Goal: Task Accomplishment & Management: Complete application form

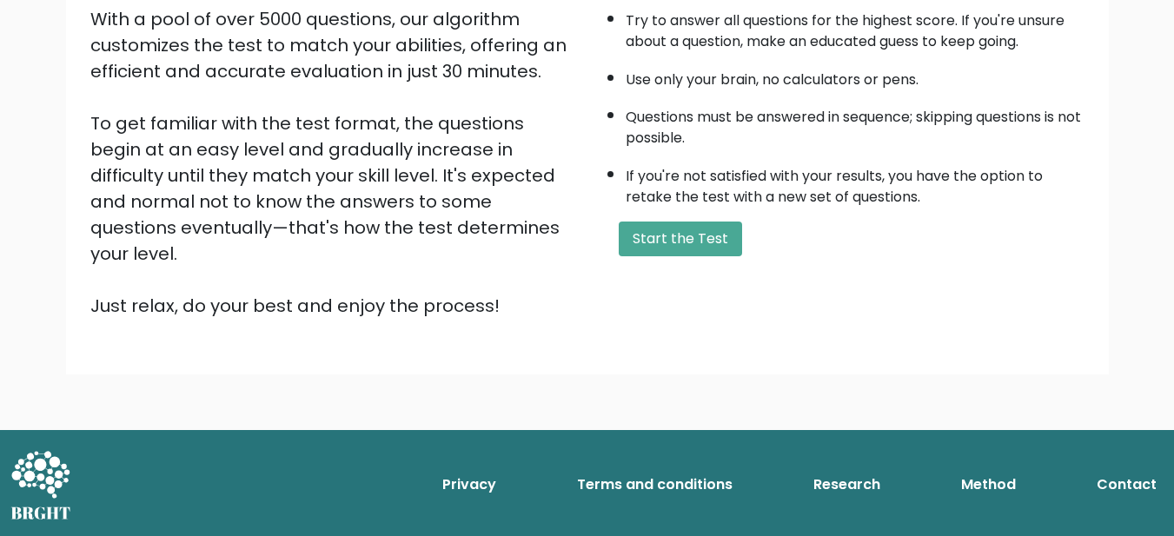
scroll to position [434, 0]
click at [675, 256] on button "Start the Test" at bounding box center [680, 239] width 123 height 35
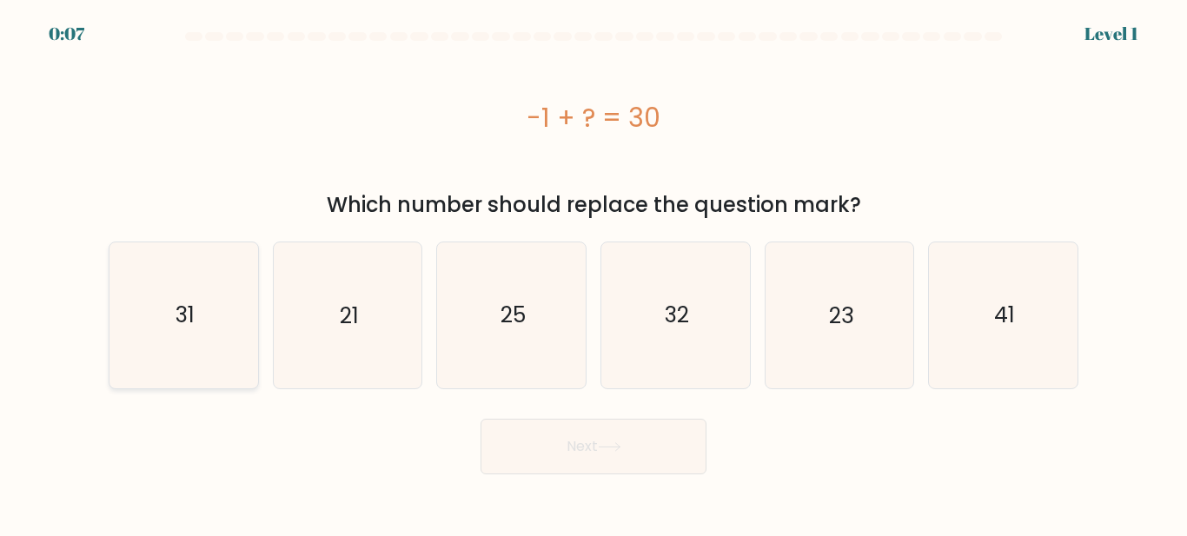
click at [229, 337] on icon "31" at bounding box center [183, 314] width 145 height 145
click at [594, 273] on input "a. 31" at bounding box center [594, 271] width 1 height 4
radio input "true"
click at [596, 461] on button "Next" at bounding box center [594, 447] width 226 height 56
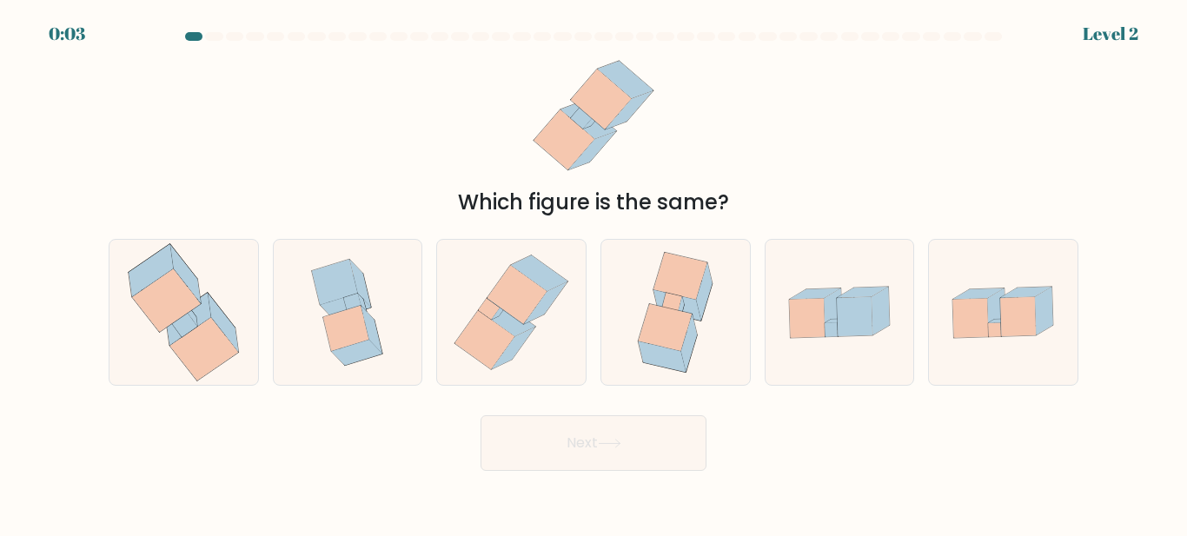
click at [596, 461] on button "Next" at bounding box center [594, 443] width 226 height 56
click at [606, 228] on form at bounding box center [593, 251] width 1187 height 439
click at [606, 222] on form at bounding box center [593, 251] width 1187 height 439
click at [219, 343] on icon at bounding box center [204, 349] width 69 height 63
click at [594, 273] on input "a." at bounding box center [594, 271] width 1 height 4
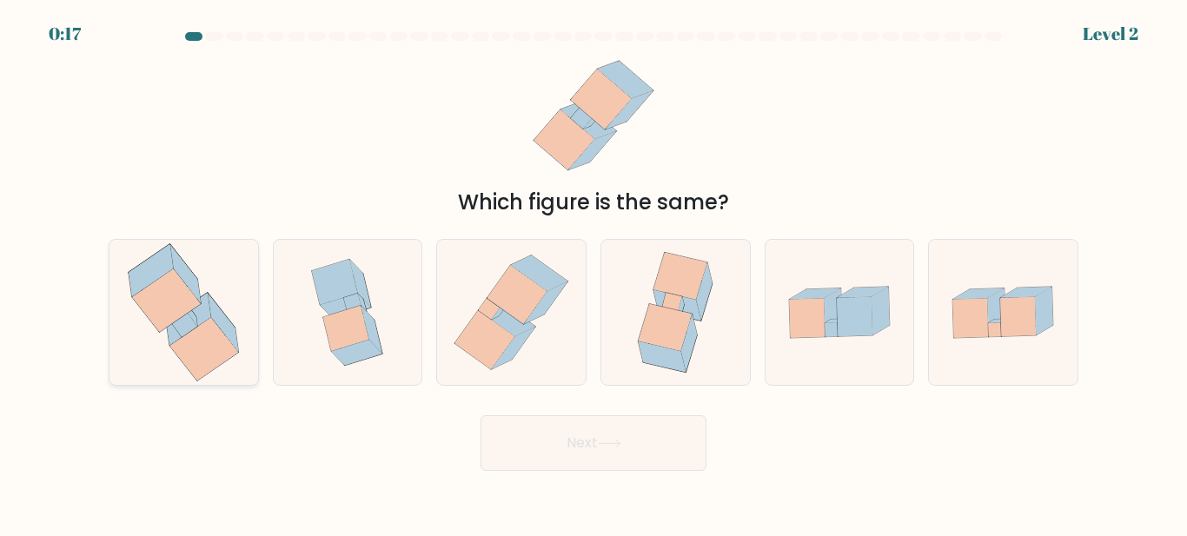
radio input "true"
click at [657, 434] on button "Next" at bounding box center [594, 443] width 226 height 56
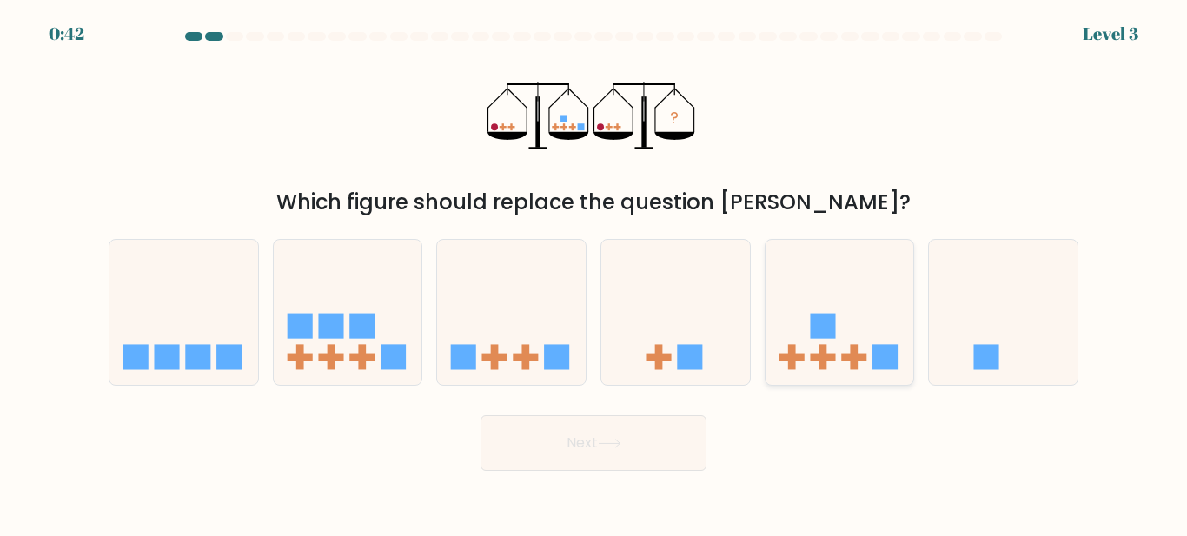
click at [812, 346] on icon at bounding box center [840, 312] width 149 height 123
click at [594, 273] on input "e." at bounding box center [594, 271] width 1 height 4
radio input "true"
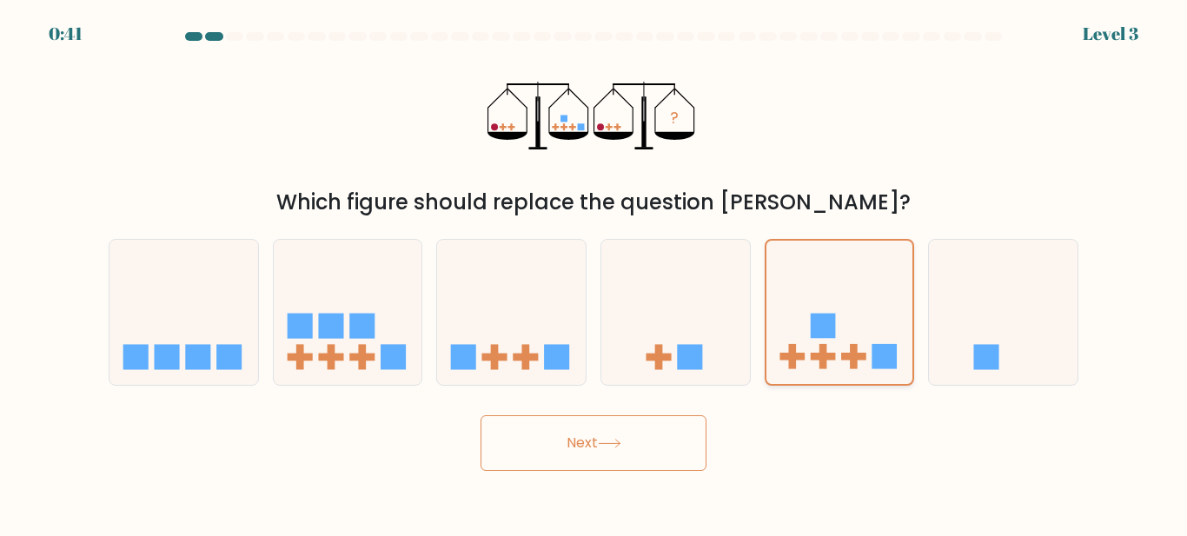
click at [812, 346] on icon at bounding box center [839, 313] width 147 height 122
click at [594, 273] on input "e." at bounding box center [594, 271] width 1 height 4
click at [560, 471] on button "Next" at bounding box center [594, 443] width 226 height 56
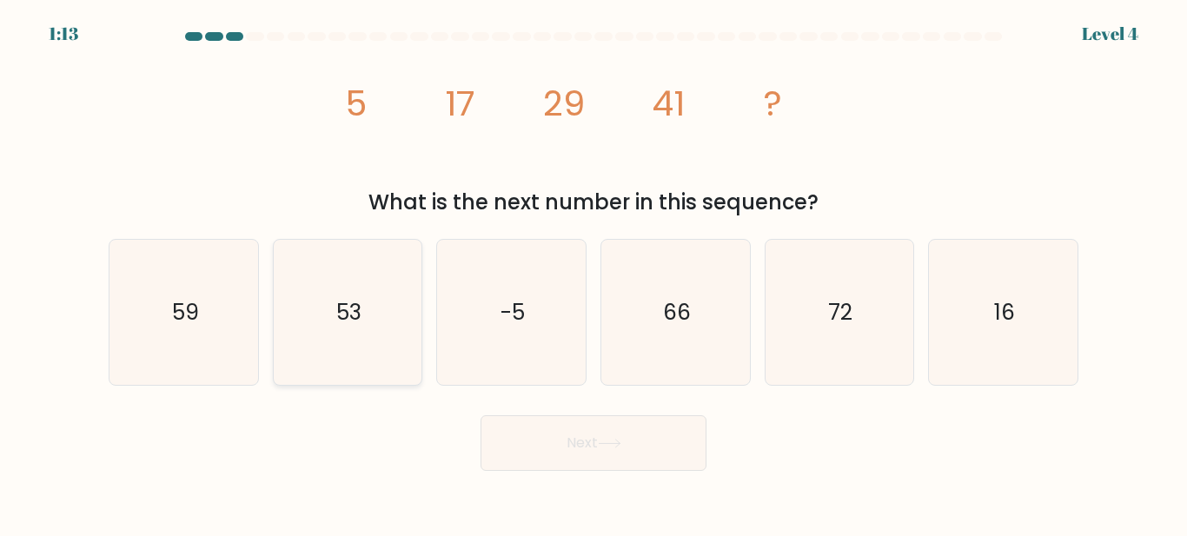
click at [414, 341] on icon "53" at bounding box center [347, 312] width 145 height 145
click at [594, 273] on input "b. 53" at bounding box center [594, 271] width 1 height 4
radio input "true"
click at [651, 307] on icon "66" at bounding box center [675, 312] width 145 height 145
click at [594, 273] on input "d. 66" at bounding box center [594, 271] width 1 height 4
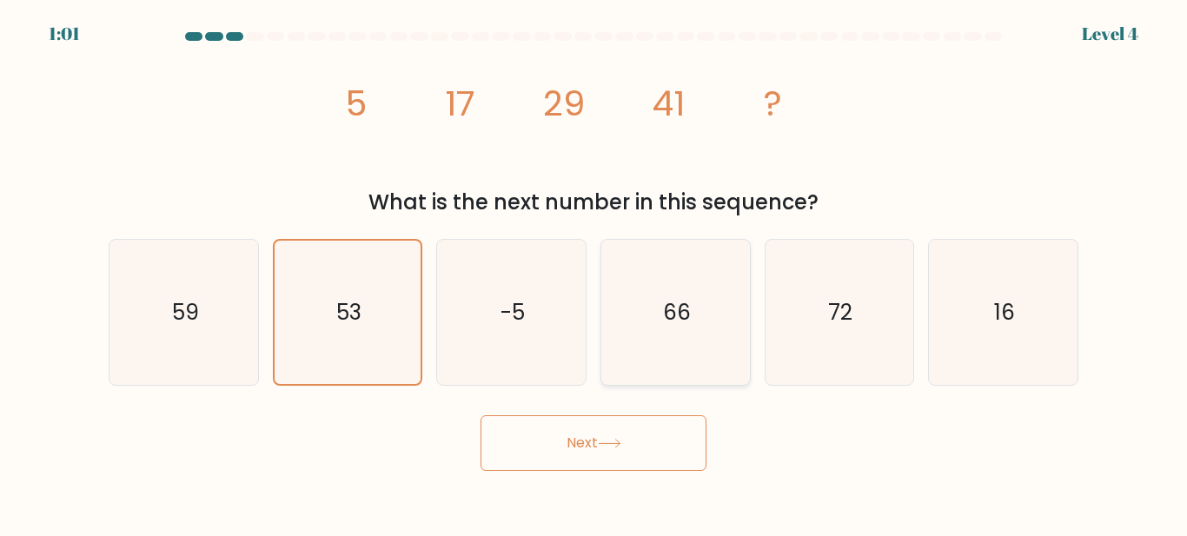
radio input "true"
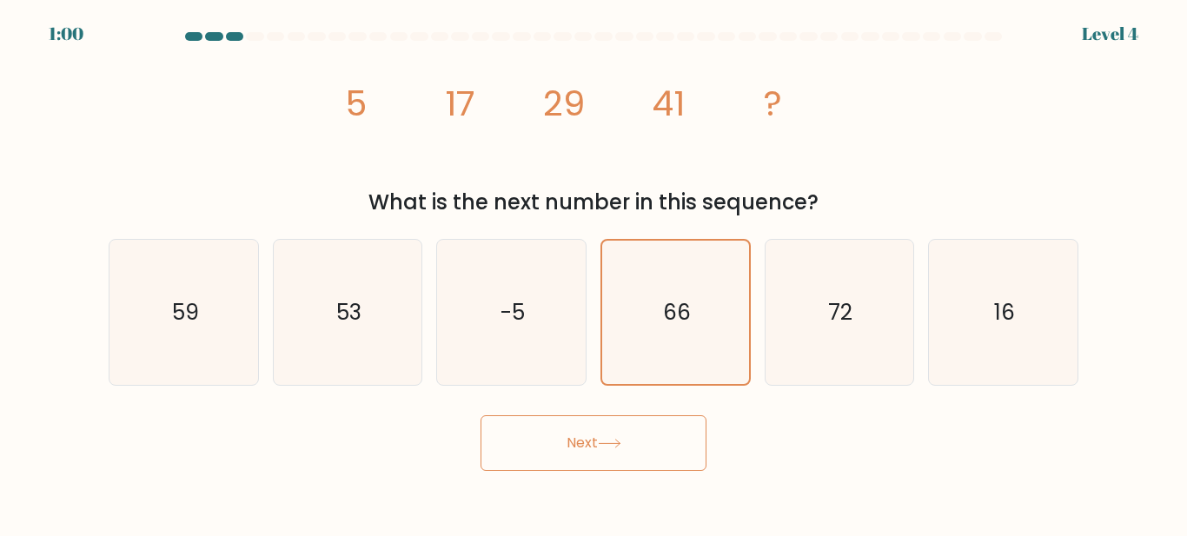
click at [672, 447] on button "Next" at bounding box center [594, 443] width 226 height 56
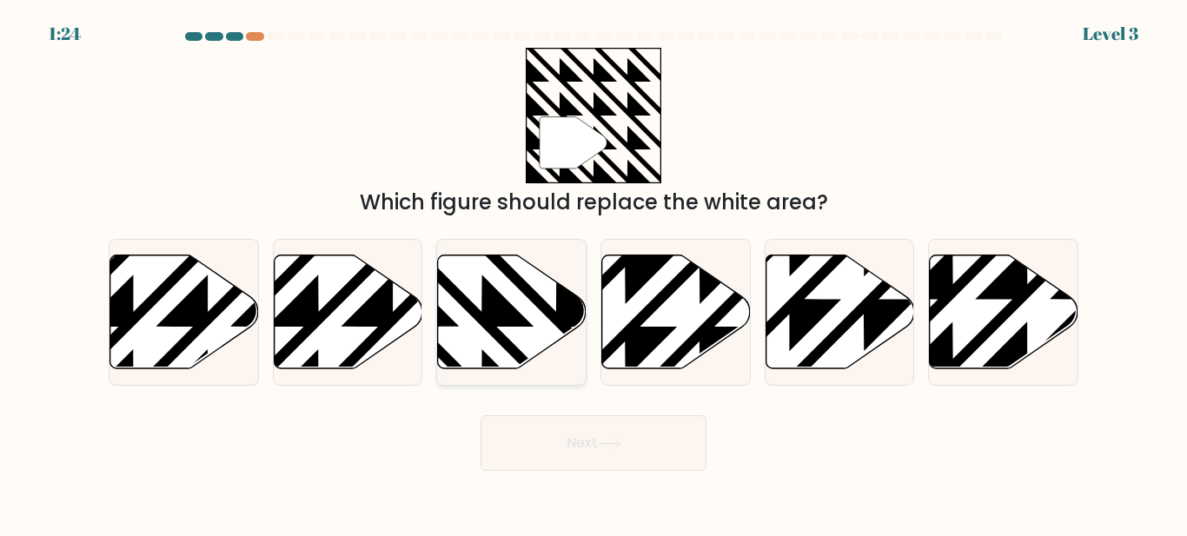
click at [529, 322] on icon at bounding box center [512, 312] width 149 height 114
click at [594, 273] on input "c." at bounding box center [594, 271] width 1 height 4
radio input "true"
click at [529, 322] on icon at bounding box center [512, 311] width 147 height 112
click at [594, 273] on input "c." at bounding box center [594, 271] width 1 height 4
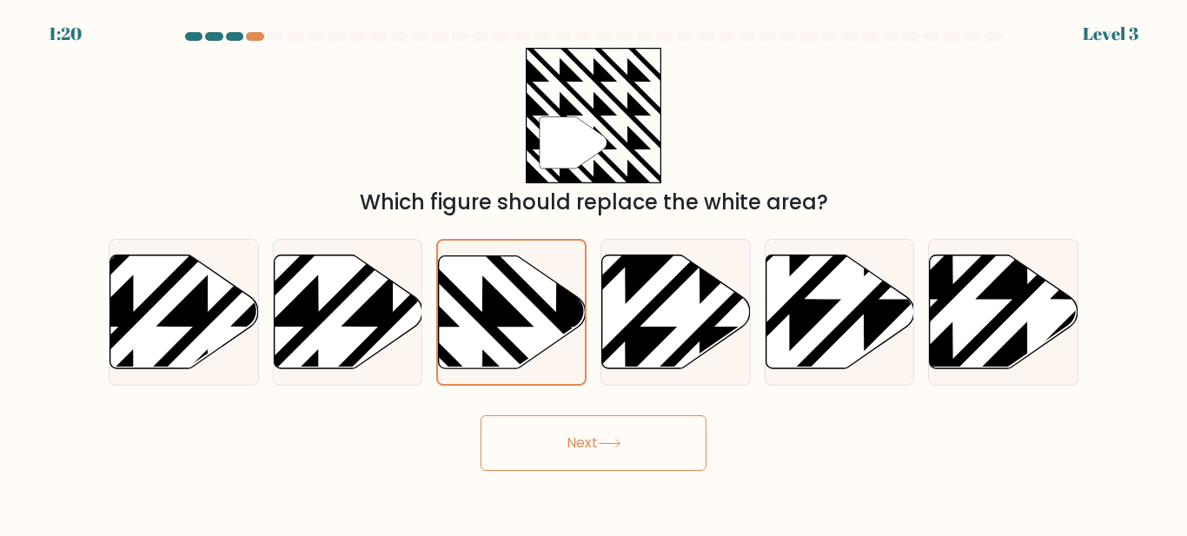
click at [572, 441] on button "Next" at bounding box center [594, 443] width 226 height 56
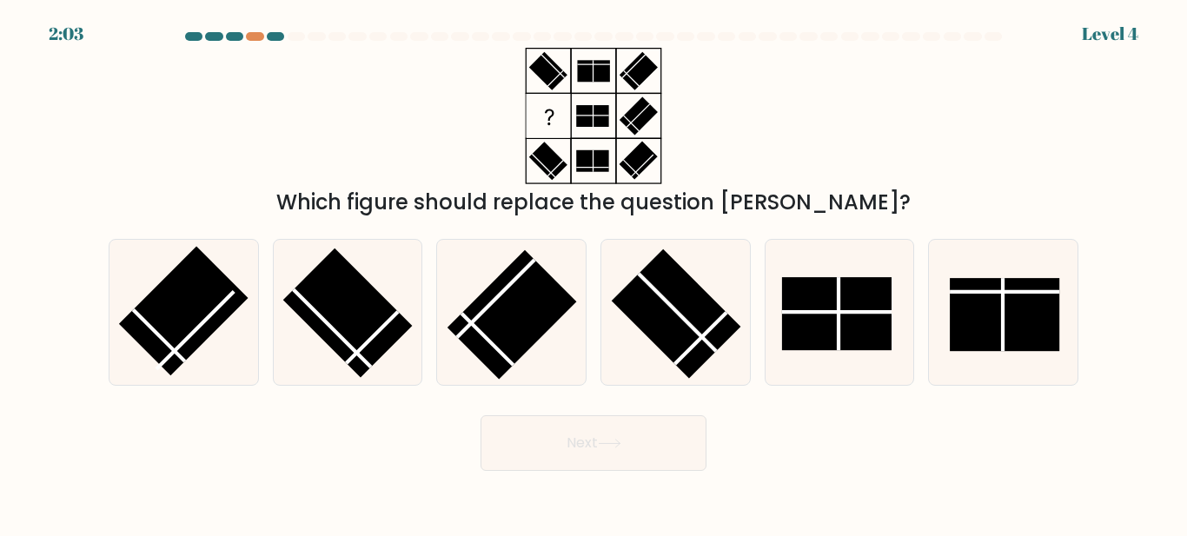
click at [605, 453] on button "Next" at bounding box center [594, 443] width 226 height 56
click at [596, 231] on div "a. b. c." at bounding box center [594, 305] width 984 height 161
click at [669, 337] on rect at bounding box center [675, 313] width 129 height 129
click at [594, 273] on input "d." at bounding box center [594, 271] width 1 height 4
radio input "true"
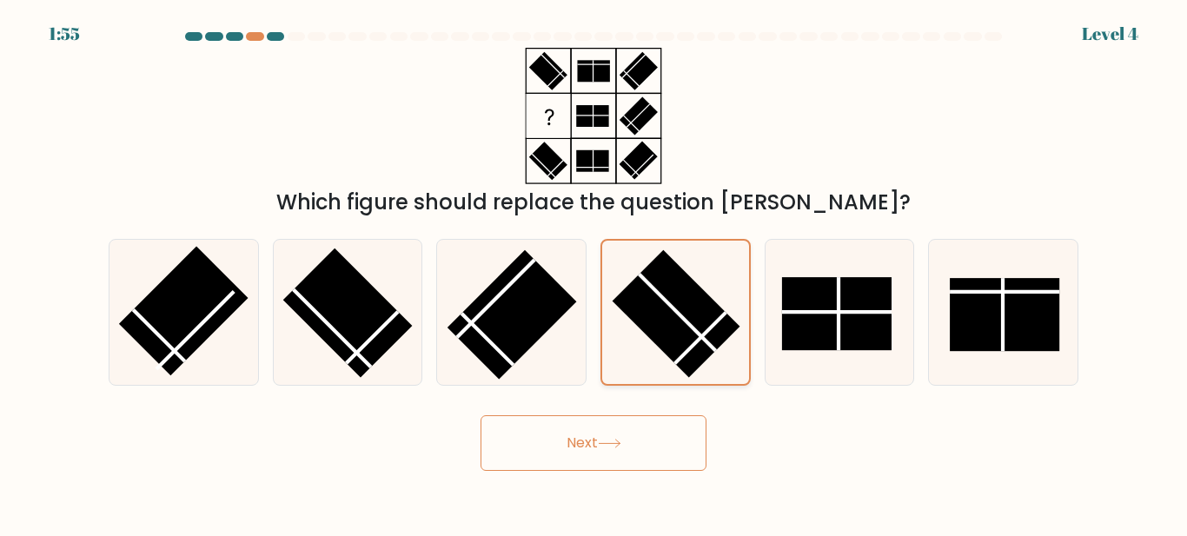
click at [669, 337] on rect at bounding box center [676, 314] width 128 height 128
click at [594, 273] on input "d." at bounding box center [594, 271] width 1 height 4
click at [657, 441] on button "Next" at bounding box center [594, 443] width 226 height 56
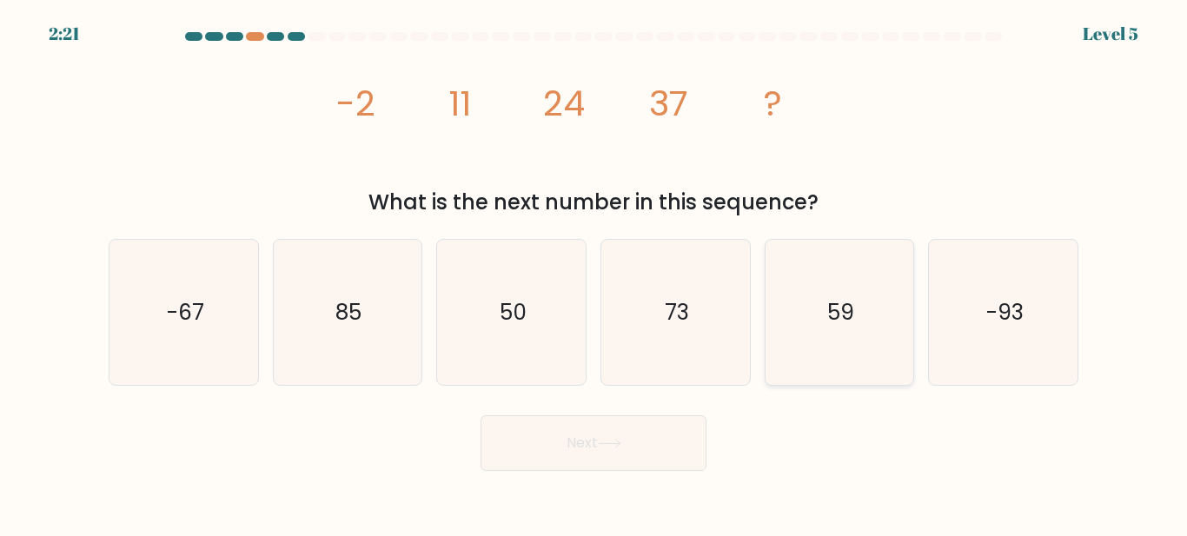
click at [819, 343] on icon "59" at bounding box center [838, 312] width 145 height 145
click at [594, 273] on input "e. 59" at bounding box center [594, 271] width 1 height 4
radio input "true"
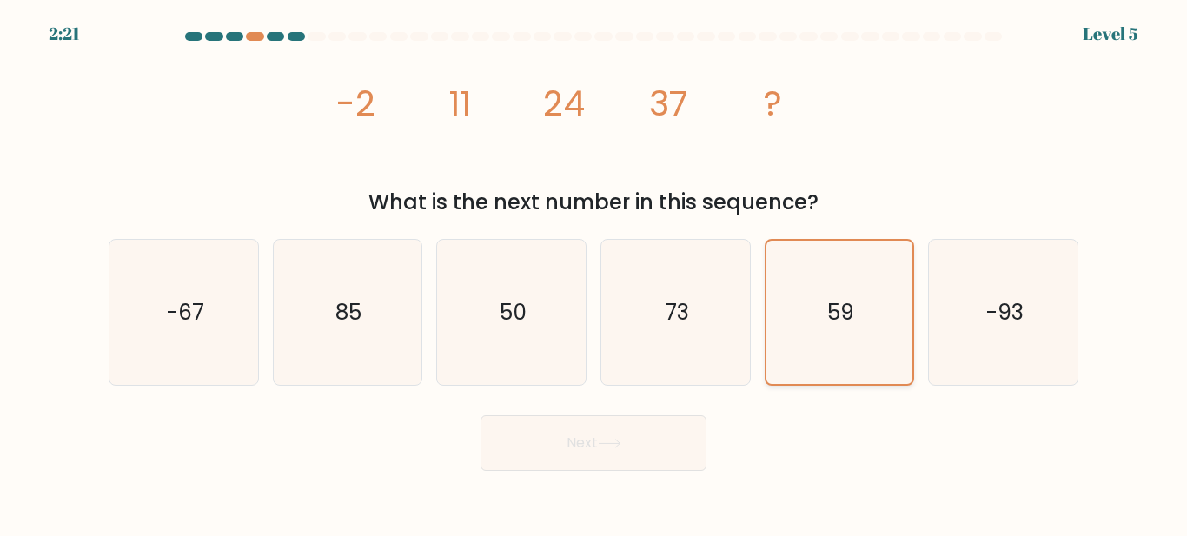
click at [819, 343] on icon "59" at bounding box center [838, 312] width 143 height 143
click at [594, 273] on input "e. 59" at bounding box center [594, 271] width 1 height 4
click at [572, 441] on button "Next" at bounding box center [594, 443] width 226 height 56
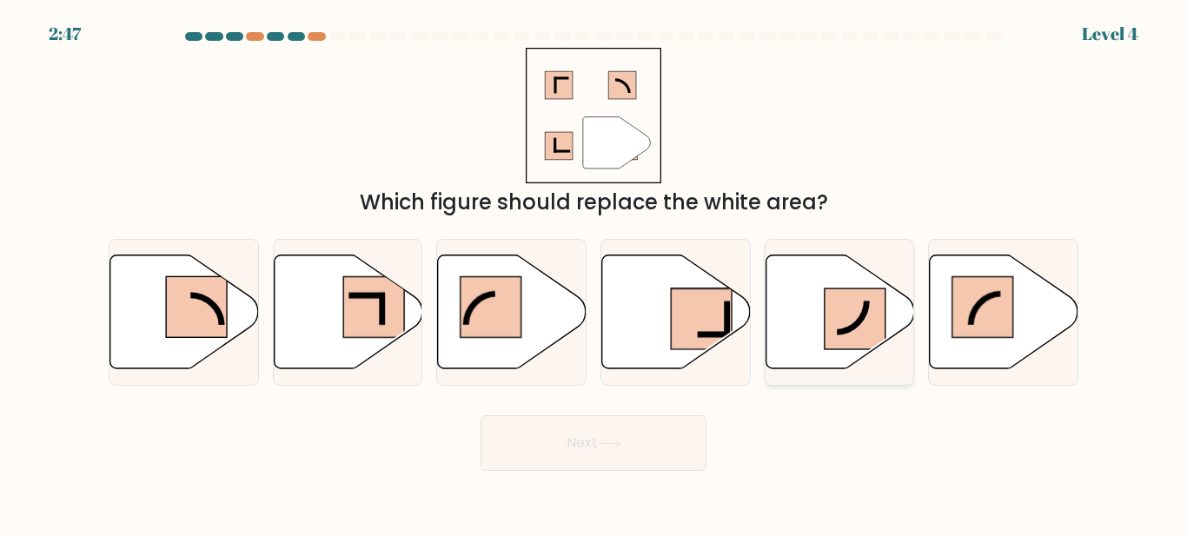
click at [864, 328] on rect at bounding box center [855, 319] width 61 height 61
click at [594, 273] on input "e." at bounding box center [594, 271] width 1 height 4
radio input "true"
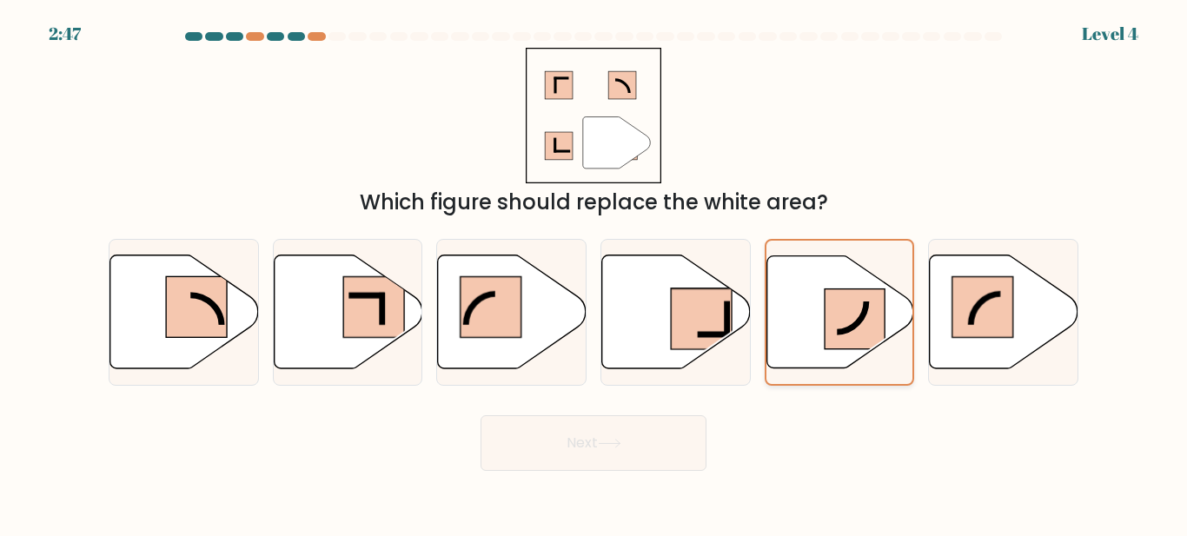
click at [864, 328] on rect at bounding box center [855, 319] width 60 height 60
click at [594, 273] on input "e." at bounding box center [594, 271] width 1 height 4
click at [517, 444] on button "Next" at bounding box center [594, 443] width 226 height 56
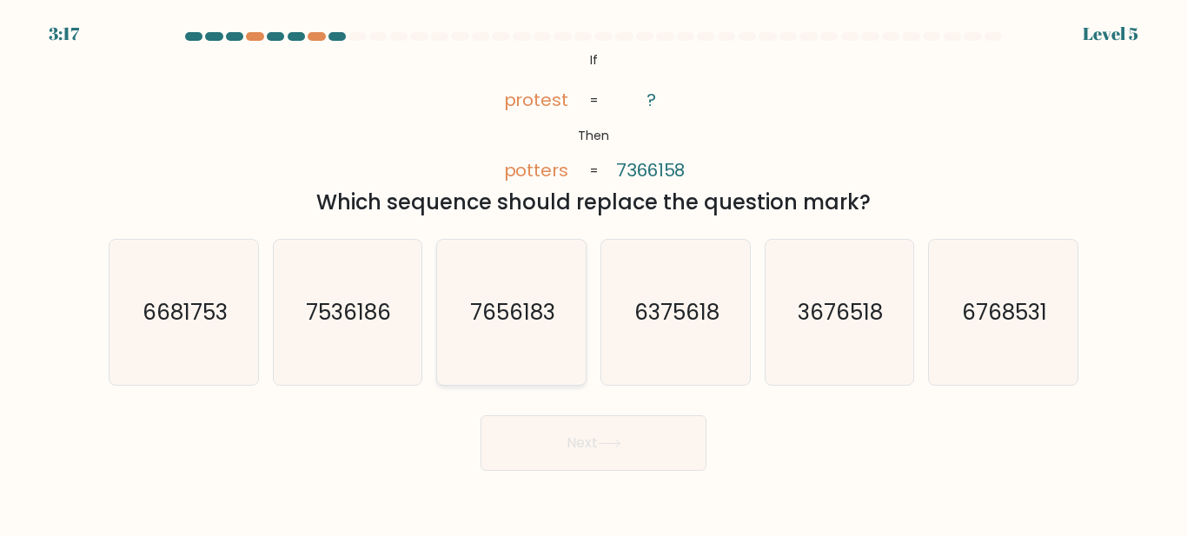
click at [505, 337] on icon "7656183" at bounding box center [511, 312] width 145 height 145
click at [594, 273] on input "c. 7656183" at bounding box center [594, 271] width 1 height 4
radio input "true"
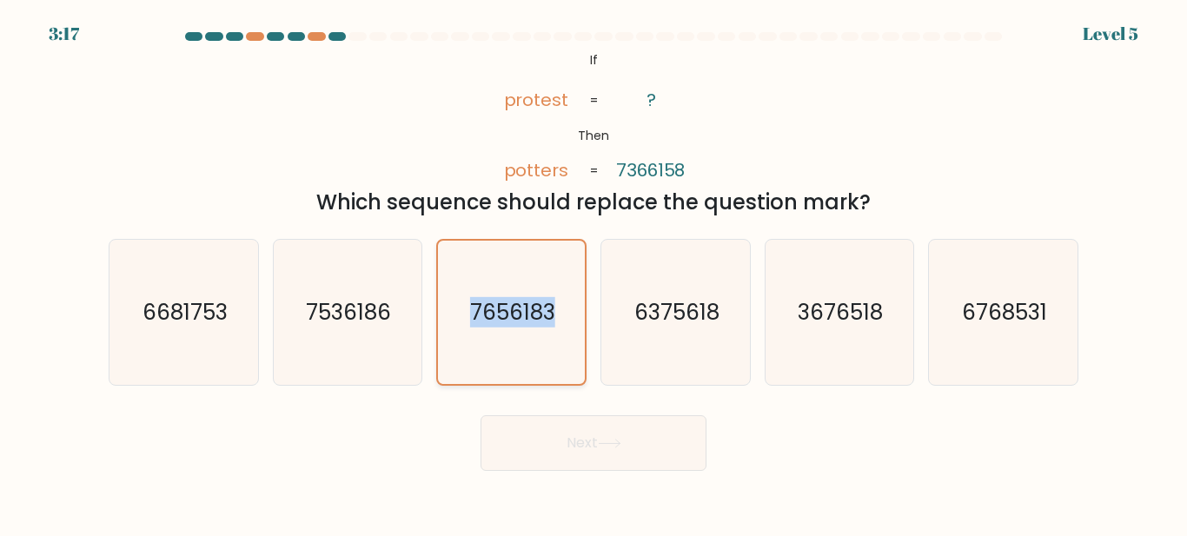
click at [505, 337] on icon "7656183" at bounding box center [511, 312] width 143 height 143
click at [594, 273] on input "c. 7656183" at bounding box center [594, 271] width 1 height 4
click at [505, 337] on icon "7656183" at bounding box center [511, 312] width 143 height 143
click at [594, 273] on input "c. 7656183" at bounding box center [594, 271] width 1 height 4
click at [617, 447] on button "Next" at bounding box center [594, 443] width 226 height 56
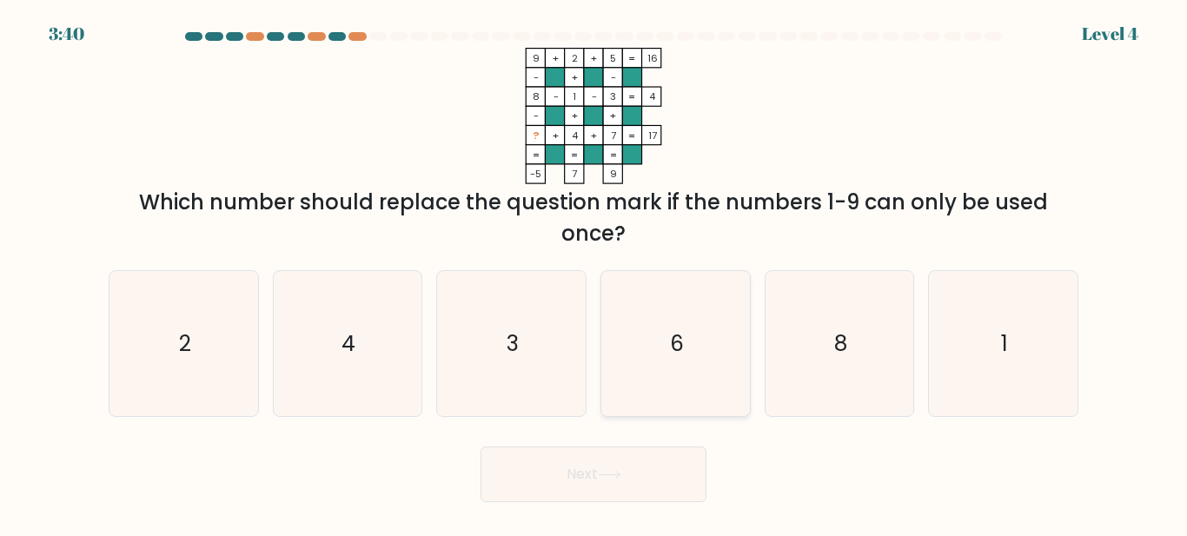
click at [657, 347] on icon "6" at bounding box center [675, 343] width 145 height 145
click at [594, 273] on input "d. 6" at bounding box center [594, 271] width 1 height 4
radio input "true"
click at [657, 347] on icon "6" at bounding box center [675, 343] width 143 height 143
click at [594, 273] on input "d. 6" at bounding box center [594, 271] width 1 height 4
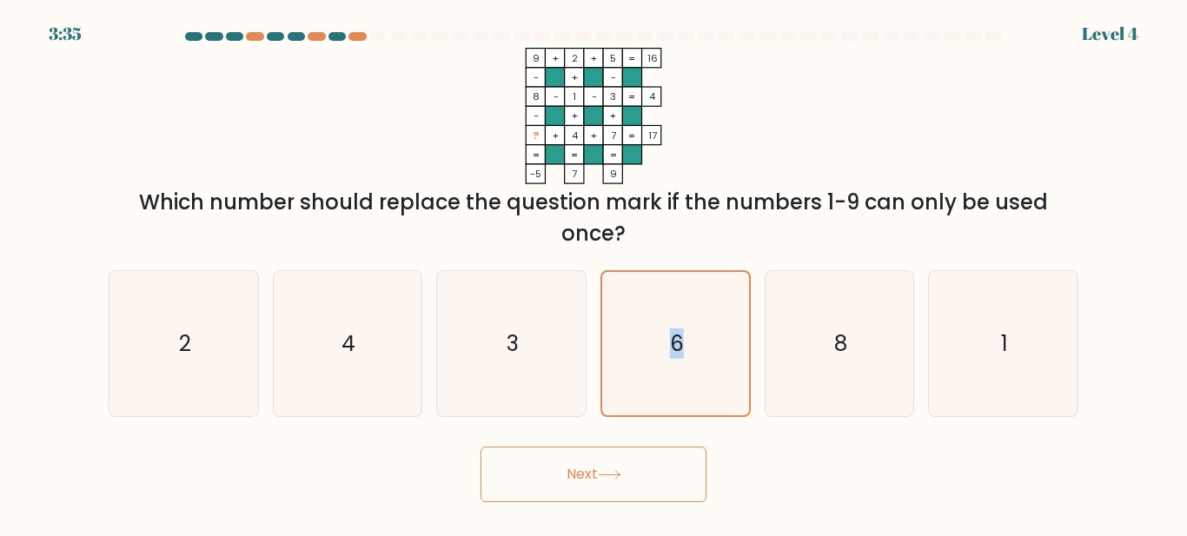
click at [663, 477] on button "Next" at bounding box center [594, 475] width 226 height 56
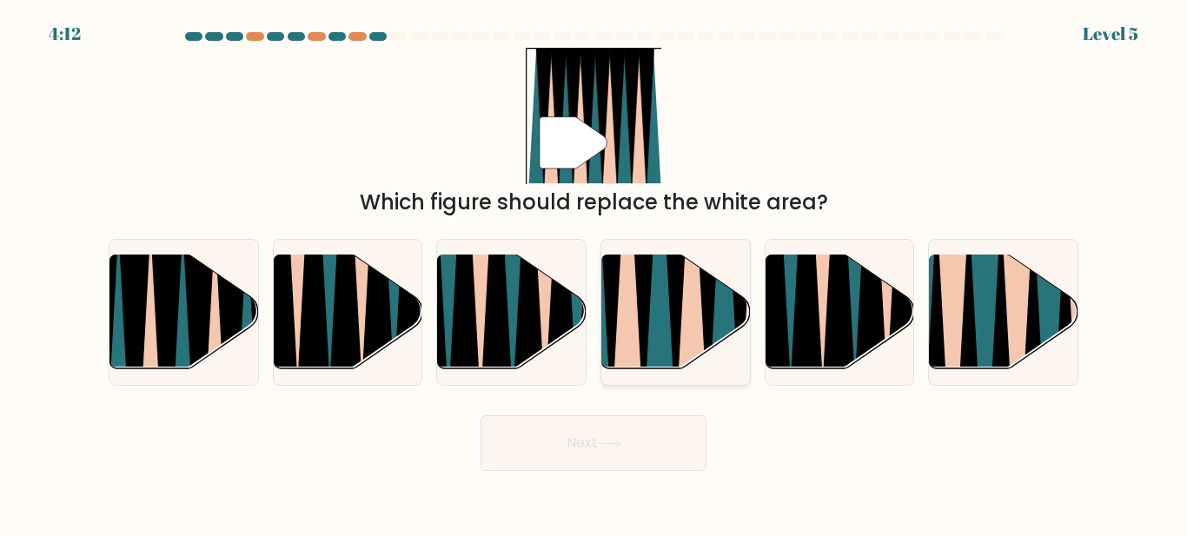
click at [691, 310] on icon at bounding box center [691, 253] width 32 height 296
click at [594, 273] on input "d." at bounding box center [594, 271] width 1 height 4
radio input "true"
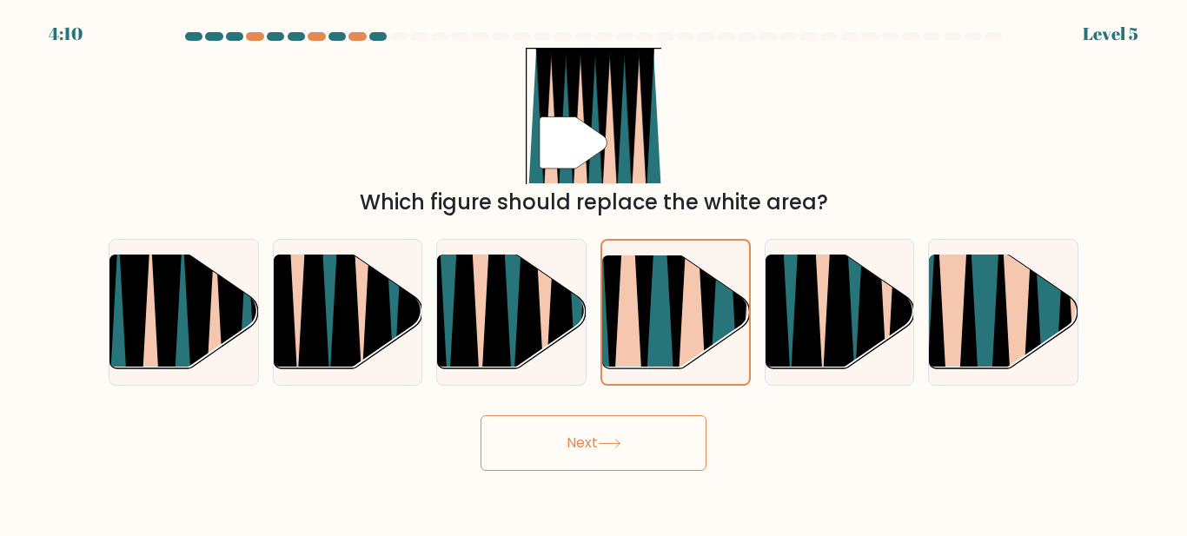
click at [620, 448] on icon at bounding box center [609, 444] width 23 height 10
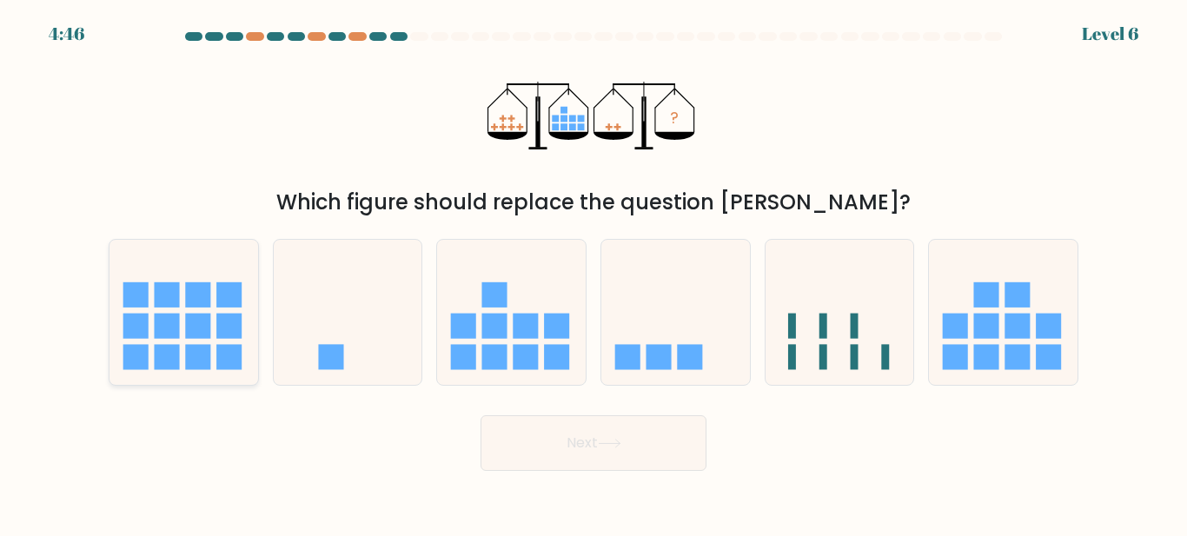
click at [155, 359] on icon at bounding box center [183, 312] width 149 height 123
click at [594, 273] on input "a." at bounding box center [594, 271] width 1 height 4
radio input "true"
click at [657, 428] on button "Next" at bounding box center [594, 443] width 226 height 56
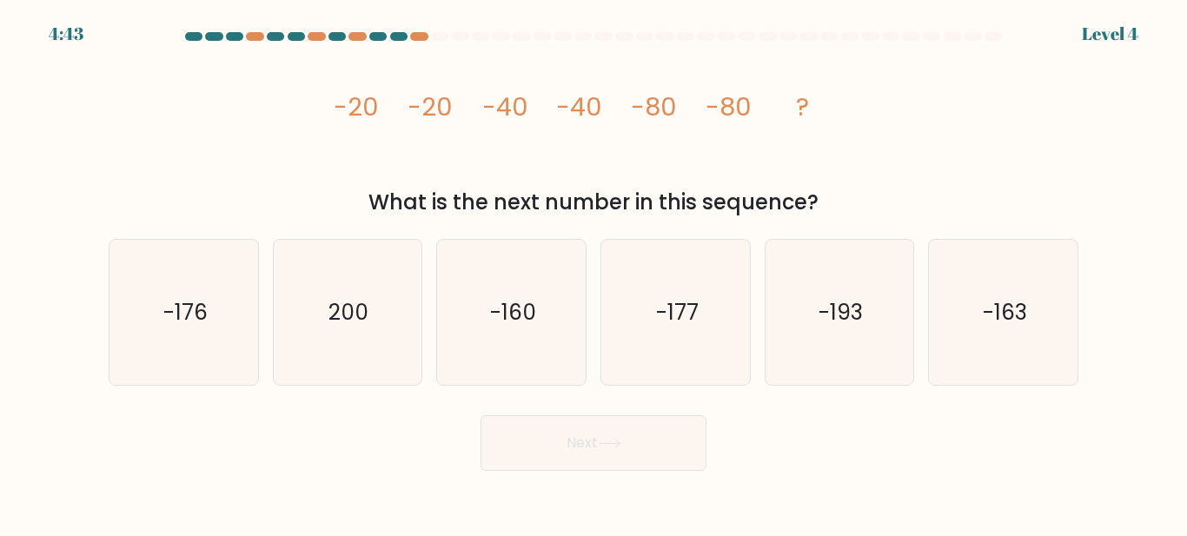
click at [657, 428] on button "Next" at bounding box center [594, 443] width 226 height 56
click at [508, 325] on text "-160" at bounding box center [513, 312] width 46 height 30
click at [594, 273] on input "c. -160" at bounding box center [594, 271] width 1 height 4
radio input "true"
click at [627, 468] on button "Next" at bounding box center [594, 443] width 226 height 56
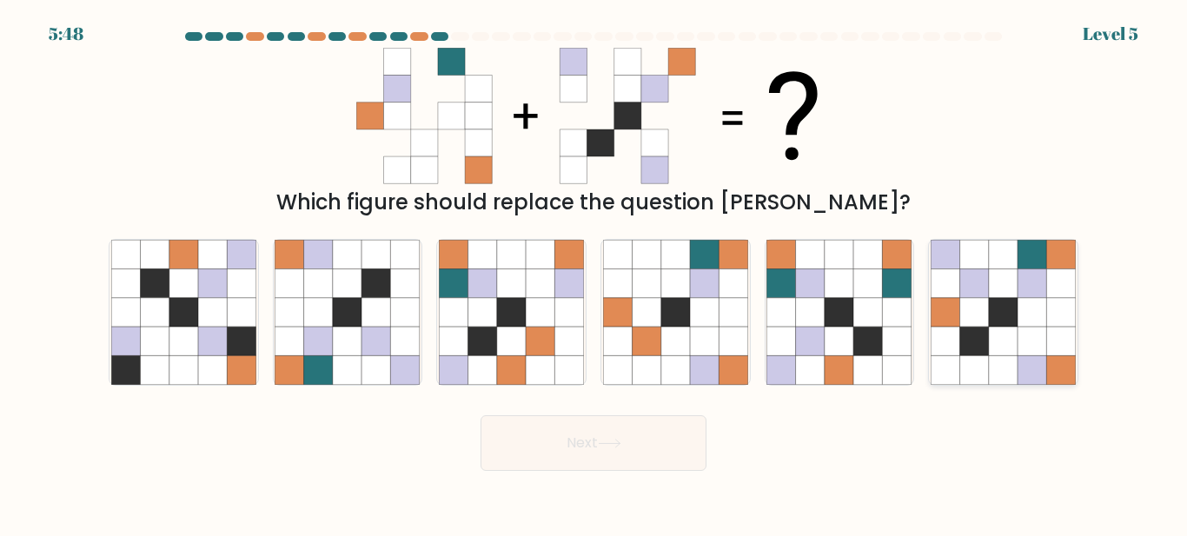
click at [1010, 380] on icon at bounding box center [1003, 370] width 29 height 29
click at [594, 273] on input "f." at bounding box center [594, 271] width 1 height 4
radio input "true"
click at [831, 327] on icon at bounding box center [839, 312] width 29 height 29
click at [594, 273] on input "e." at bounding box center [594, 271] width 1 height 4
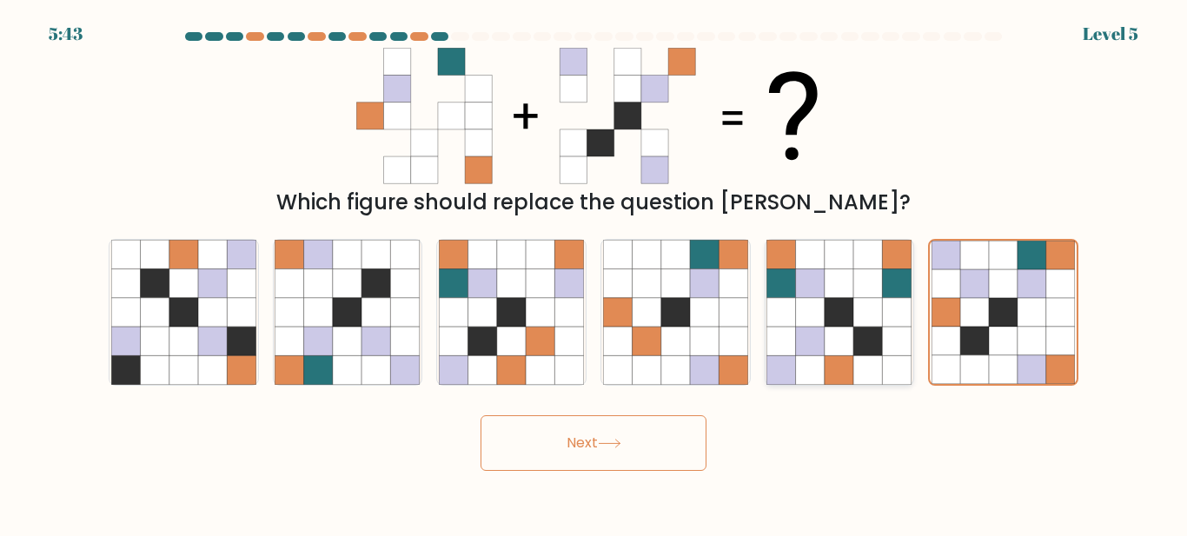
radio input "true"
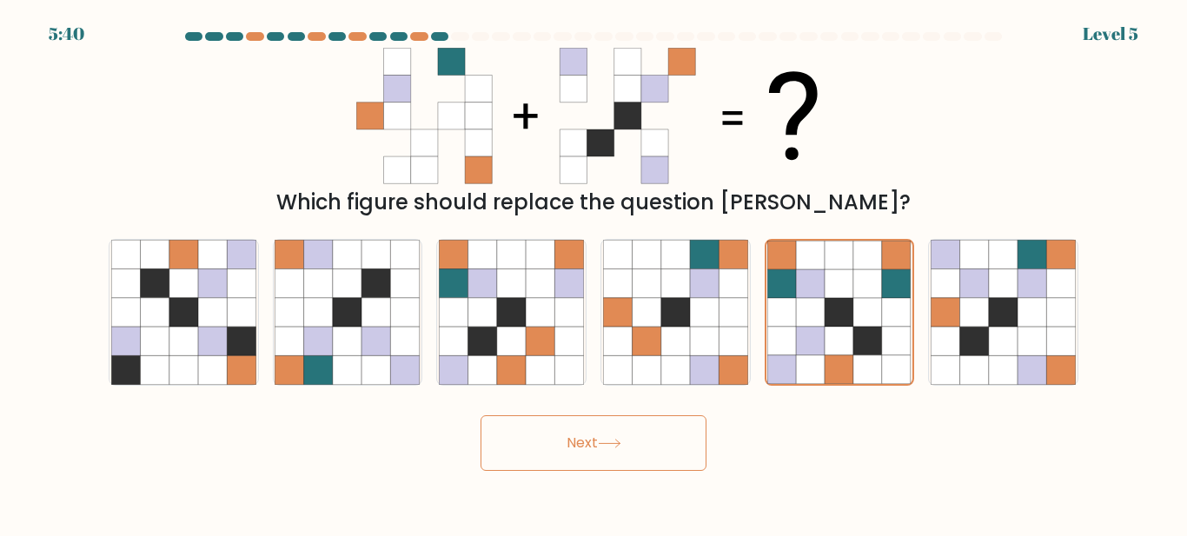
click at [596, 471] on button "Next" at bounding box center [594, 443] width 226 height 56
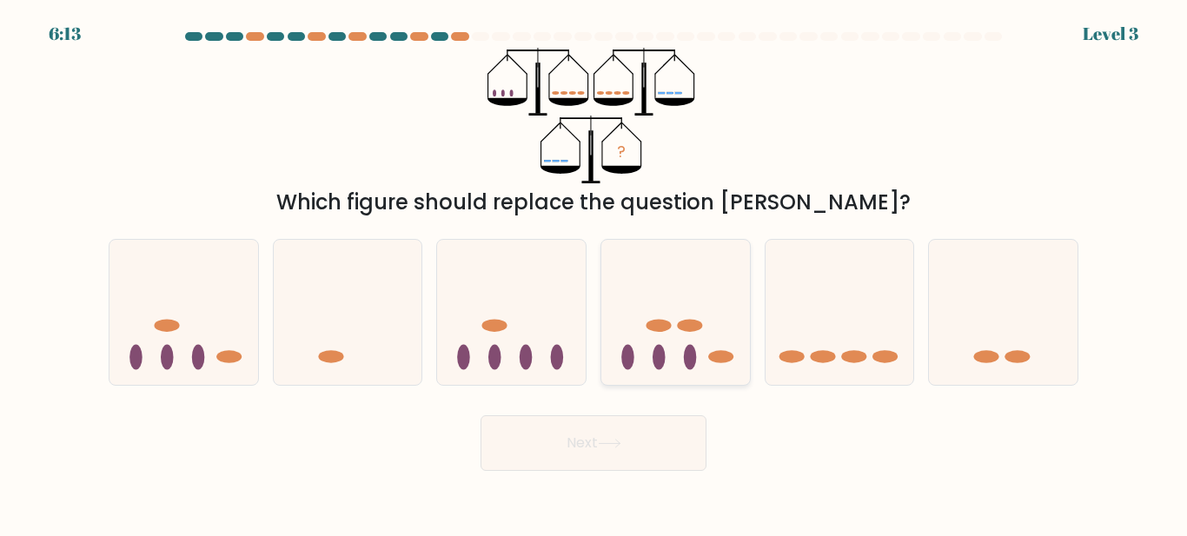
click at [653, 343] on icon at bounding box center [675, 312] width 149 height 123
click at [594, 273] on input "d." at bounding box center [594, 271] width 1 height 4
radio input "true"
click at [653, 343] on icon at bounding box center [675, 313] width 147 height 122
click at [594, 273] on input "d." at bounding box center [594, 271] width 1 height 4
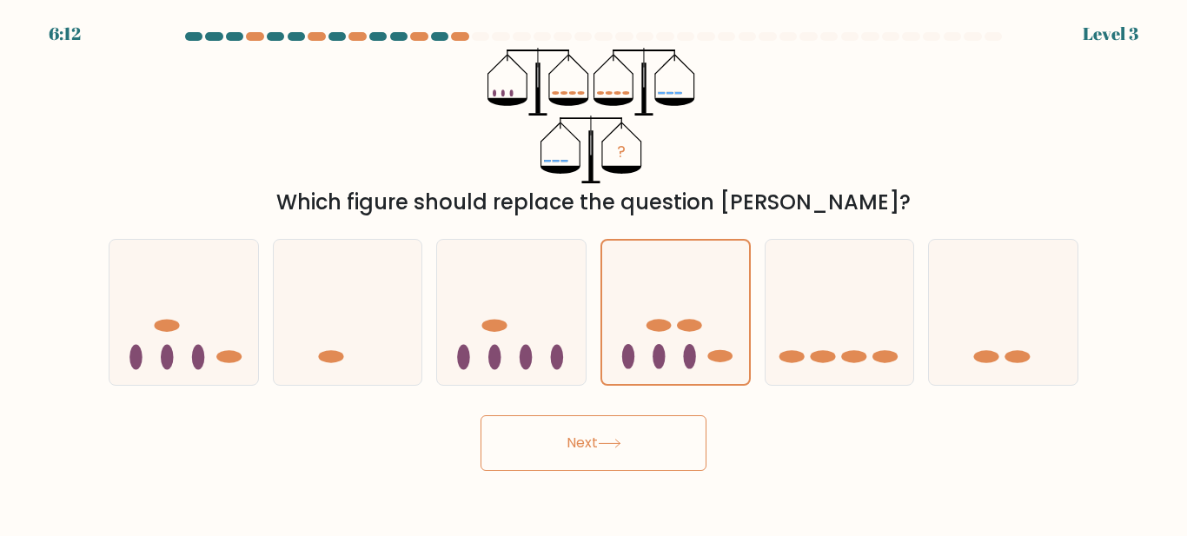
click at [647, 471] on button "Next" at bounding box center [594, 443] width 226 height 56
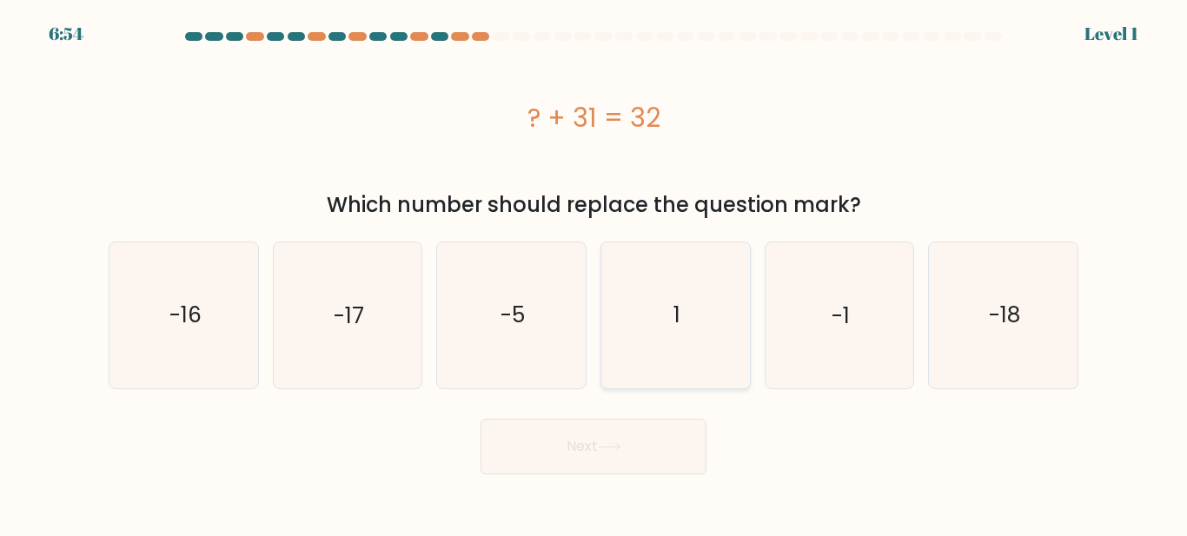
click at [720, 353] on icon "1" at bounding box center [675, 314] width 145 height 145
click at [594, 273] on input "d. 1" at bounding box center [594, 271] width 1 height 4
radio input "true"
click at [720, 353] on icon "1" at bounding box center [675, 314] width 143 height 143
click at [594, 273] on input "d. 1" at bounding box center [594, 271] width 1 height 4
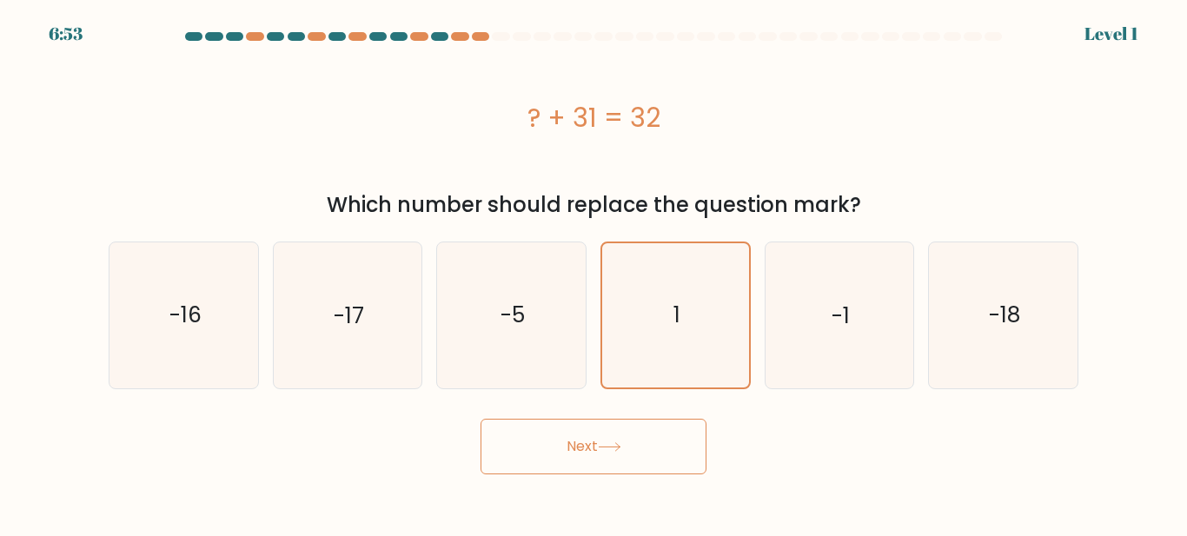
click at [633, 447] on button "Next" at bounding box center [594, 447] width 226 height 56
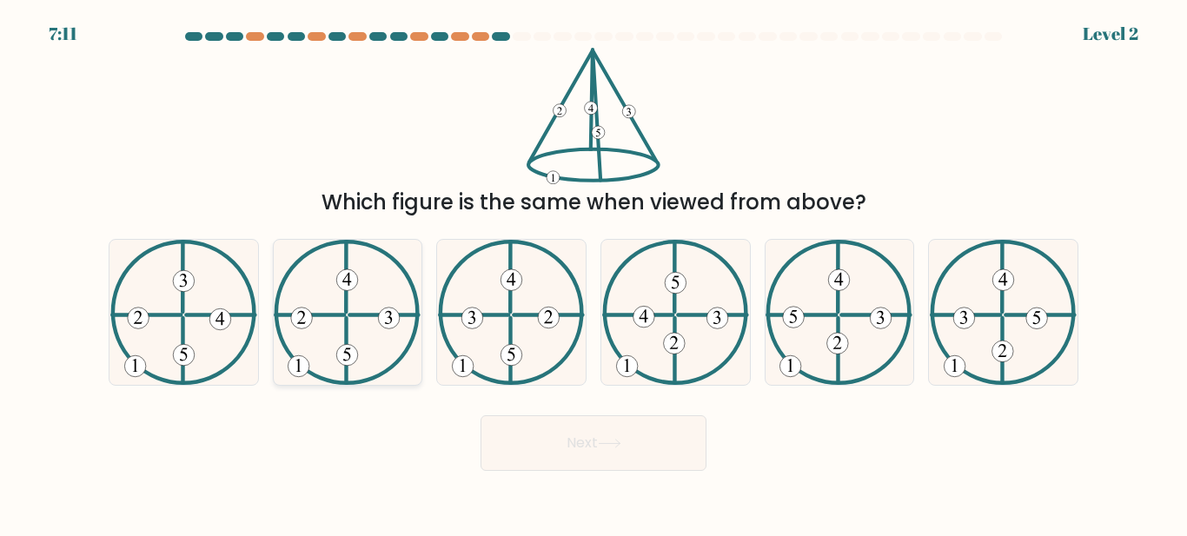
click at [359, 337] on icon at bounding box center [347, 312] width 147 height 145
click at [594, 273] on input "b." at bounding box center [594, 271] width 1 height 4
radio input "true"
click at [359, 337] on icon at bounding box center [347, 312] width 145 height 143
click at [594, 273] on input "b." at bounding box center [594, 271] width 1 height 4
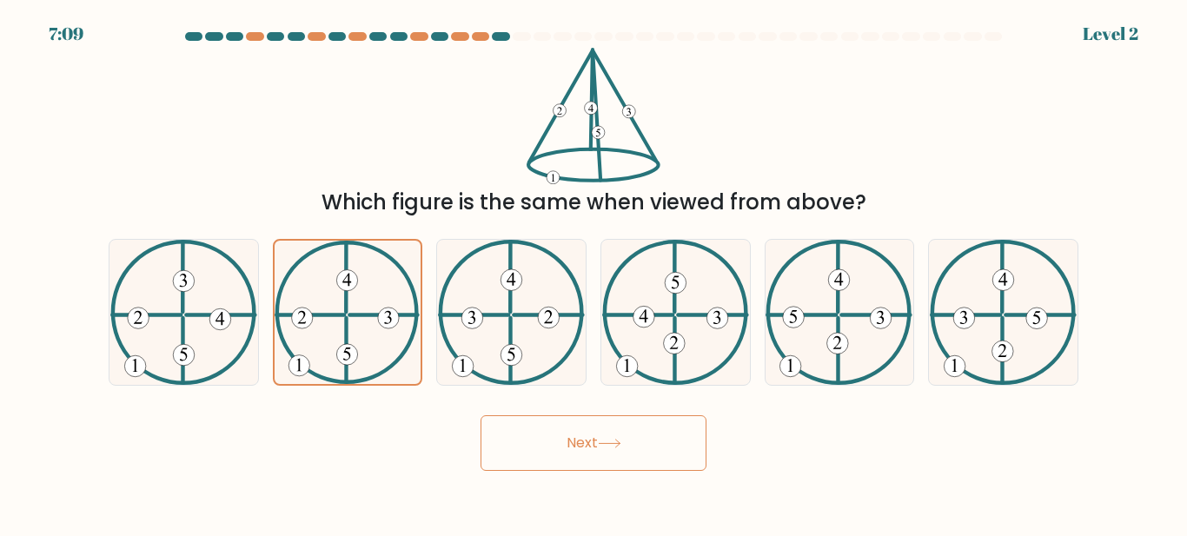
click at [608, 448] on icon at bounding box center [609, 444] width 23 height 10
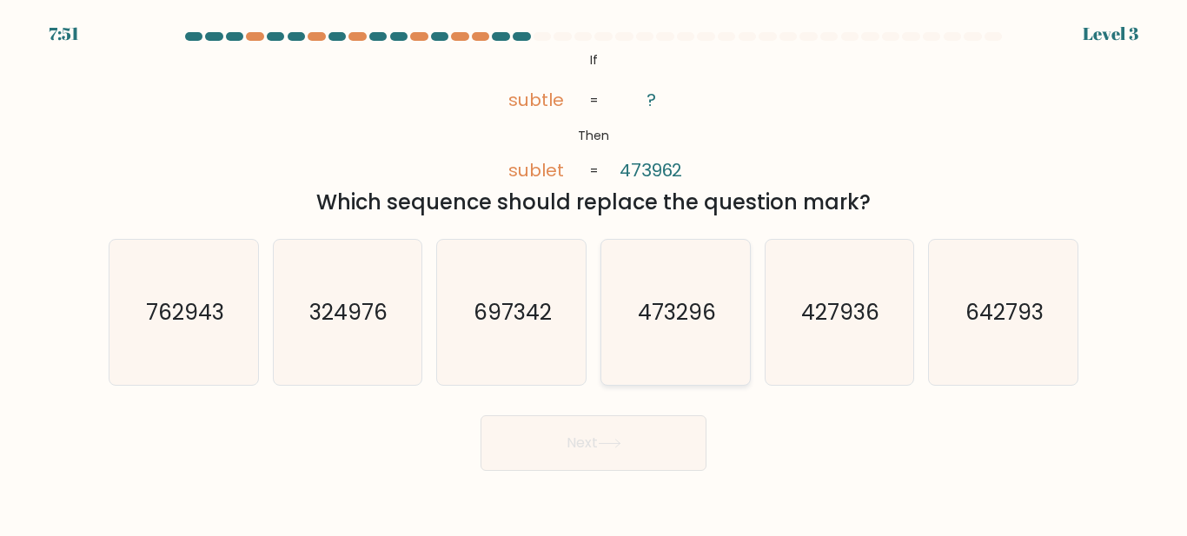
click at [648, 285] on icon "473296" at bounding box center [675, 312] width 145 height 145
click at [594, 273] on input "d. 473296" at bounding box center [594, 271] width 1 height 4
radio input "true"
click at [618, 447] on button "Next" at bounding box center [594, 443] width 226 height 56
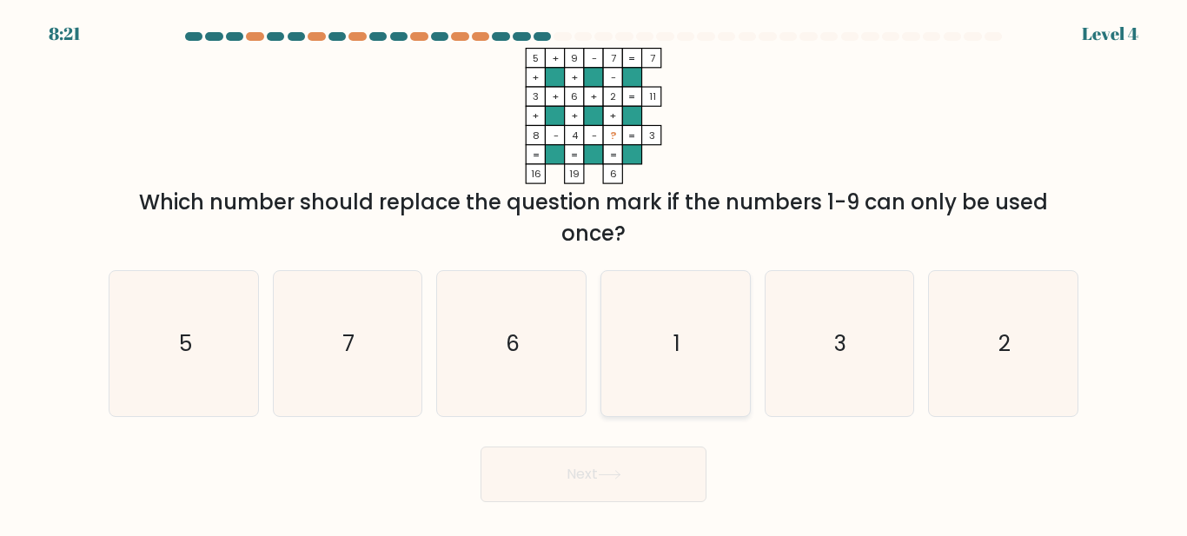
click at [657, 340] on icon "1" at bounding box center [675, 343] width 145 height 145
click at [594, 273] on input "d. 1" at bounding box center [594, 271] width 1 height 4
radio input "true"
click at [648, 502] on button "Next" at bounding box center [594, 475] width 226 height 56
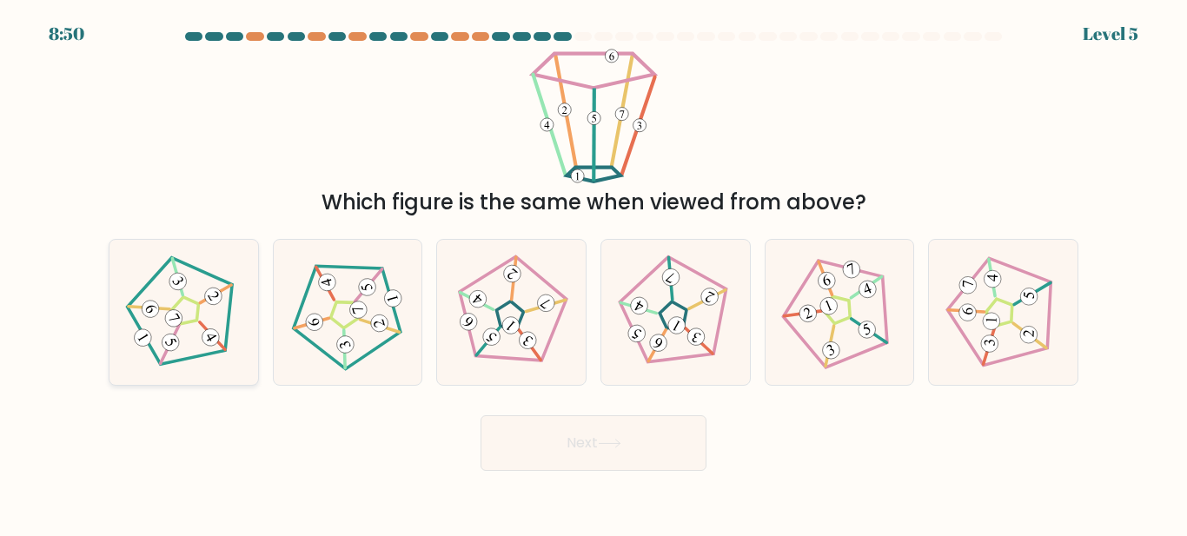
click at [162, 335] on icon at bounding box center [183, 313] width 116 height 116
click at [594, 273] on input "a." at bounding box center [594, 271] width 1 height 4
radio input "true"
click at [535, 352] on icon at bounding box center [512, 313] width 116 height 116
click at [594, 273] on input "c." at bounding box center [594, 271] width 1 height 4
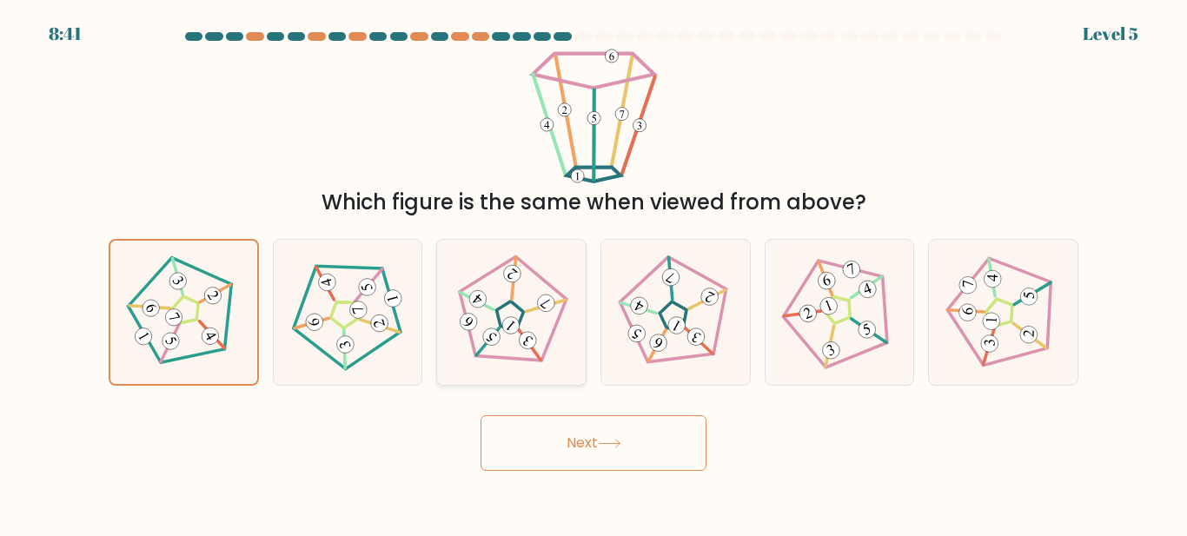
radio input "true"
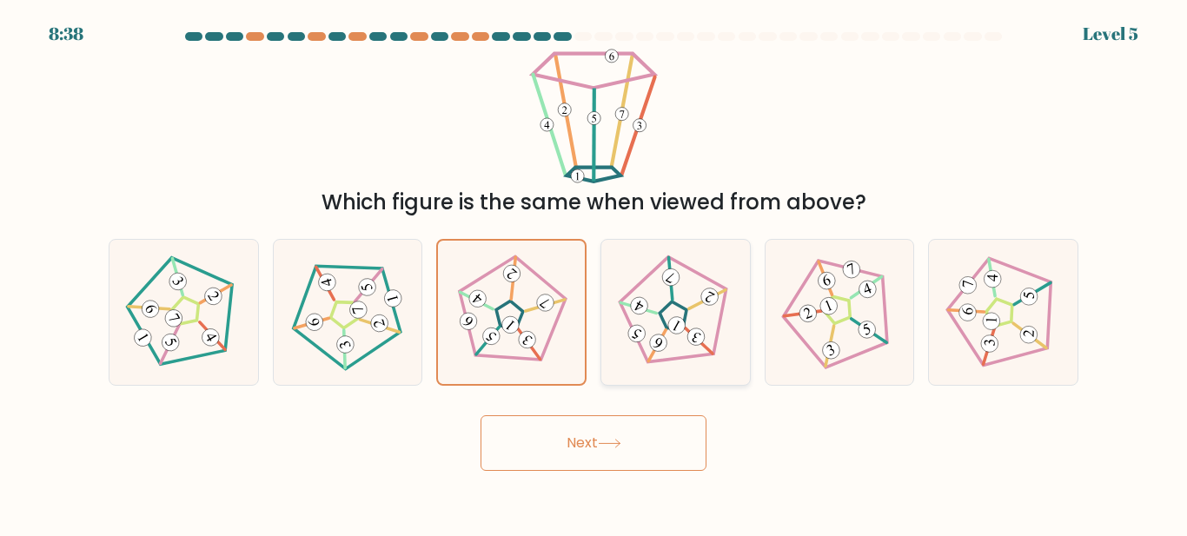
click at [690, 352] on icon at bounding box center [675, 313] width 116 height 116
click at [594, 273] on input "d." at bounding box center [594, 271] width 1 height 4
radio input "true"
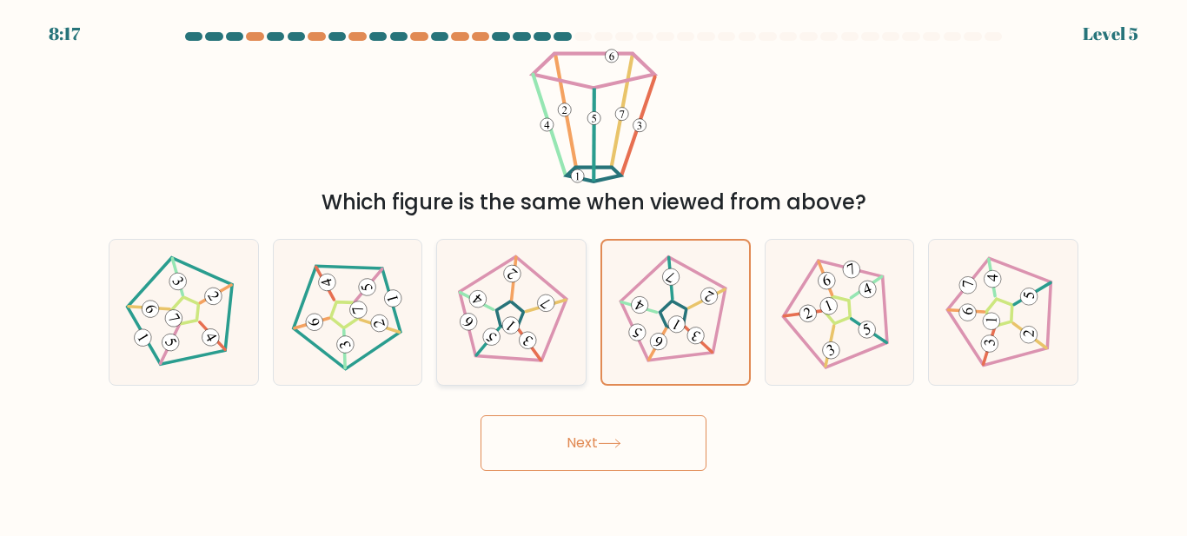
click at [541, 343] on icon at bounding box center [512, 313] width 116 height 116
click at [594, 273] on input "c." at bounding box center [594, 271] width 1 height 4
radio input "true"
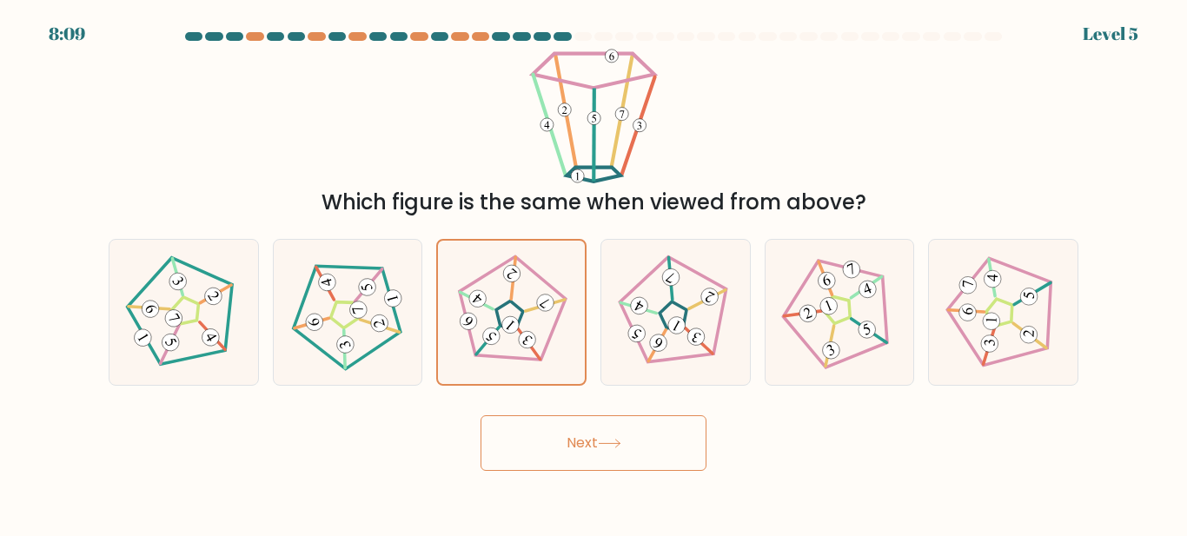
click at [568, 437] on button "Next" at bounding box center [594, 443] width 226 height 56
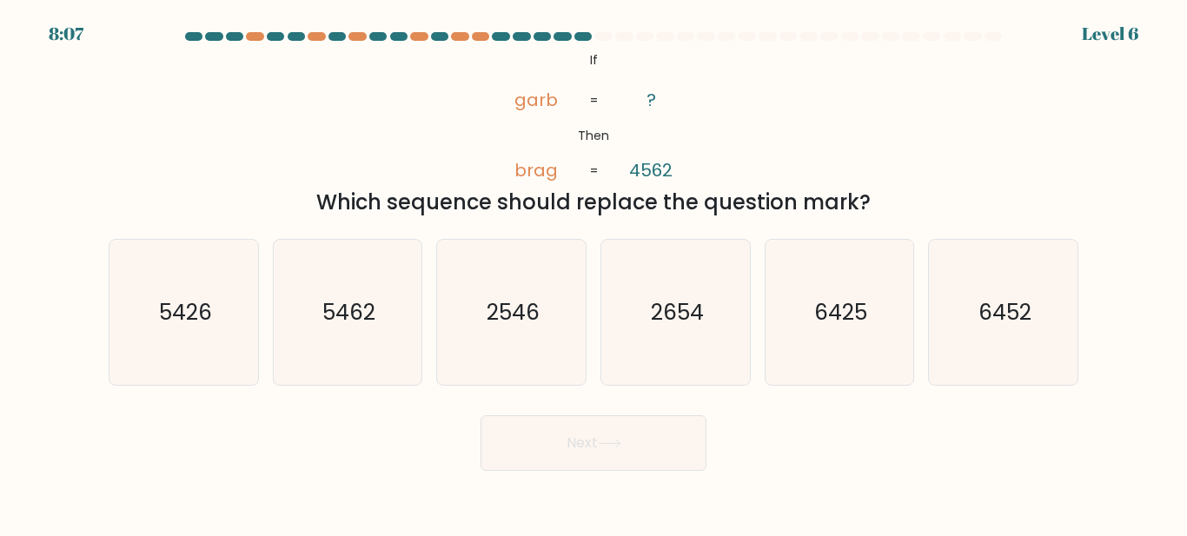
click at [590, 455] on button "Next" at bounding box center [594, 443] width 226 height 56
click at [502, 337] on icon "2546" at bounding box center [511, 312] width 145 height 145
click at [594, 273] on input "c. 2546" at bounding box center [594, 271] width 1 height 4
radio input "true"
click at [502, 337] on icon "2546" at bounding box center [511, 312] width 143 height 143
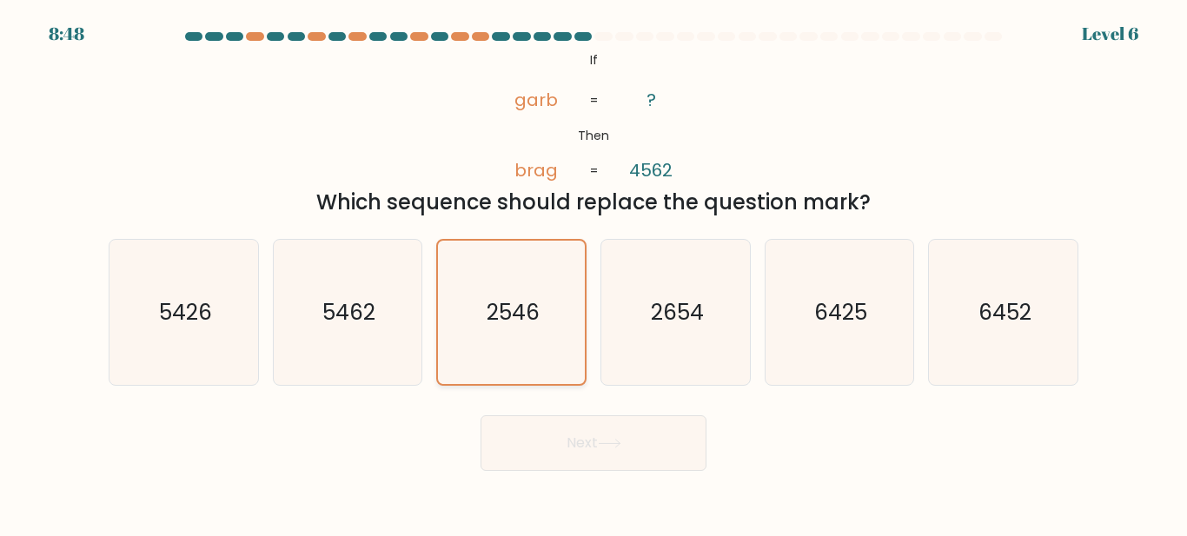
click at [594, 273] on input "c. 2546" at bounding box center [594, 271] width 1 height 4
click at [602, 471] on button "Next" at bounding box center [594, 443] width 226 height 56
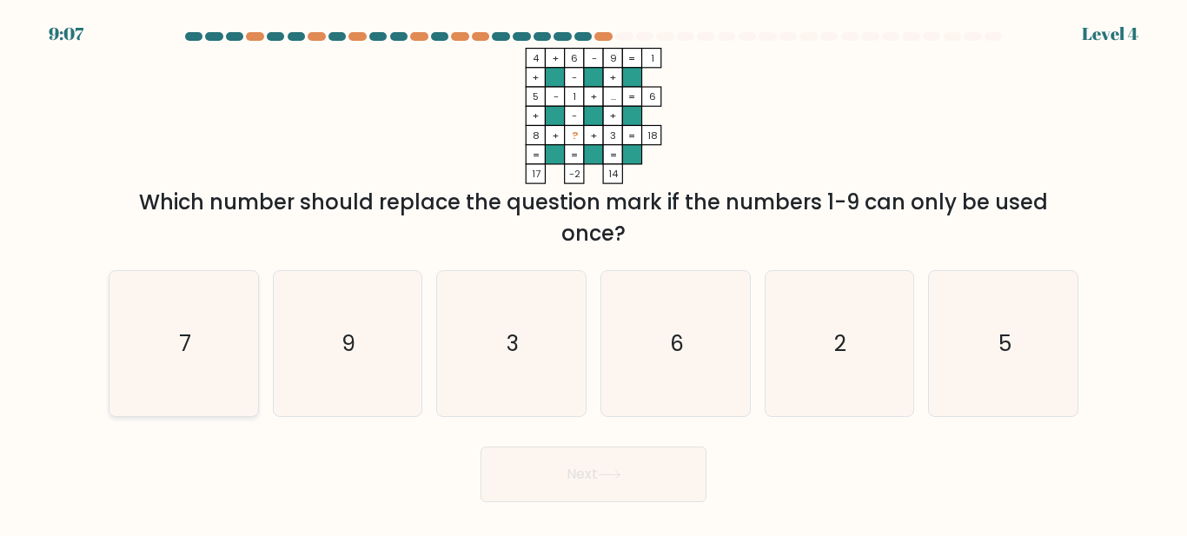
click at [167, 355] on icon "7" at bounding box center [183, 343] width 145 height 145
click at [594, 273] on input "a. 7" at bounding box center [594, 271] width 1 height 4
radio input "true"
click at [623, 478] on button "Next" at bounding box center [594, 475] width 226 height 56
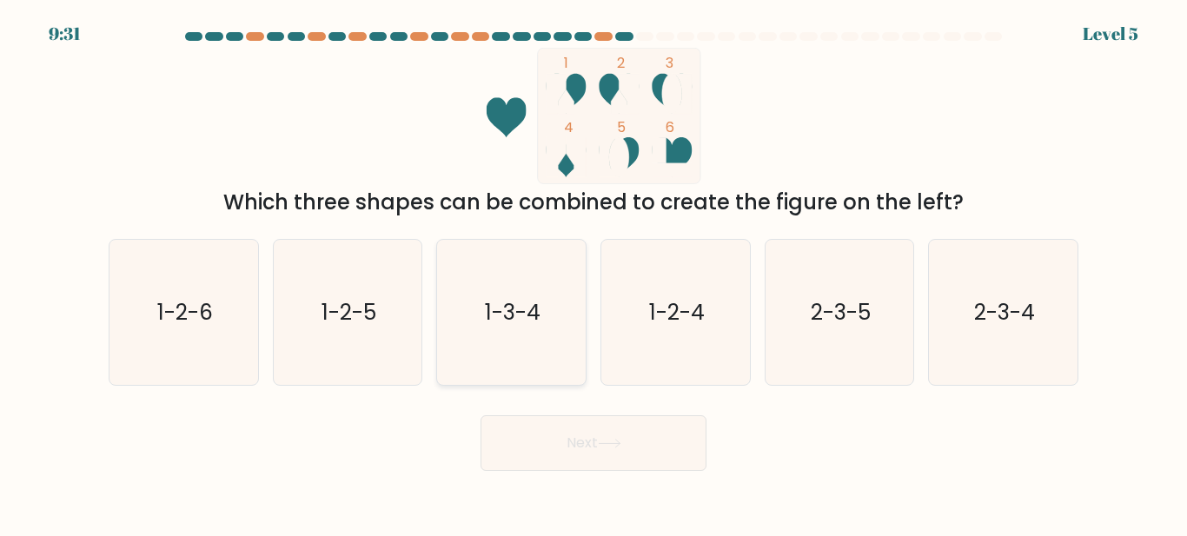
click at [569, 338] on icon "1-3-4" at bounding box center [511, 312] width 145 height 145
click at [594, 273] on input "c. 1-3-4" at bounding box center [594, 271] width 1 height 4
radio input "true"
click at [614, 448] on icon at bounding box center [609, 444] width 23 height 10
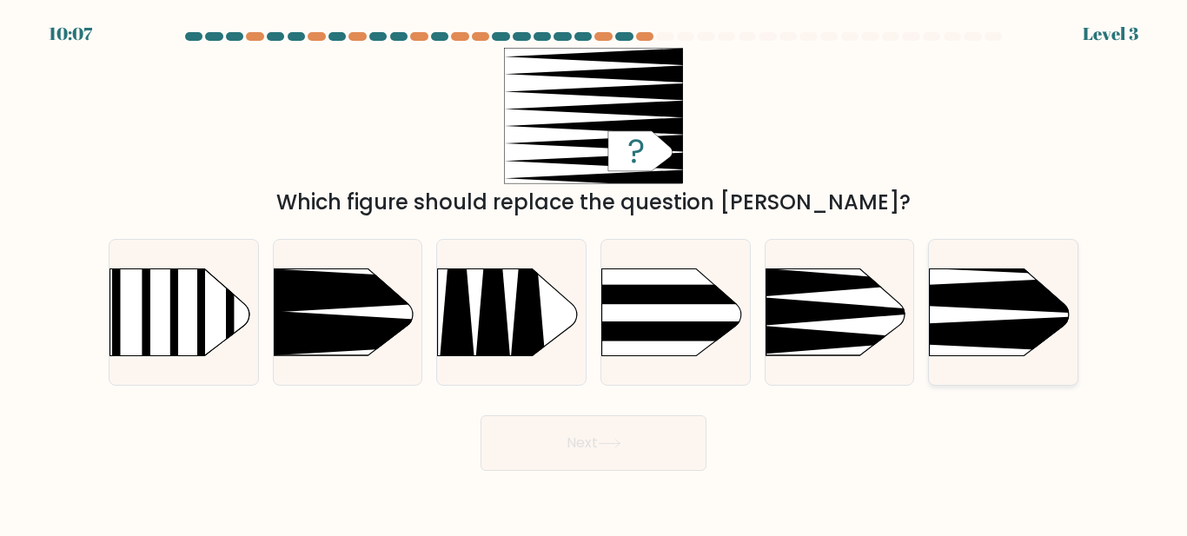
click at [943, 320] on rect at bounding box center [898, 237] width 386 height 294
click at [594, 273] on input "f." at bounding box center [594, 271] width 1 height 4
radio input "true"
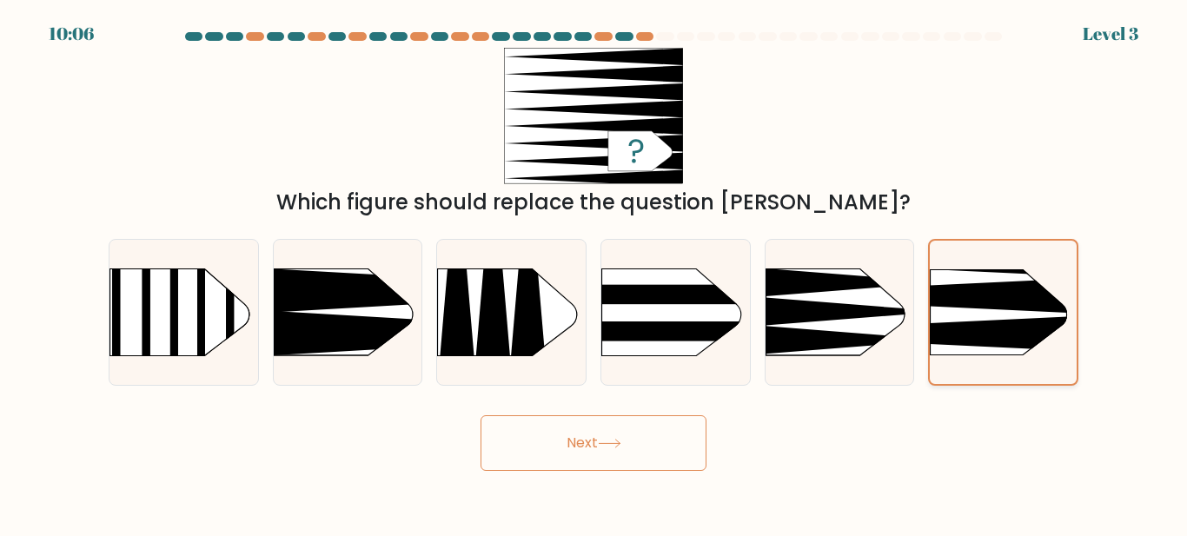
click at [943, 320] on rect at bounding box center [898, 237] width 381 height 290
click at [594, 273] on input "f." at bounding box center [594, 271] width 1 height 4
click at [943, 344] on icon at bounding box center [899, 333] width 382 height 36
click at [594, 273] on input "f." at bounding box center [594, 271] width 1 height 4
click at [943, 344] on icon at bounding box center [899, 333] width 382 height 36
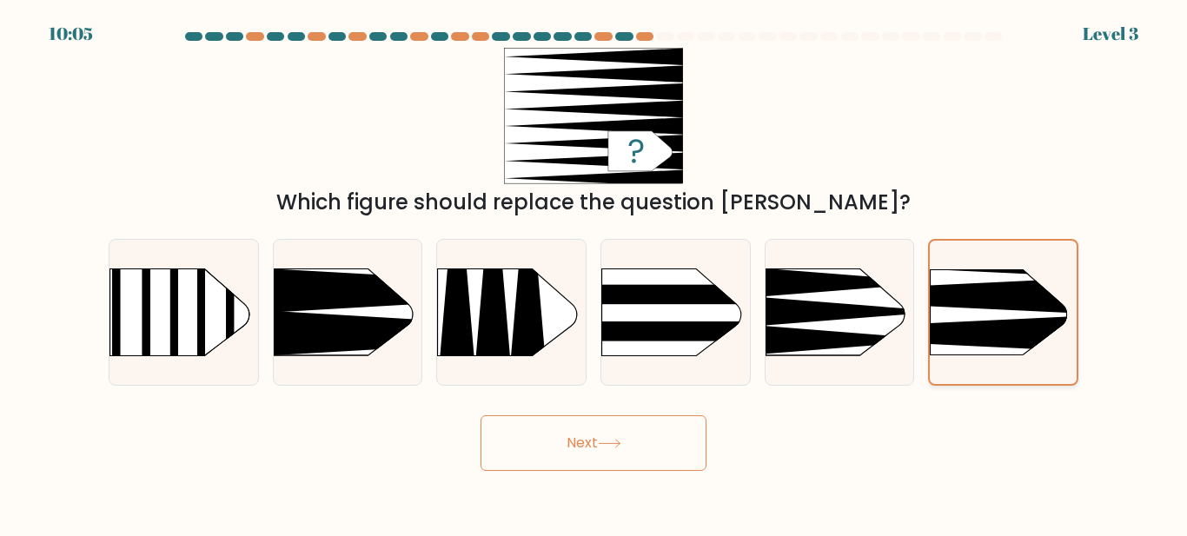
click at [594, 273] on input "f." at bounding box center [594, 271] width 1 height 4
click at [590, 466] on button "Next" at bounding box center [594, 443] width 226 height 56
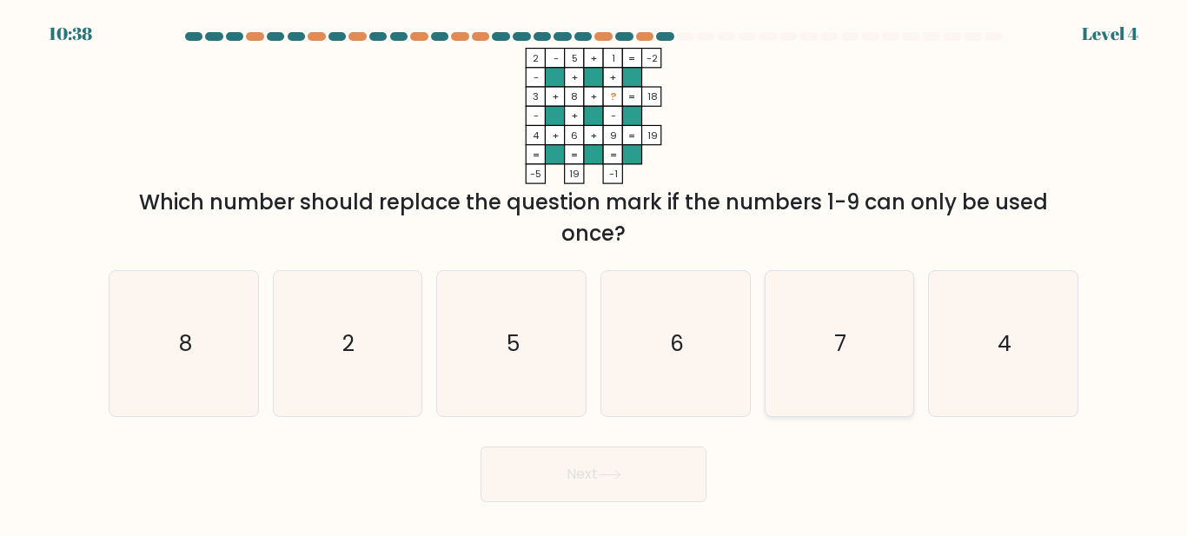
click at [803, 350] on icon "7" at bounding box center [838, 343] width 145 height 145
click at [594, 273] on input "e. 7" at bounding box center [594, 271] width 1 height 4
radio input "true"
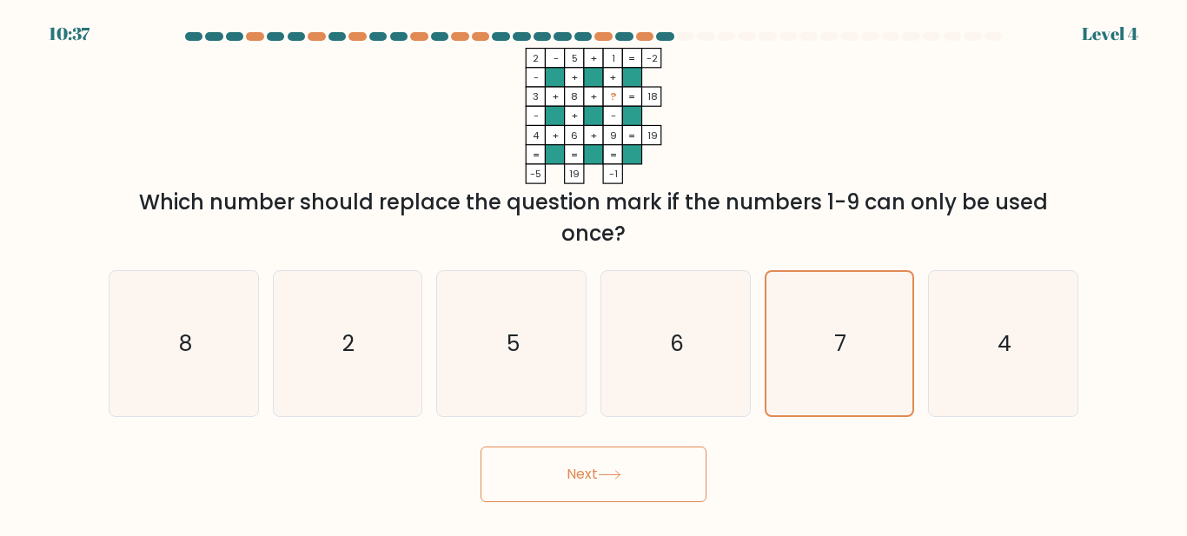
click at [596, 502] on button "Next" at bounding box center [594, 475] width 226 height 56
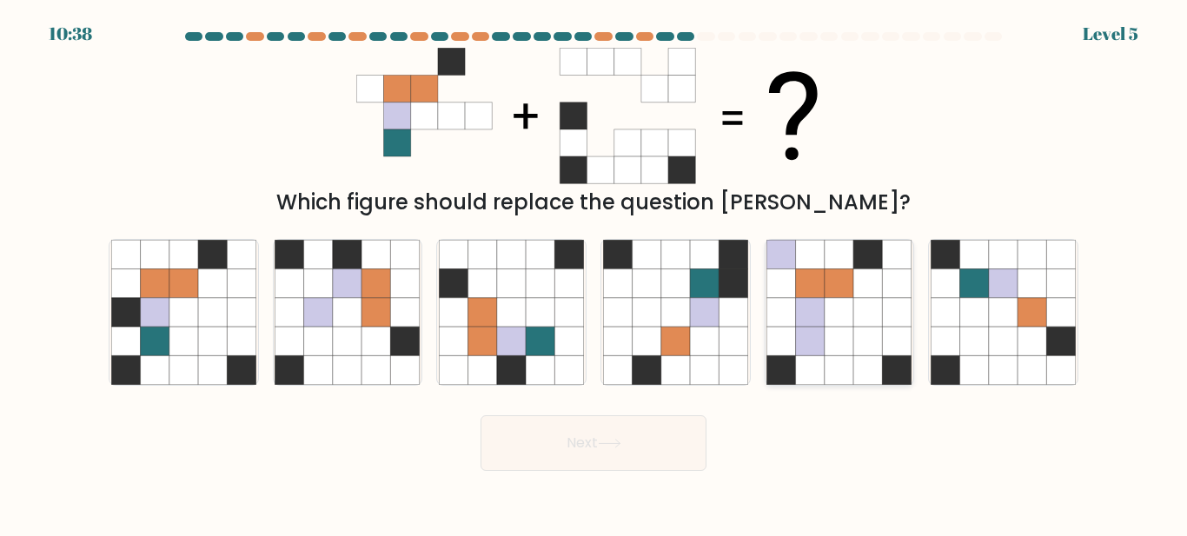
click at [888, 327] on icon at bounding box center [897, 312] width 29 height 29
click at [594, 273] on input "e." at bounding box center [594, 271] width 1 height 4
radio input "true"
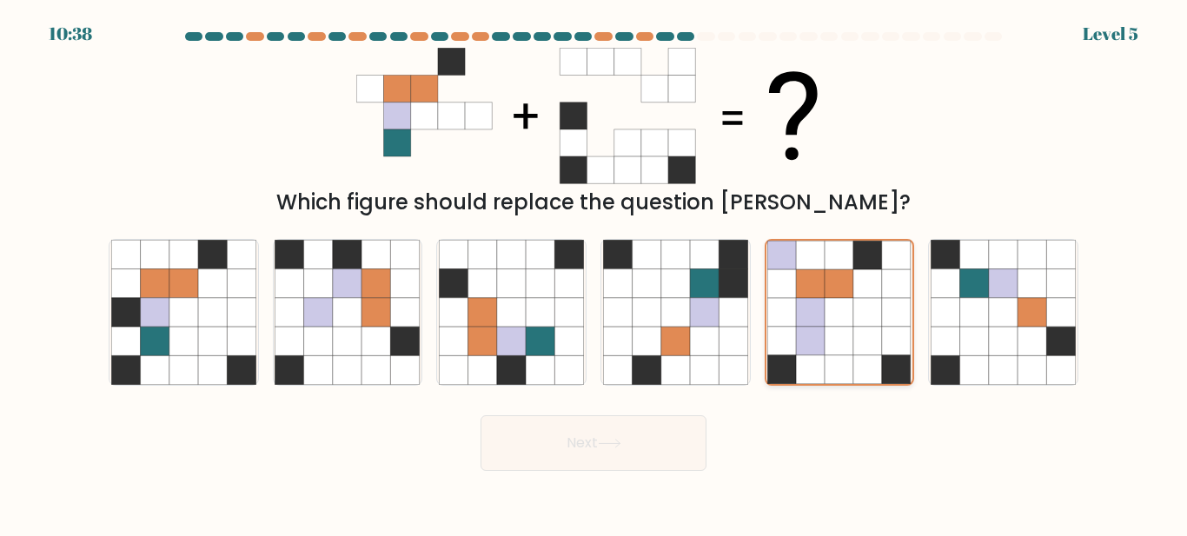
click at [891, 327] on icon at bounding box center [896, 312] width 29 height 29
click at [594, 273] on input "e." at bounding box center [594, 271] width 1 height 4
click at [109, 364] on div "a." at bounding box center [184, 312] width 164 height 147
click at [140, 352] on icon at bounding box center [125, 341] width 29 height 29
click at [594, 273] on input "a." at bounding box center [594, 271] width 1 height 4
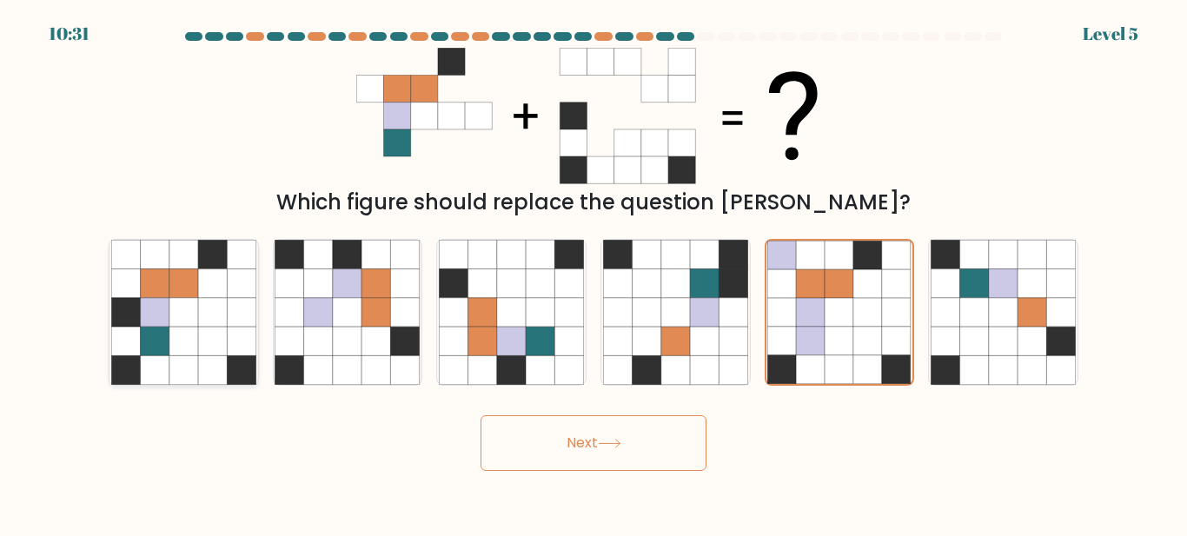
radio input "true"
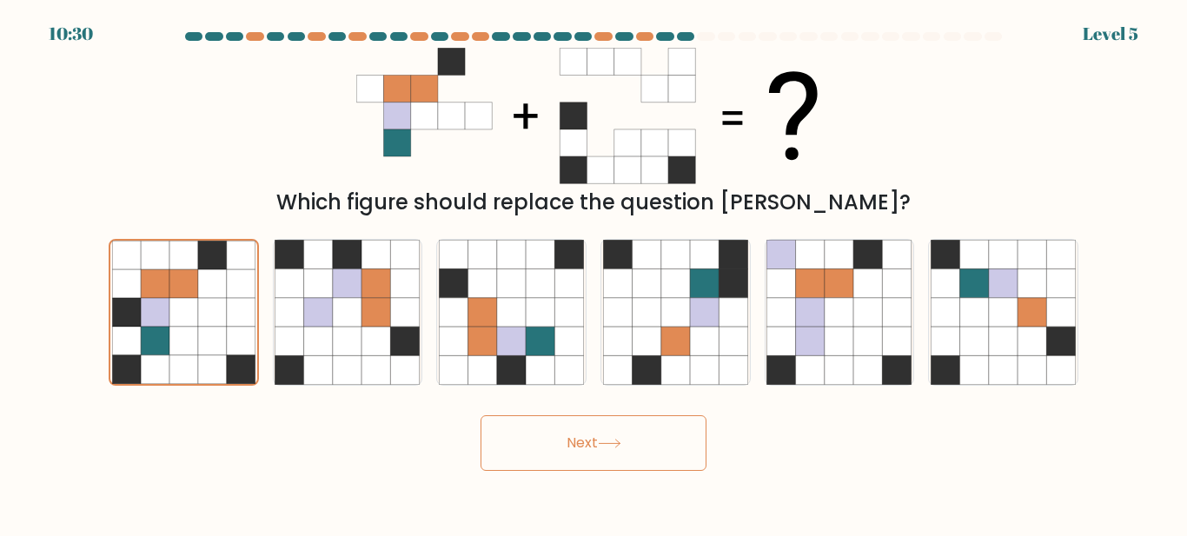
click at [520, 455] on button "Next" at bounding box center [594, 443] width 226 height 56
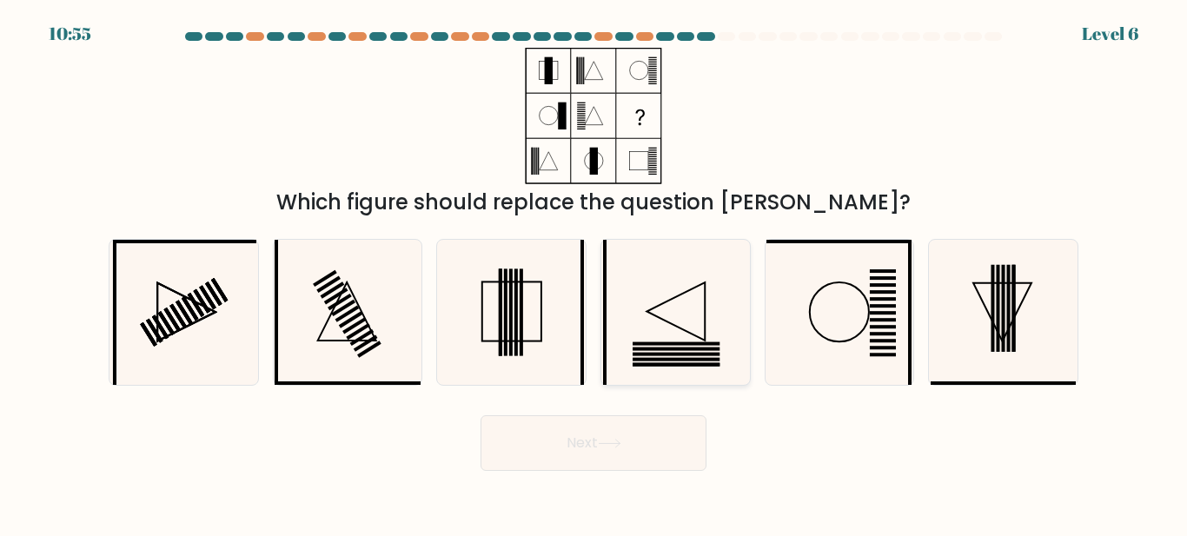
click at [720, 318] on icon at bounding box center [675, 312] width 145 height 145
click at [594, 273] on input "d." at bounding box center [594, 271] width 1 height 4
radio input "true"
click at [812, 322] on icon at bounding box center [838, 312] width 145 height 145
click at [594, 273] on input "e." at bounding box center [594, 271] width 1 height 4
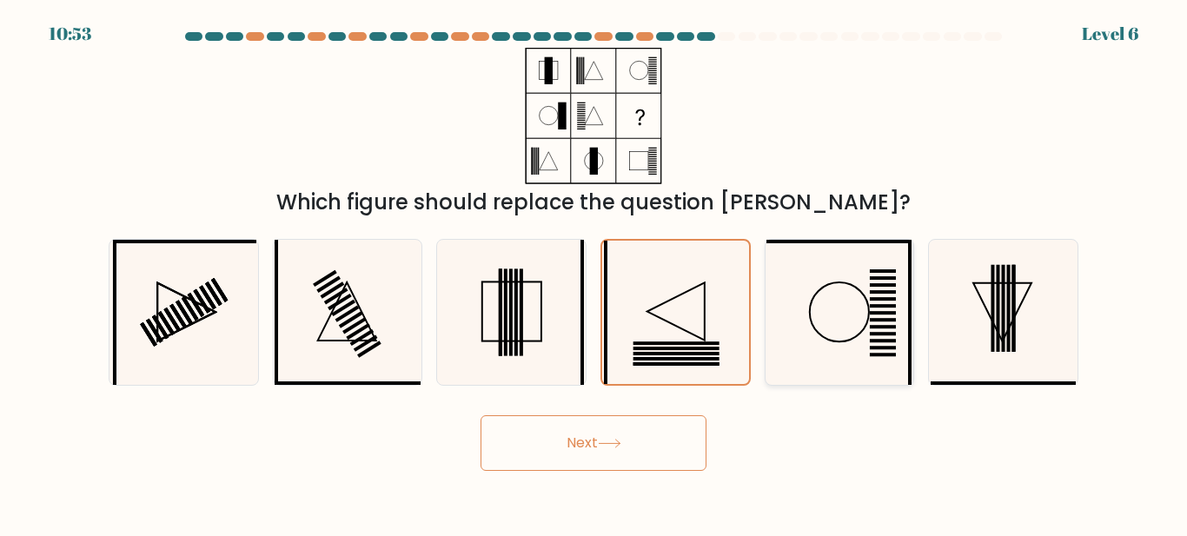
radio input "true"
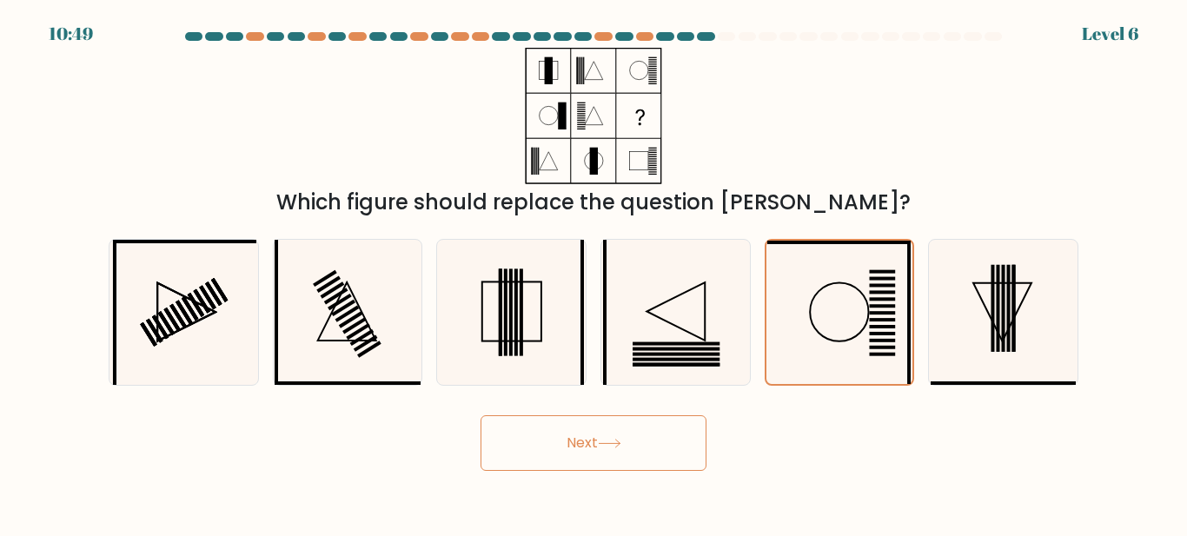
click at [620, 448] on icon at bounding box center [609, 444] width 23 height 10
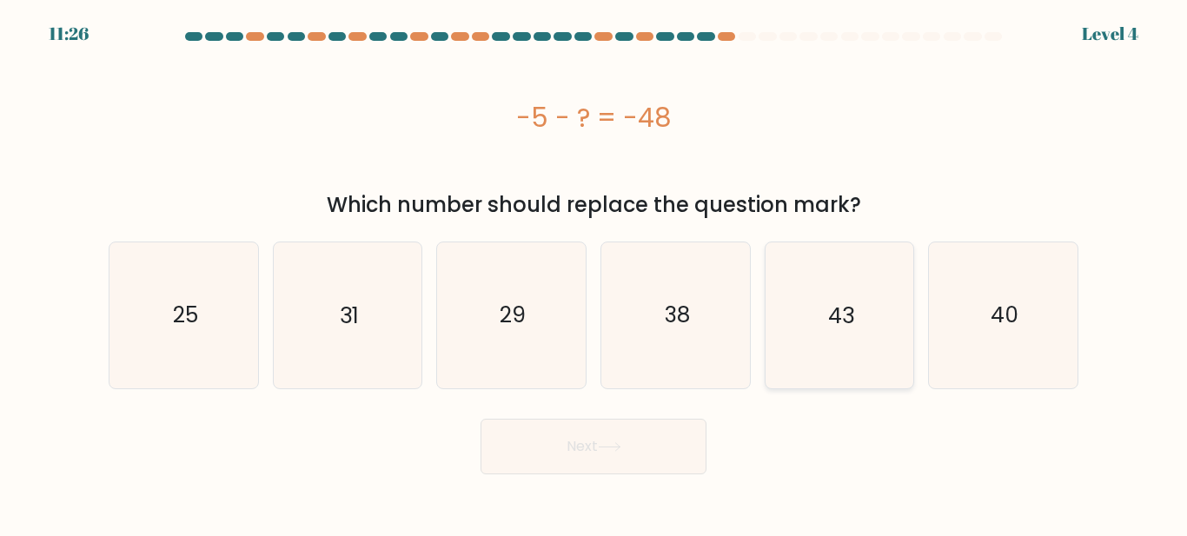
click at [846, 330] on text "43" at bounding box center [841, 315] width 26 height 30
click at [594, 273] on input "e. 43" at bounding box center [594, 271] width 1 height 4
radio input "true"
click at [620, 449] on button "Next" at bounding box center [594, 447] width 226 height 56
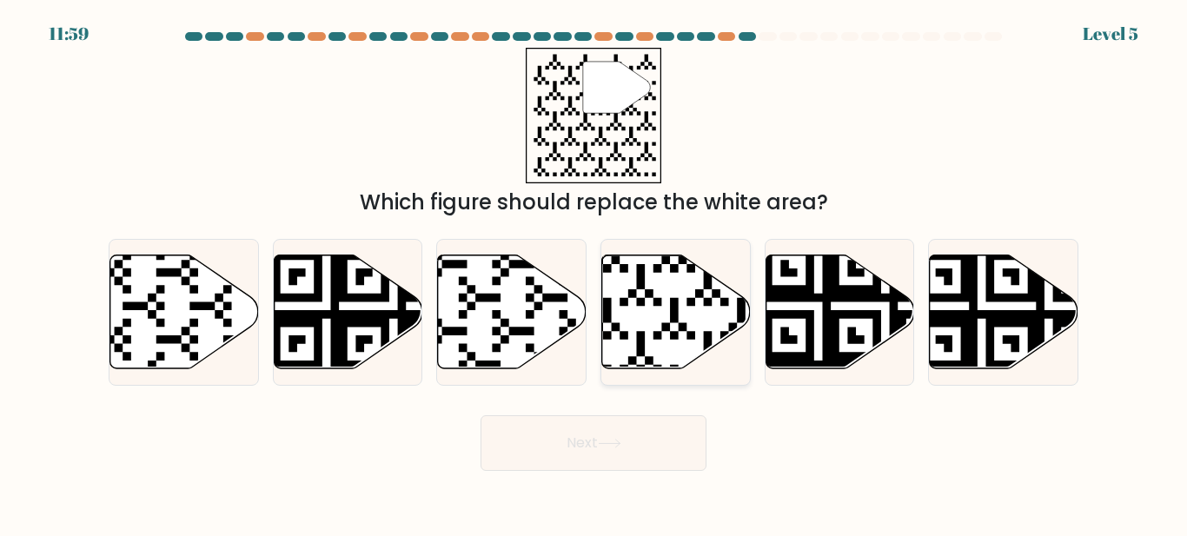
click at [639, 328] on icon at bounding box center [676, 312] width 149 height 114
click at [594, 273] on input "d." at bounding box center [594, 271] width 1 height 4
radio input "true"
click at [681, 449] on button "Next" at bounding box center [594, 443] width 226 height 56
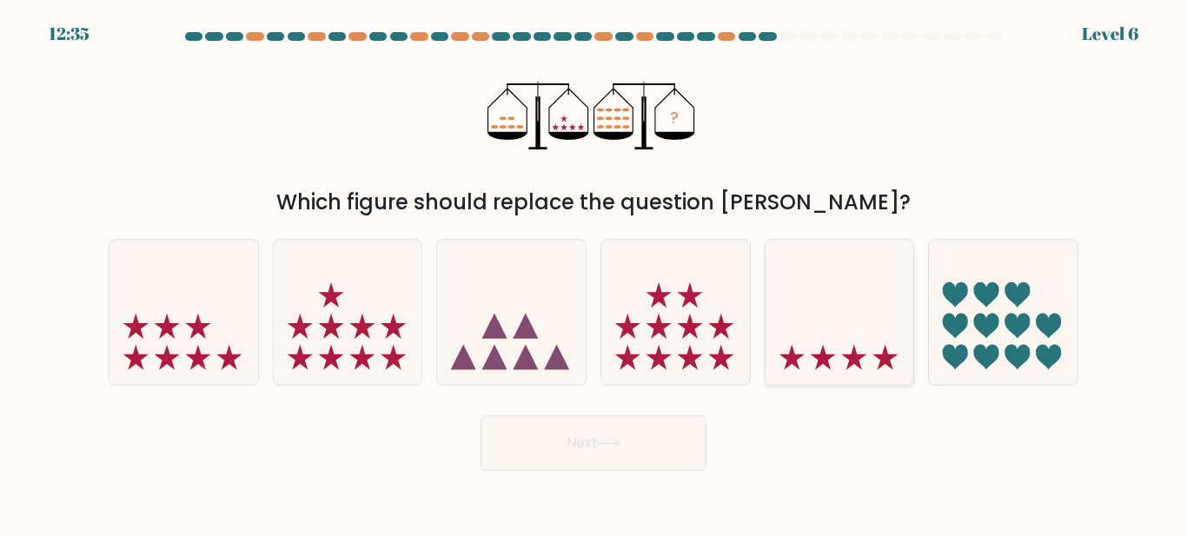
click at [842, 352] on icon at bounding box center [840, 312] width 149 height 123
click at [594, 273] on input "e." at bounding box center [594, 271] width 1 height 4
radio input "true"
click at [685, 452] on button "Next" at bounding box center [594, 443] width 226 height 56
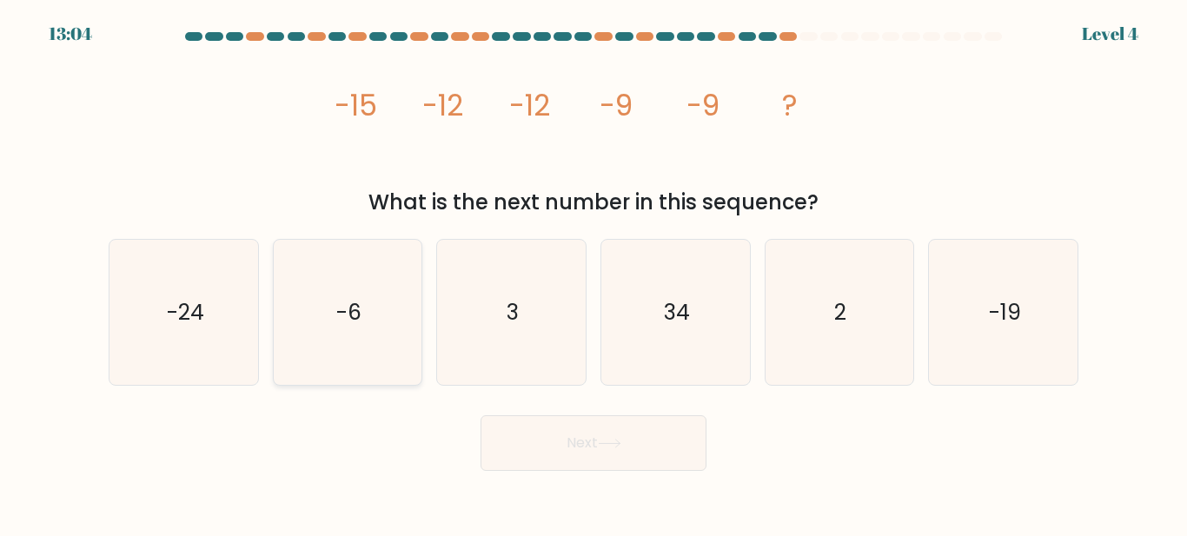
click at [325, 319] on icon "-6" at bounding box center [347, 312] width 145 height 145
click at [594, 273] on input "b. -6" at bounding box center [594, 271] width 1 height 4
radio input "true"
click at [657, 492] on body "13:02 Level 4" at bounding box center [593, 268] width 1187 height 536
click at [654, 471] on button "Next" at bounding box center [594, 443] width 226 height 56
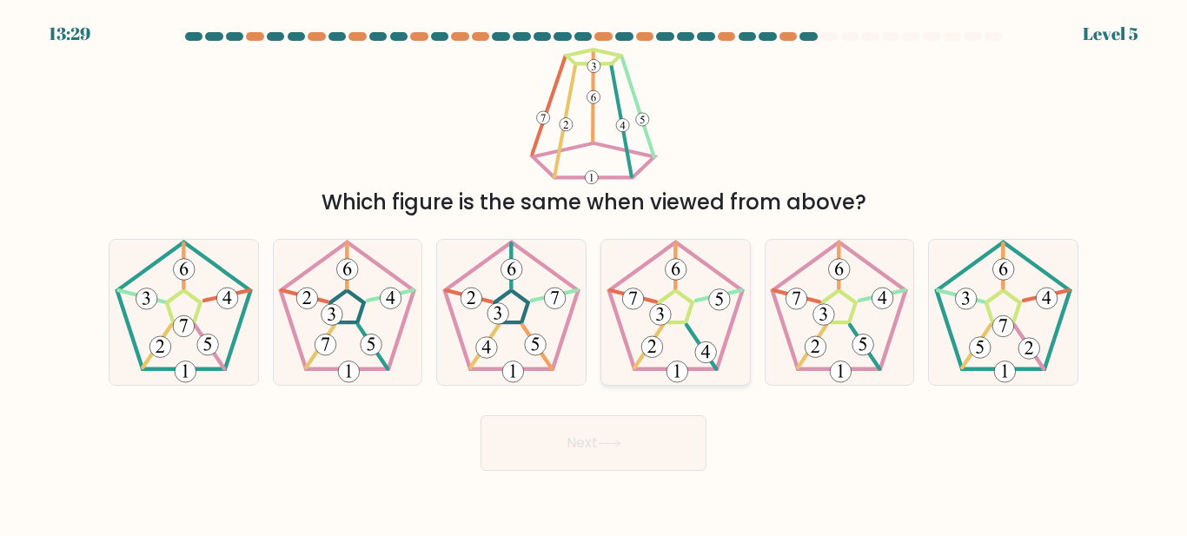
click at [660, 326] on 539 at bounding box center [660, 315] width 22 height 22
click at [594, 273] on input "d." at bounding box center [594, 271] width 1 height 4
radio input "true"
click at [624, 492] on body "13:29 Level 5" at bounding box center [593, 268] width 1187 height 536
click at [614, 471] on button "Next" at bounding box center [594, 443] width 226 height 56
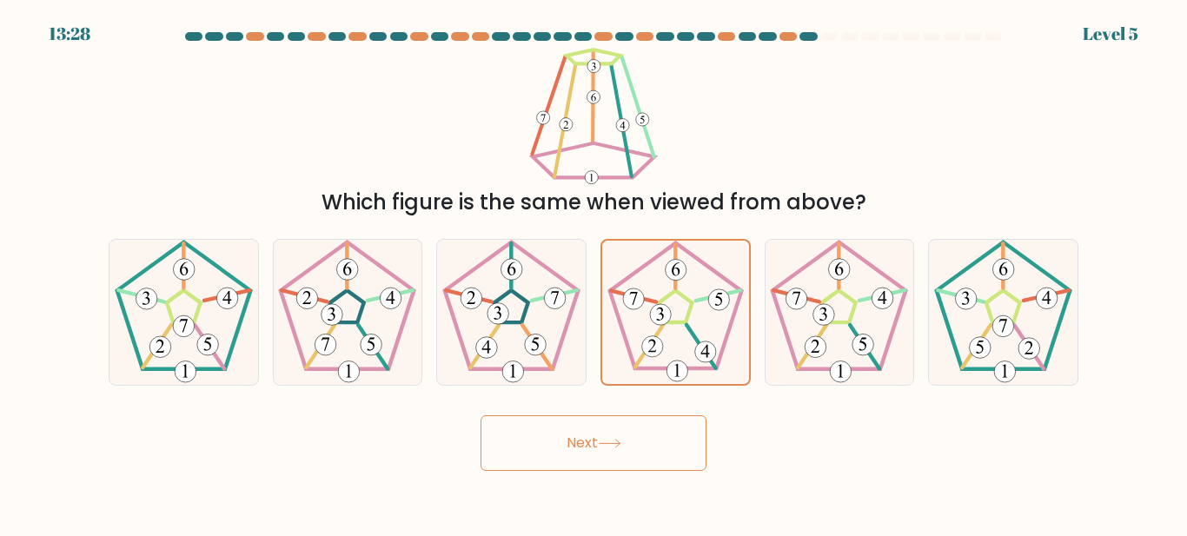
click at [614, 471] on button "Next" at bounding box center [594, 443] width 226 height 56
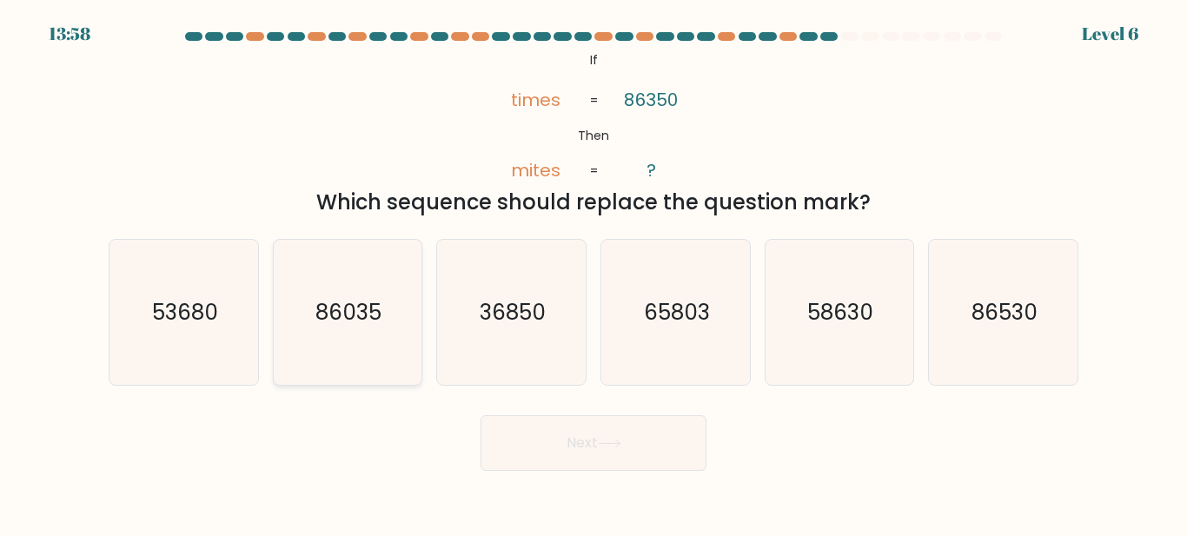
click at [377, 358] on icon "86035" at bounding box center [347, 312] width 145 height 145
click at [594, 273] on input "b. 86035" at bounding box center [594, 271] width 1 height 4
radio input "true"
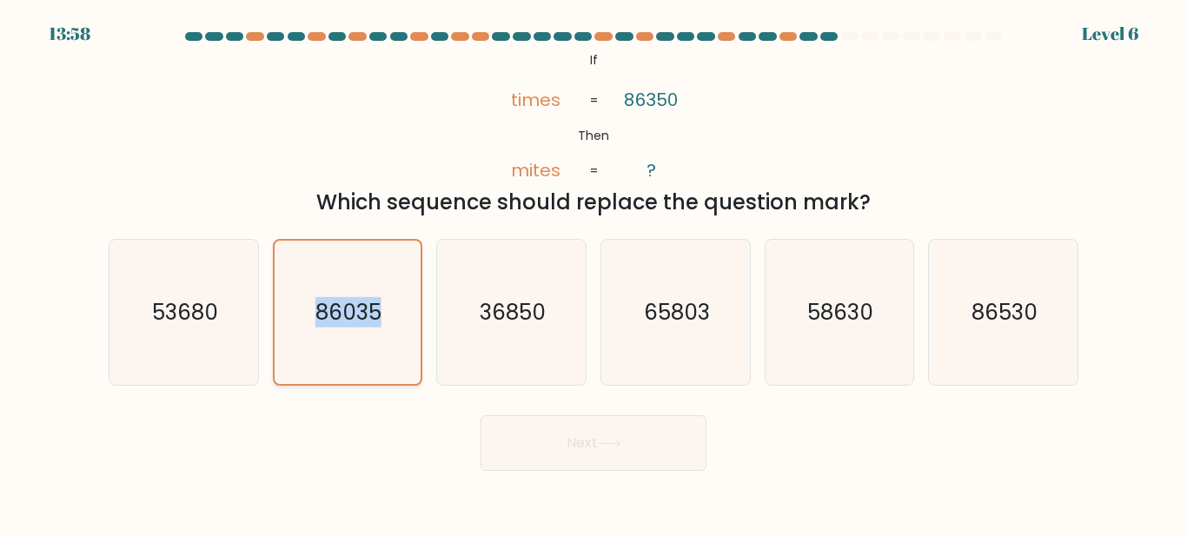
click at [375, 361] on icon "86035" at bounding box center [346, 312] width 143 height 143
click at [594, 273] on input "b. 86035" at bounding box center [594, 271] width 1 height 4
click at [635, 446] on button "Next" at bounding box center [594, 443] width 226 height 56
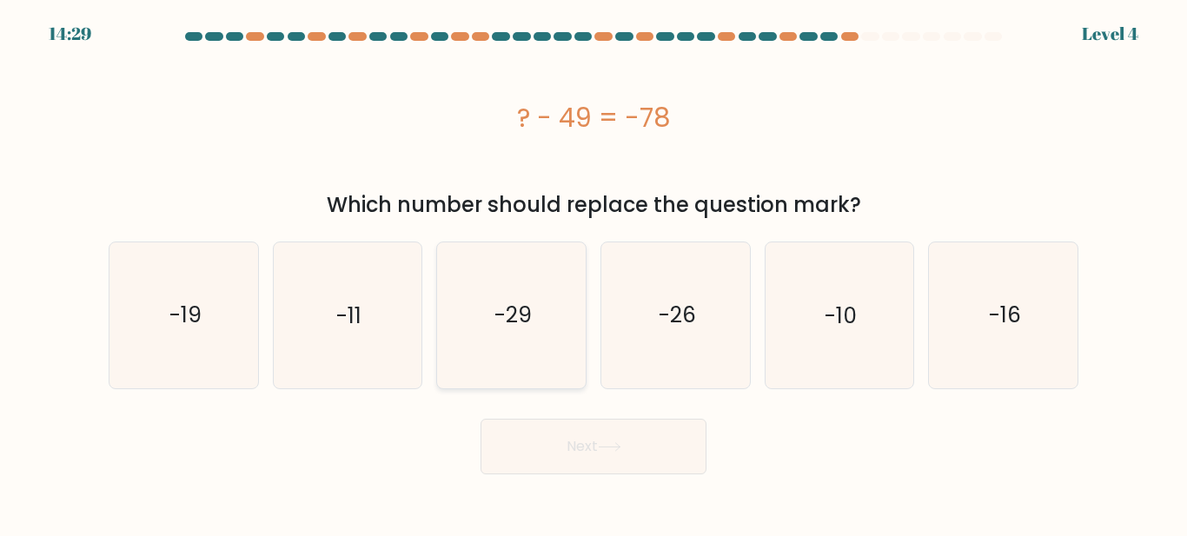
click at [547, 336] on icon "-29" at bounding box center [511, 314] width 145 height 145
click at [594, 273] on input "c. -29" at bounding box center [594, 271] width 1 height 4
radio input "true"
drag, startPoint x: 684, startPoint y: 431, endPoint x: 696, endPoint y: 452, distance: 24.1
click at [696, 452] on form "a." at bounding box center [593, 253] width 1187 height 442
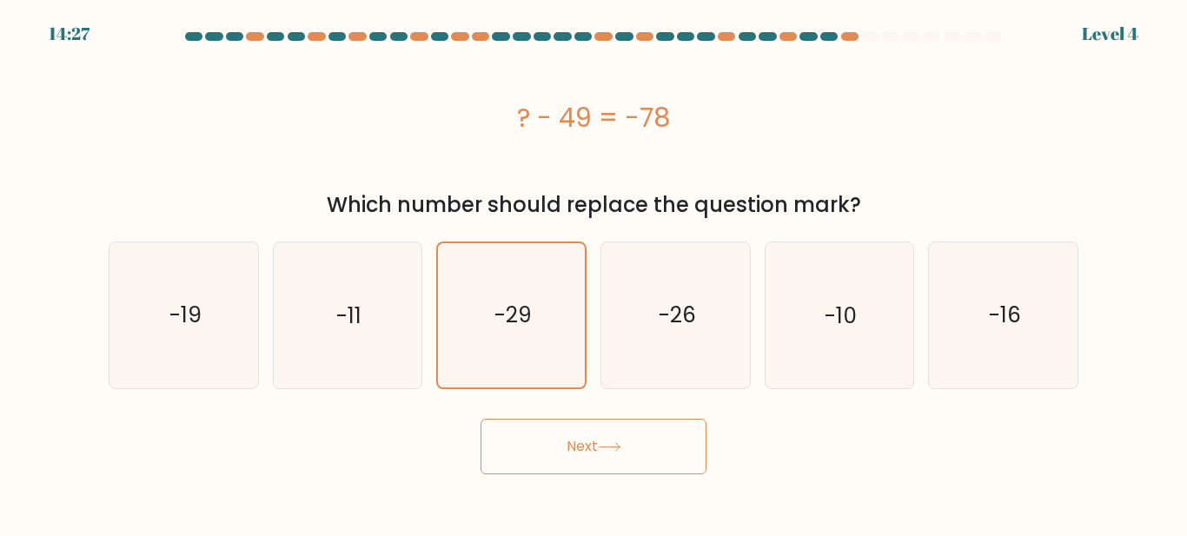
click at [696, 452] on button "Next" at bounding box center [594, 447] width 226 height 56
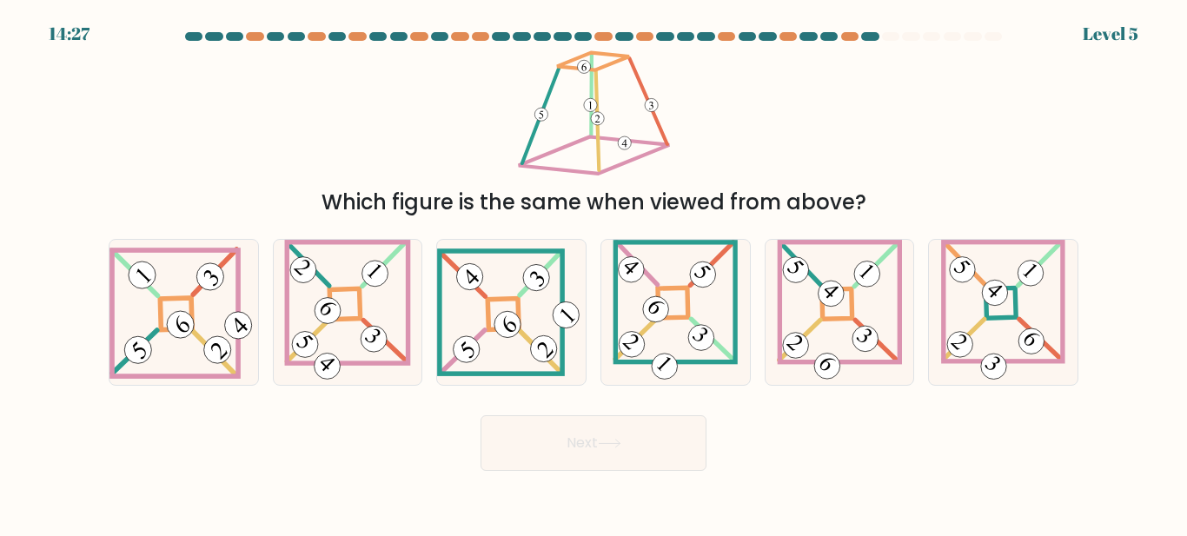
click at [691, 455] on button "Next" at bounding box center [594, 443] width 226 height 56
click at [477, 300] on icon at bounding box center [511, 313] width 149 height 128
click at [594, 273] on input "c." at bounding box center [594, 271] width 1 height 4
radio input "true"
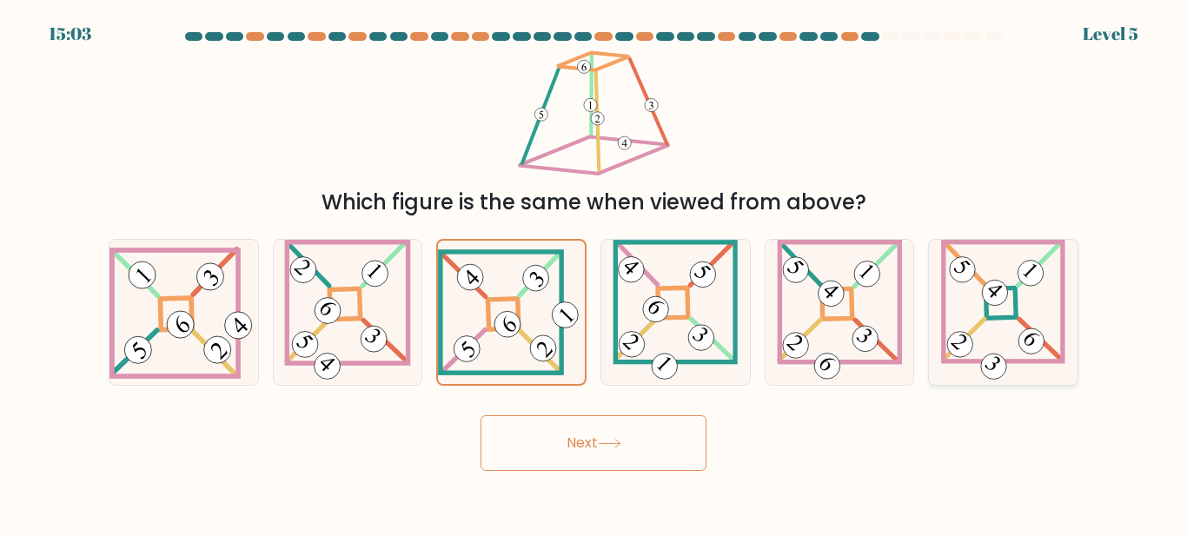
click at [1000, 309] on 857 at bounding box center [995, 293] width 36 height 36
click at [594, 273] on input "f." at bounding box center [594, 271] width 1 height 4
radio input "true"
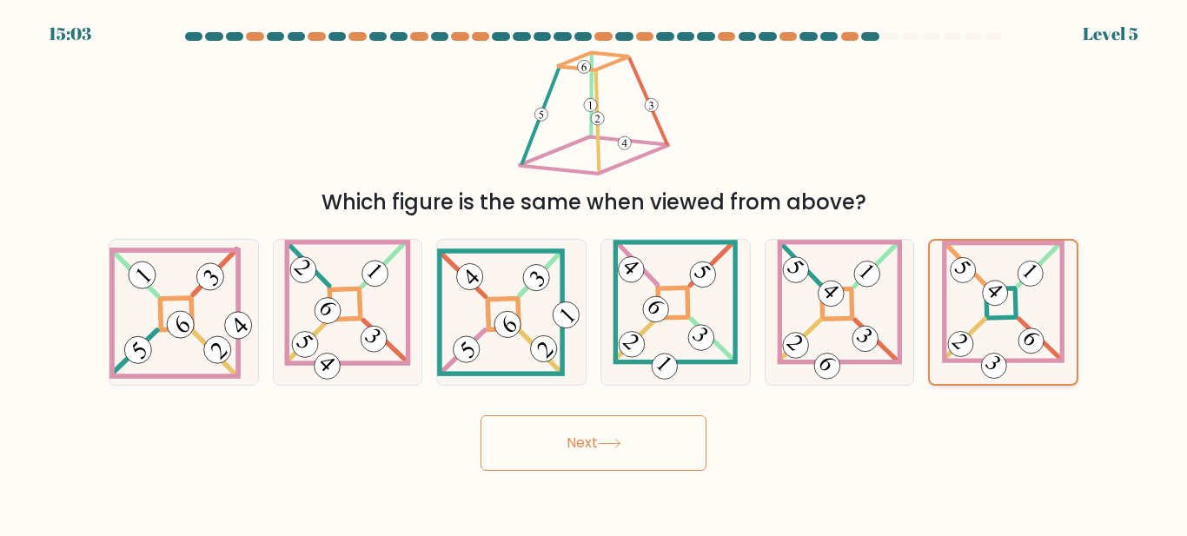
click at [1000, 309] on 857 at bounding box center [996, 293] width 36 height 36
click at [594, 273] on input "f." at bounding box center [594, 271] width 1 height 4
click at [302, 328] on icon at bounding box center [347, 312] width 127 height 145
click at [594, 273] on input "b." at bounding box center [594, 271] width 1 height 4
radio input "true"
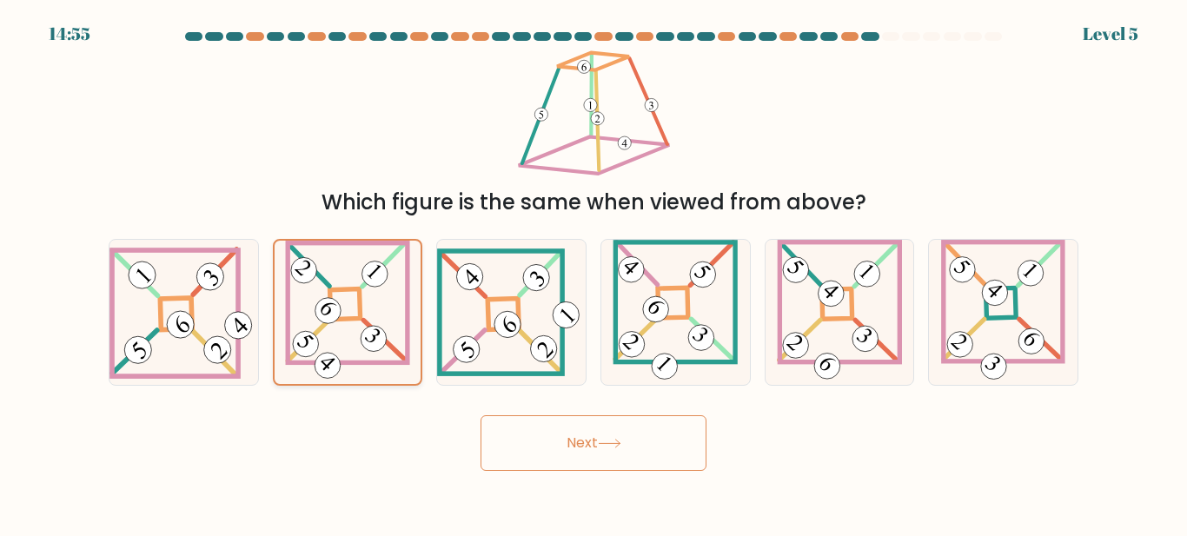
click at [302, 328] on icon at bounding box center [347, 312] width 125 height 143
click at [594, 273] on input "b." at bounding box center [594, 271] width 1 height 4
click at [593, 440] on button "Next" at bounding box center [594, 443] width 226 height 56
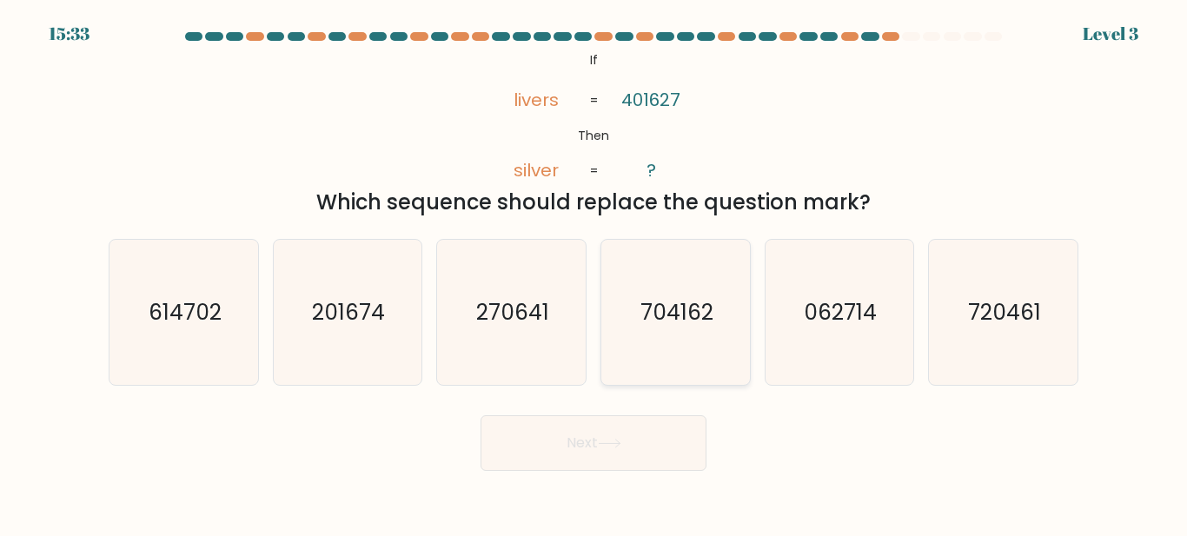
click at [608, 346] on icon "704162" at bounding box center [675, 312] width 145 height 145
click at [594, 273] on input "d. 704162" at bounding box center [594, 271] width 1 height 4
radio input "true"
click at [663, 471] on button "Next" at bounding box center [594, 443] width 226 height 56
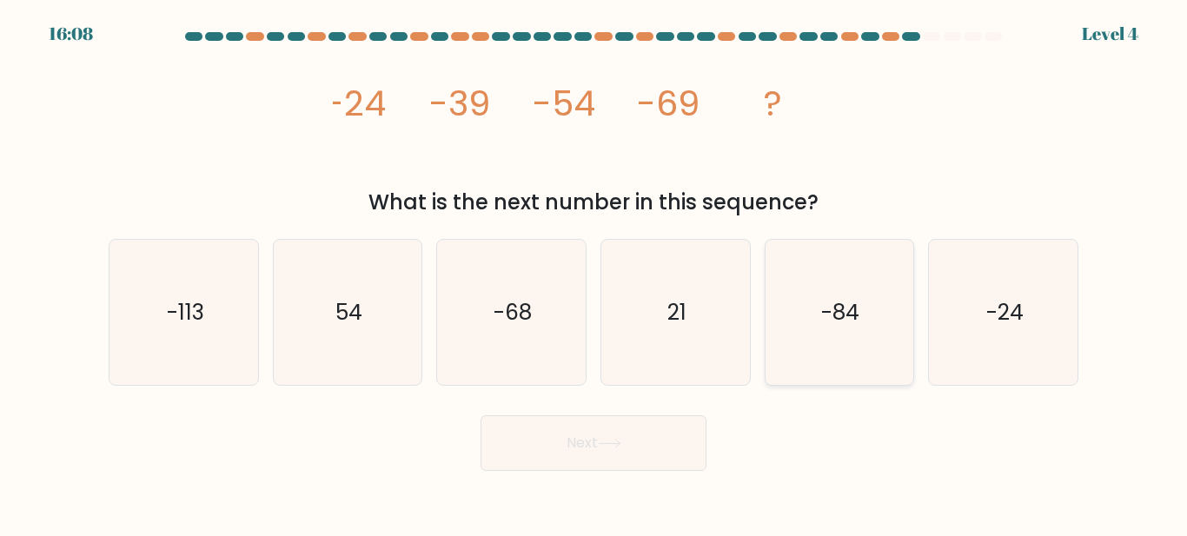
click at [779, 318] on icon "-84" at bounding box center [838, 312] width 145 height 145
click at [594, 273] on input "e. -84" at bounding box center [594, 271] width 1 height 4
radio input "true"
click at [633, 452] on button "Next" at bounding box center [594, 443] width 226 height 56
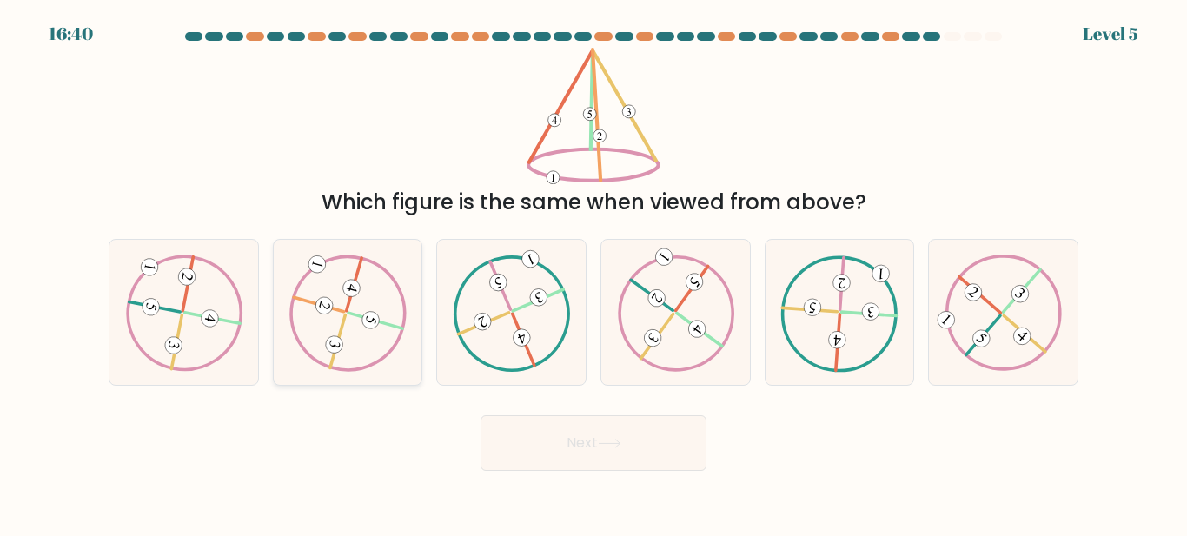
click at [349, 324] on icon at bounding box center [347, 313] width 117 height 116
click at [594, 273] on input "b." at bounding box center [594, 271] width 1 height 4
radio input "true"
click at [660, 443] on button "Next" at bounding box center [594, 443] width 226 height 56
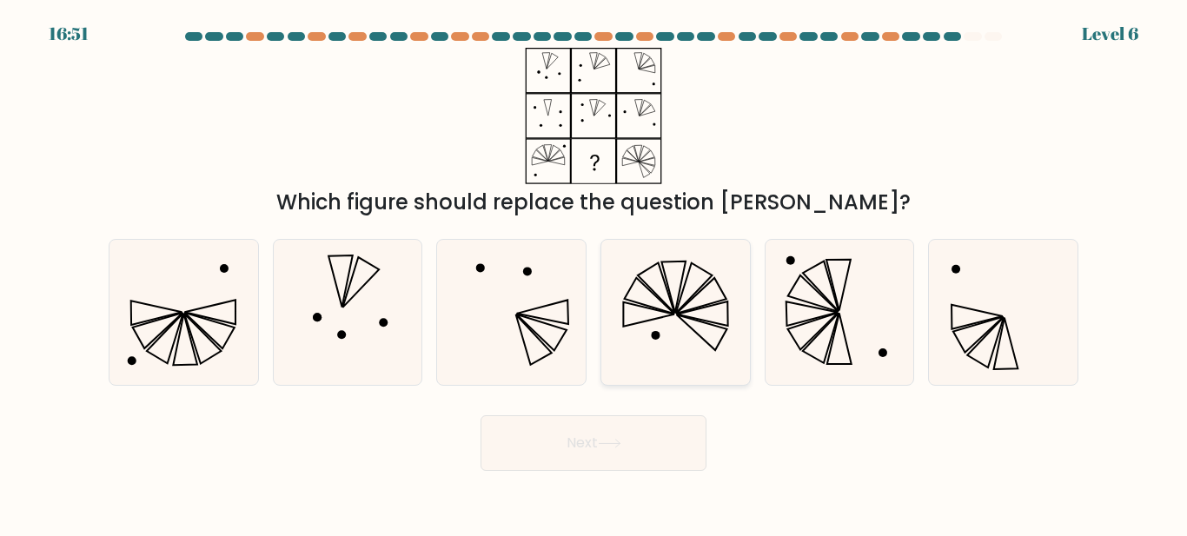
click at [653, 282] on icon at bounding box center [675, 312] width 145 height 145
click at [594, 273] on input "d." at bounding box center [594, 271] width 1 height 4
radio input "true"
click at [645, 449] on button "Next" at bounding box center [594, 443] width 226 height 56
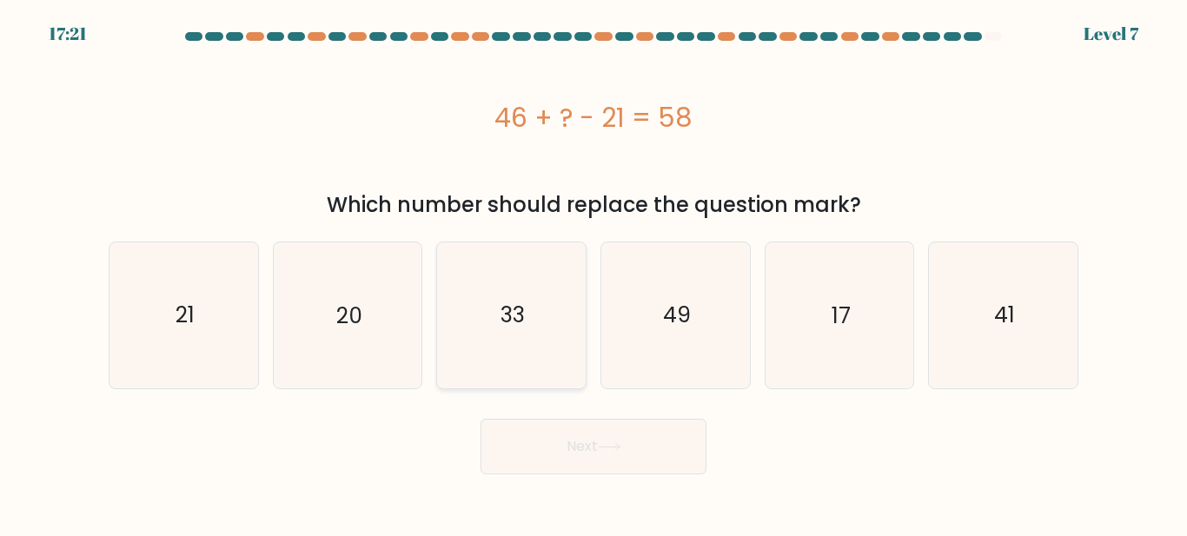
click at [511, 328] on text "33" at bounding box center [513, 315] width 24 height 30
click at [594, 273] on input "c. 33" at bounding box center [594, 271] width 1 height 4
radio input "true"
click at [660, 468] on button "Next" at bounding box center [594, 447] width 226 height 56
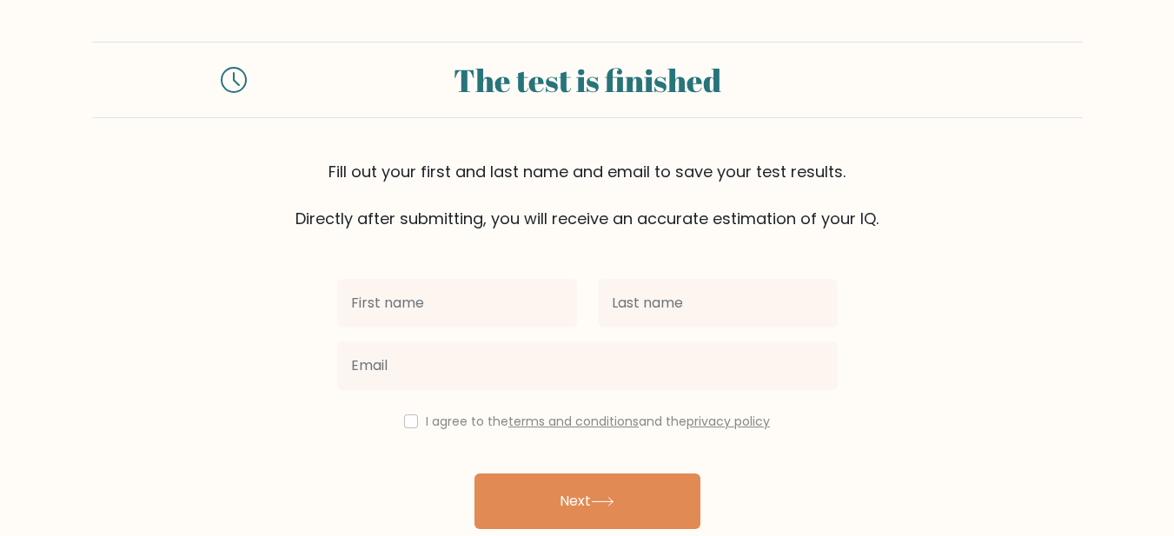
click at [484, 328] on input "text" at bounding box center [457, 303] width 240 height 49
click at [478, 328] on input "text" at bounding box center [457, 303] width 240 height 49
click at [560, 328] on input "Maria Jessa Balitaan" at bounding box center [457, 303] width 240 height 49
click at [474, 474] on button "Next" at bounding box center [587, 502] width 226 height 56
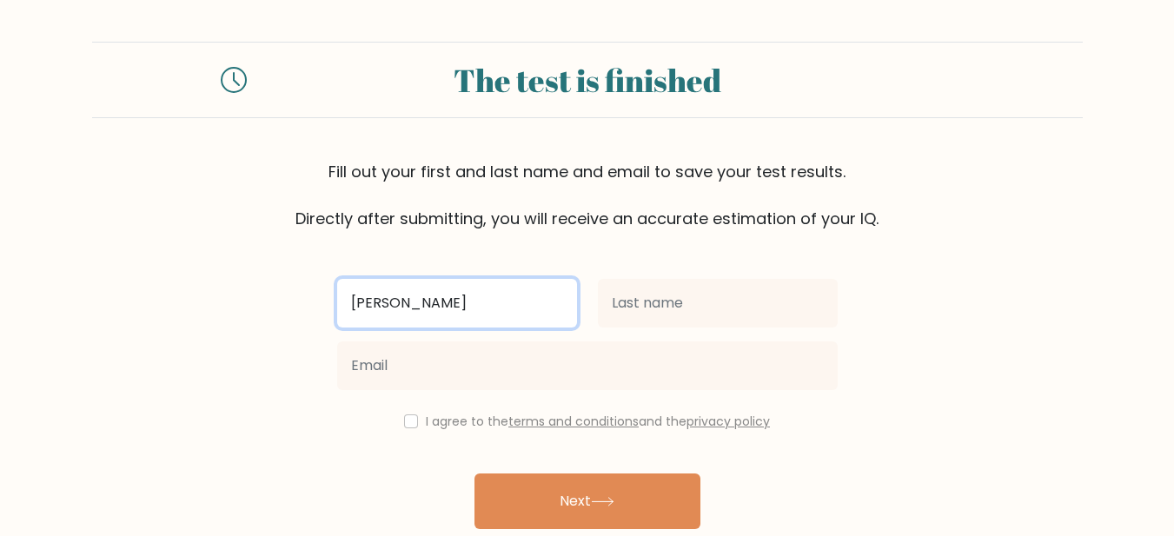
click at [551, 328] on input "Maria Jessa Balitaan" at bounding box center [457, 303] width 240 height 49
type input "[PERSON_NAME]"
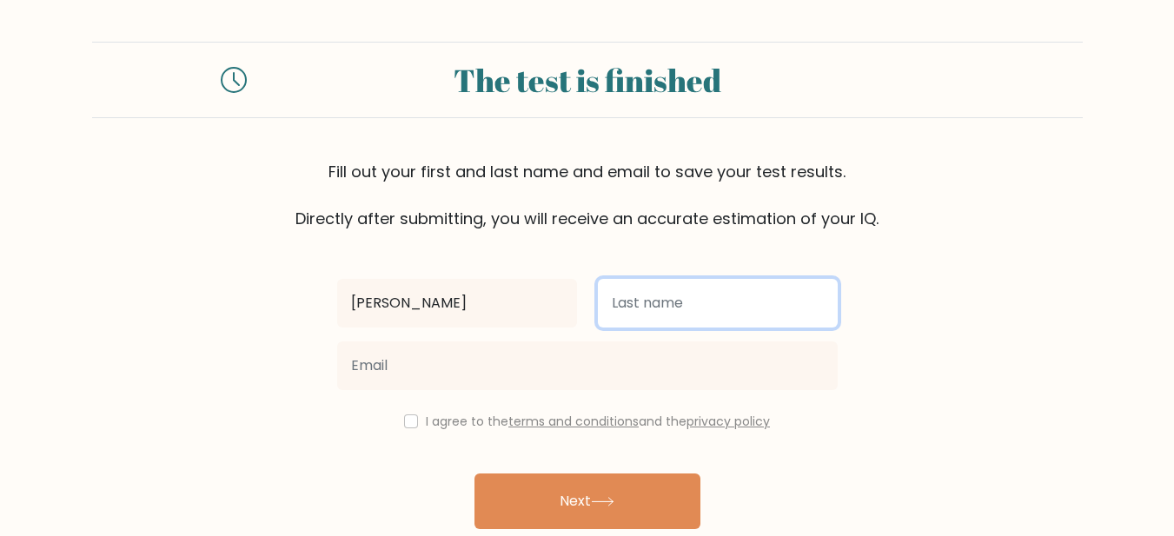
click at [681, 328] on input "text" at bounding box center [718, 303] width 240 height 49
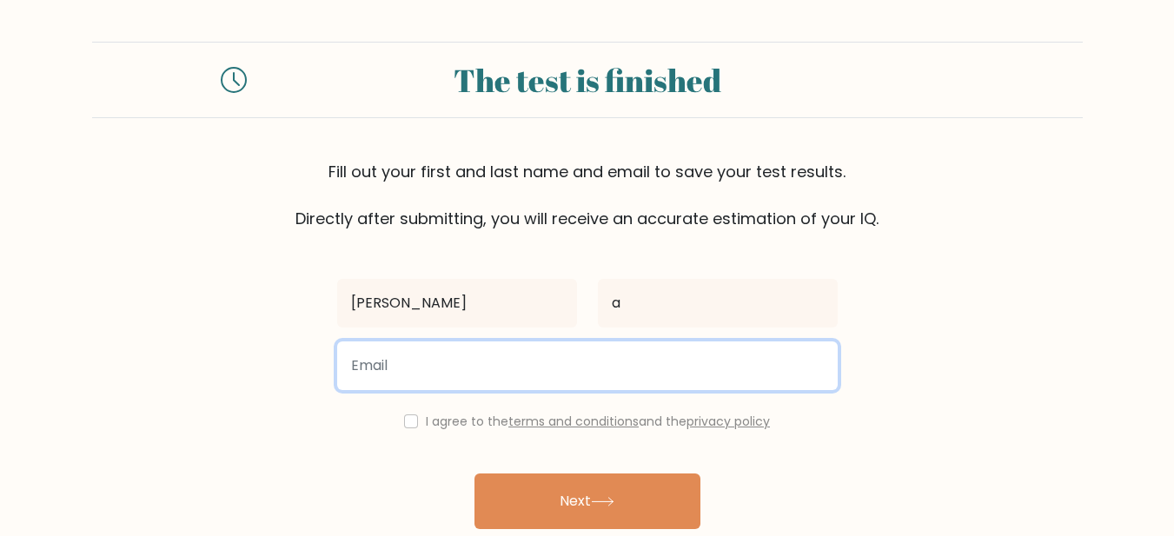
click at [514, 390] on input "email" at bounding box center [587, 366] width 501 height 49
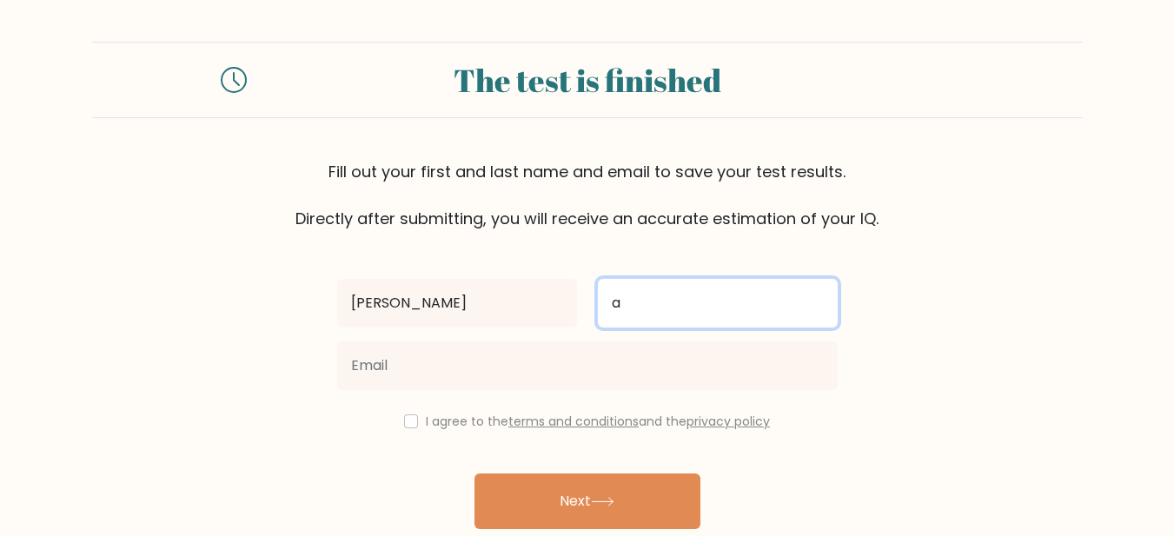
click at [660, 328] on input "a" at bounding box center [718, 303] width 240 height 49
type input "a"
click at [654, 328] on input "text" at bounding box center [718, 303] width 240 height 49
type input "Balitaan"
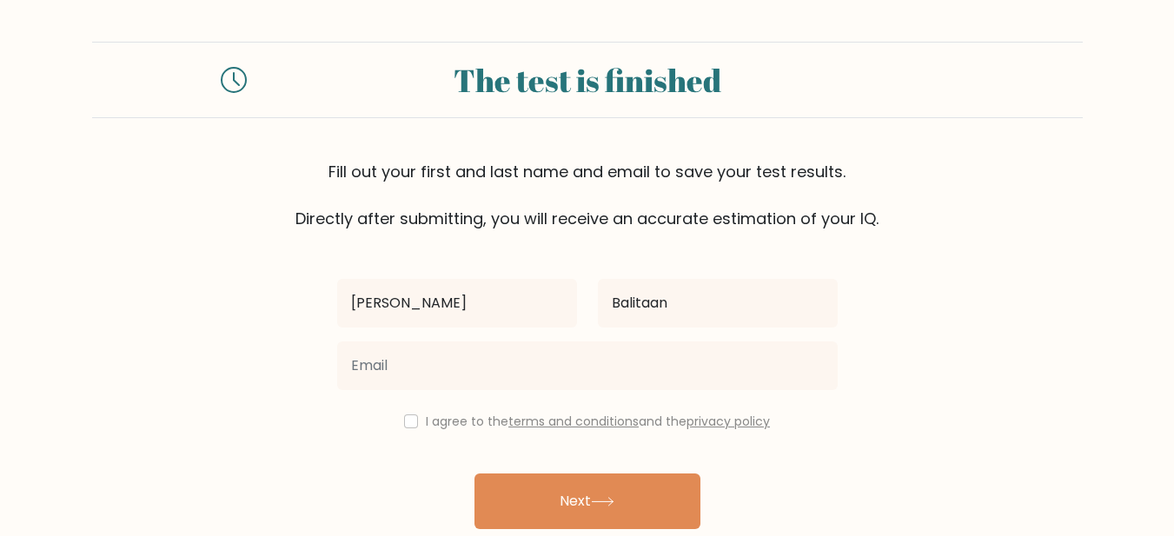
click at [745, 395] on div at bounding box center [587, 366] width 521 height 63
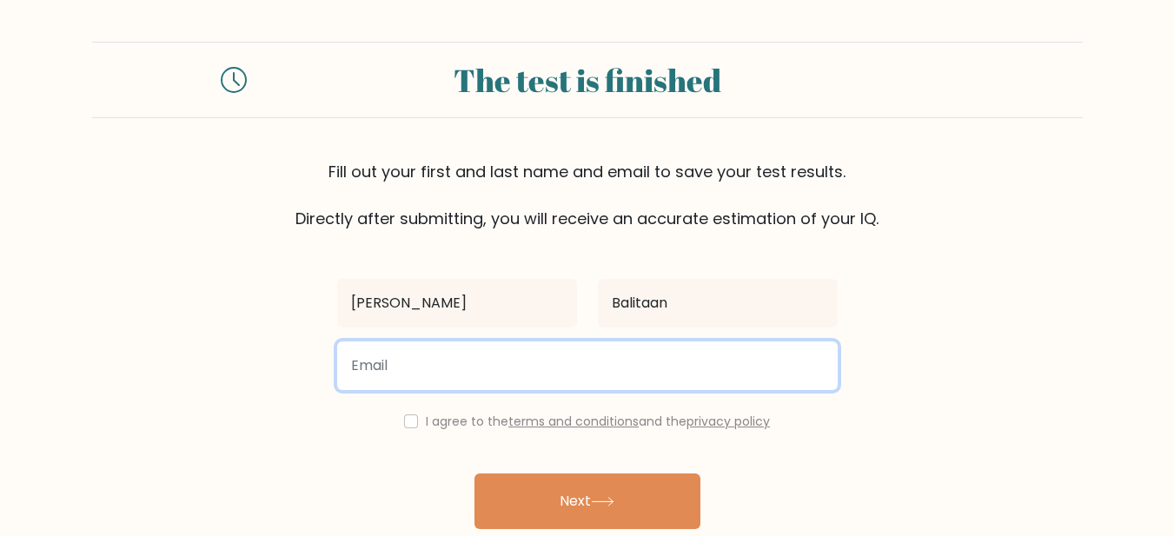
click at [600, 390] on input "email" at bounding box center [587, 366] width 501 height 49
click at [514, 390] on input "email" at bounding box center [587, 366] width 501 height 49
click at [511, 390] on input "email" at bounding box center [587, 366] width 501 height 49
click at [456, 390] on input "arkissamari@gmail.com" at bounding box center [587, 366] width 501 height 49
type input "arkissamaria@gmail.com"
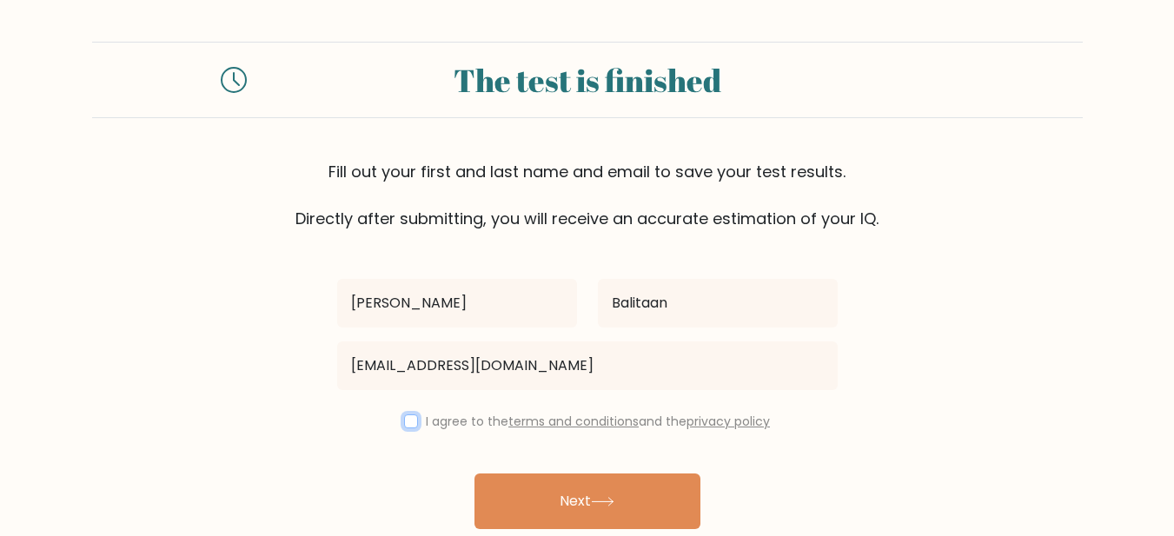
click at [404, 428] on input "checkbox" at bounding box center [411, 422] width 14 height 14
click at [359, 432] on div "I agree to the terms and conditions and the privacy policy" at bounding box center [587, 421] width 521 height 21
click at [404, 428] on input "checkbox" at bounding box center [411, 422] width 14 height 14
checkbox input "true"
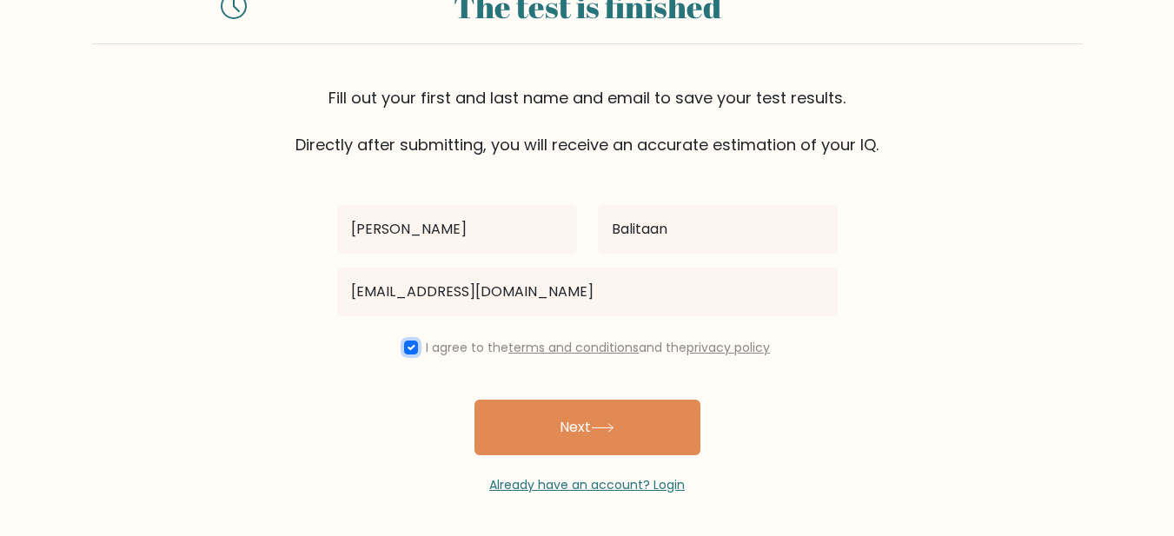
scroll to position [188, 0]
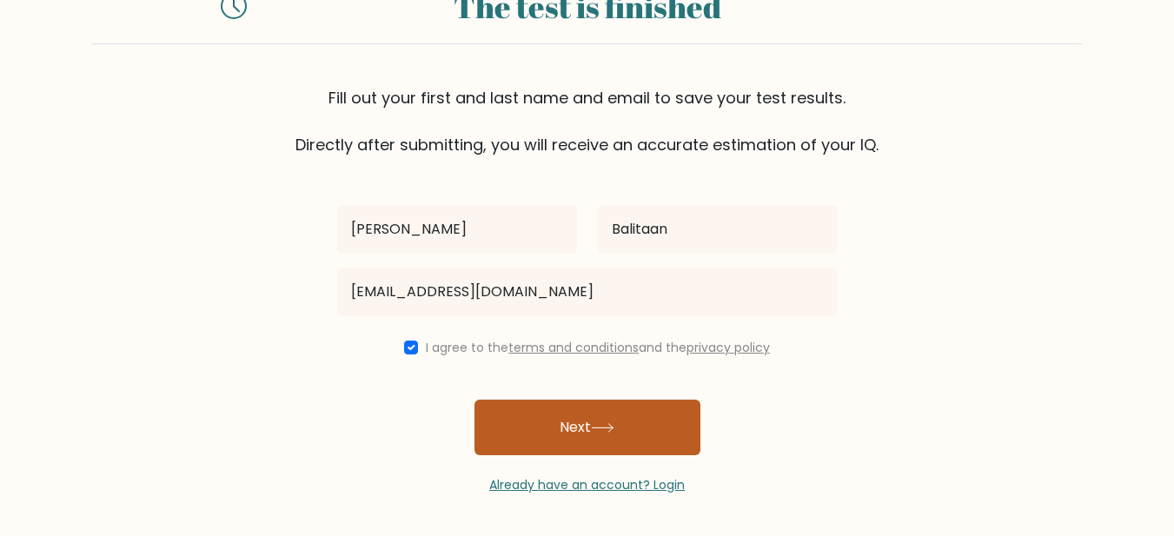
click at [679, 419] on button "Next" at bounding box center [587, 428] width 226 height 56
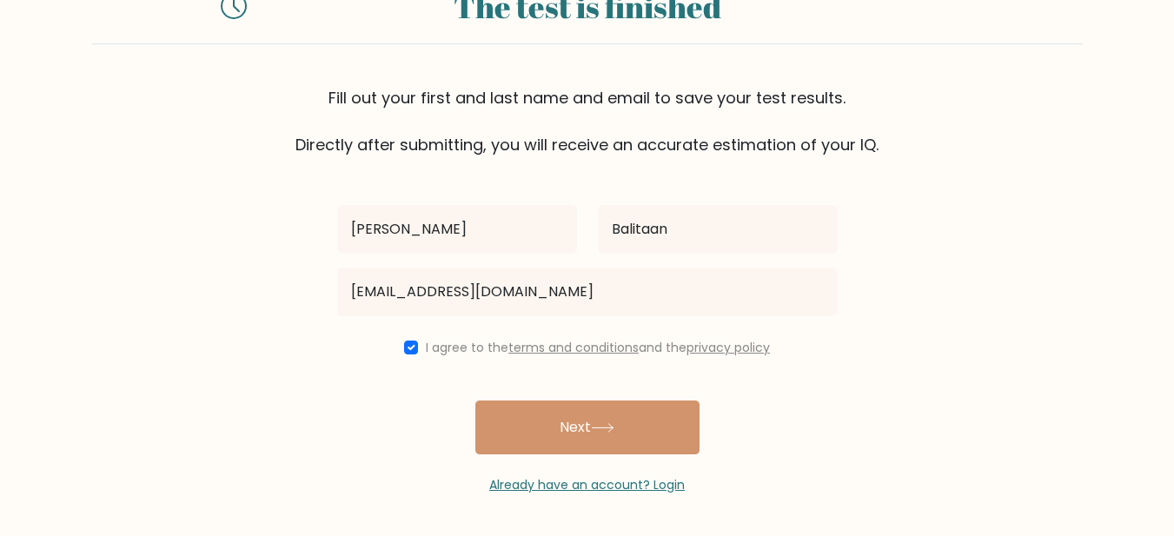
click at [679, 419] on div "Maria Jessa Balitaan arkissamaria@gmail.com I agree to the terms and conditions…" at bounding box center [587, 325] width 521 height 338
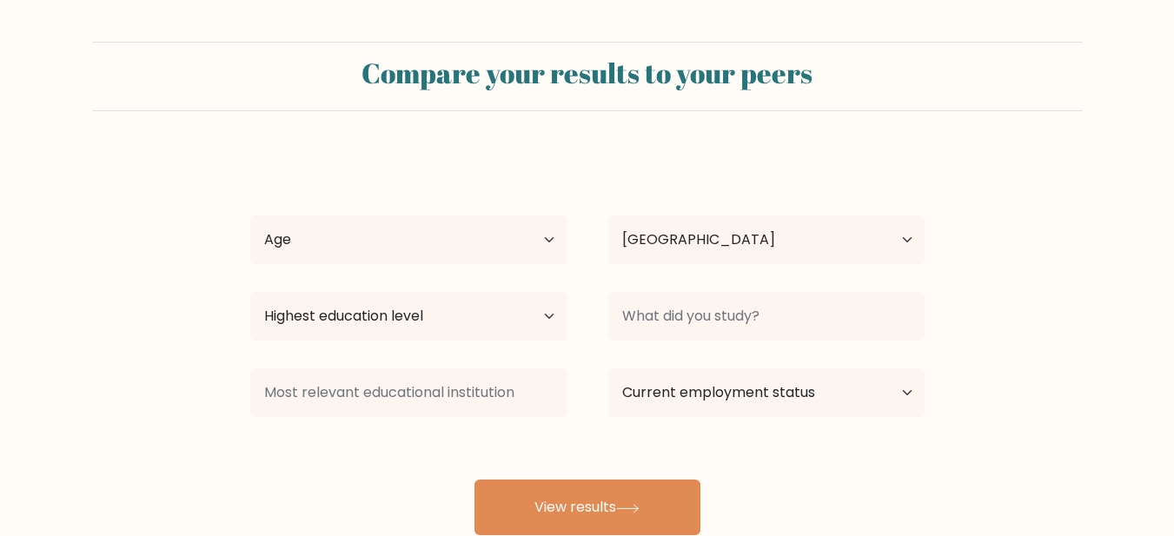
select select "US"
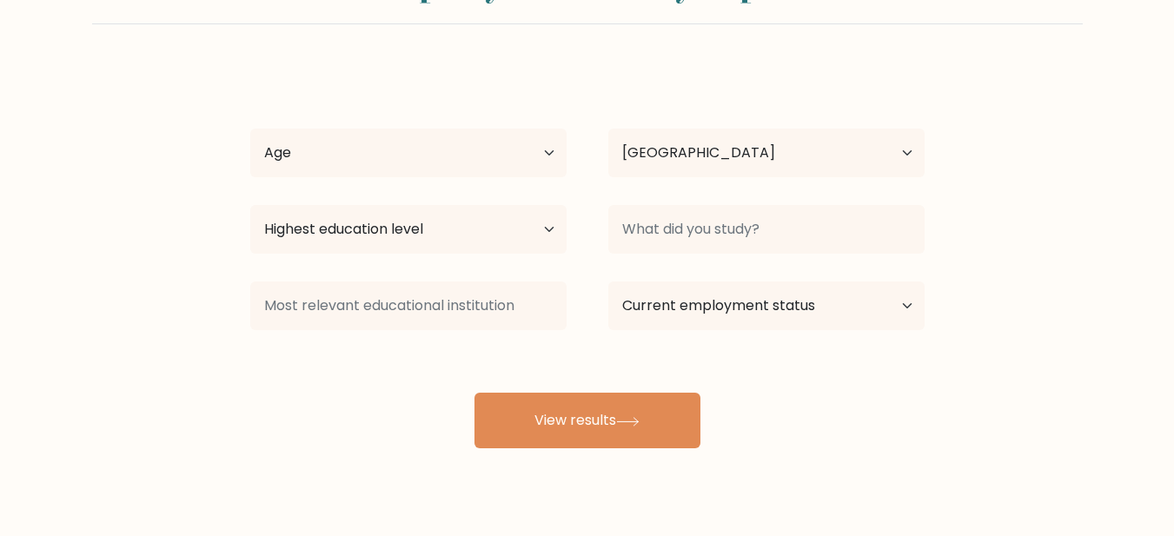
scroll to position [87, 0]
click at [521, 177] on select "Age Under [DEMOGRAPHIC_DATA] [DEMOGRAPHIC_DATA] [DEMOGRAPHIC_DATA] [DEMOGRAPHIC…" at bounding box center [408, 153] width 316 height 49
drag, startPoint x: 538, startPoint y: 197, endPoint x: 541, endPoint y: 206, distance: 9.4
click at [538, 177] on select "Age Under [DEMOGRAPHIC_DATA] [DEMOGRAPHIC_DATA] [DEMOGRAPHIC_DATA] [DEMOGRAPHIC…" at bounding box center [408, 153] width 316 height 49
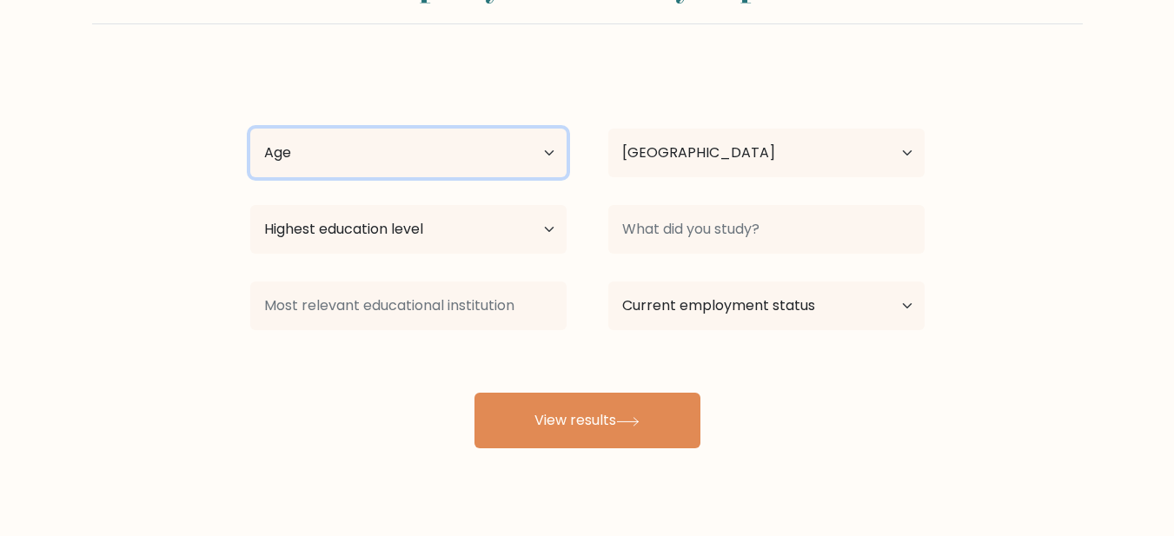
click at [541, 177] on select "Age Under [DEMOGRAPHIC_DATA] [DEMOGRAPHIC_DATA] [DEMOGRAPHIC_DATA] [DEMOGRAPHIC…" at bounding box center [408, 153] width 316 height 49
click at [541, 177] on select "Age Under 18 years old 18-24 years old 25-34 years old 35-44 years old 45-54 ye…" at bounding box center [408, 153] width 316 height 49
select select "25_34"
click at [252, 177] on select "Age Under 18 years old 18-24 years old 25-34 years old 35-44 years old 45-54 ye…" at bounding box center [408, 153] width 316 height 49
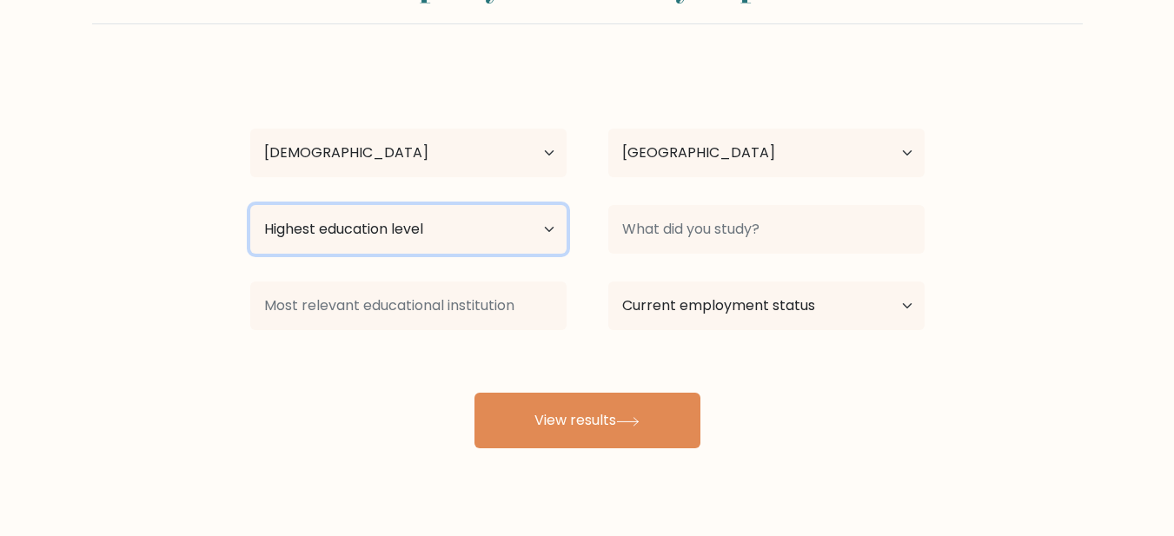
click at [375, 254] on select "Highest education level No schooling Primary Lower Secondary Upper Secondary Oc…" at bounding box center [408, 229] width 316 height 49
select select "bachelors_degree"
click at [252, 254] on select "Highest education level No schooling Primary Lower Secondary Upper Secondary Oc…" at bounding box center [408, 229] width 316 height 49
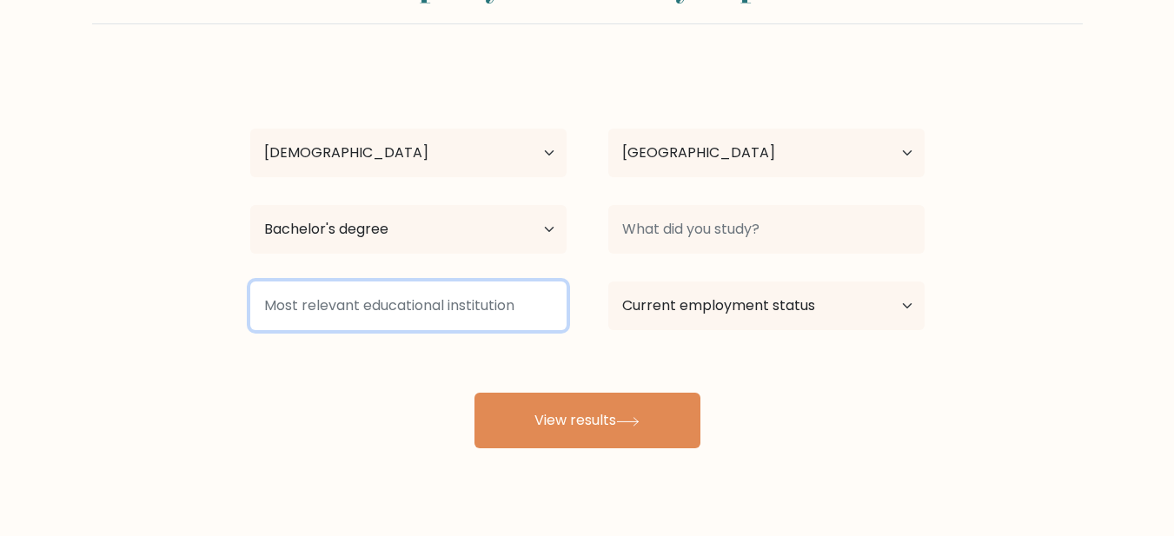
click at [538, 330] on input at bounding box center [408, 306] width 316 height 49
click at [523, 330] on input at bounding box center [408, 306] width 316 height 49
click at [496, 330] on input at bounding box center [408, 306] width 316 height 49
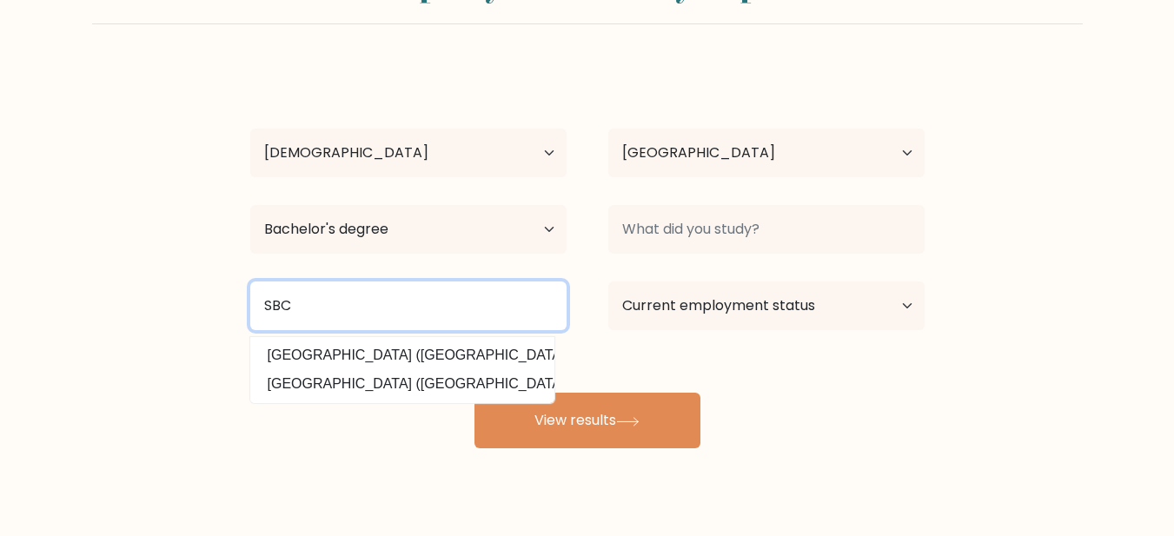
click at [499, 330] on input "SBC" at bounding box center [408, 306] width 316 height 49
type input "SBC"
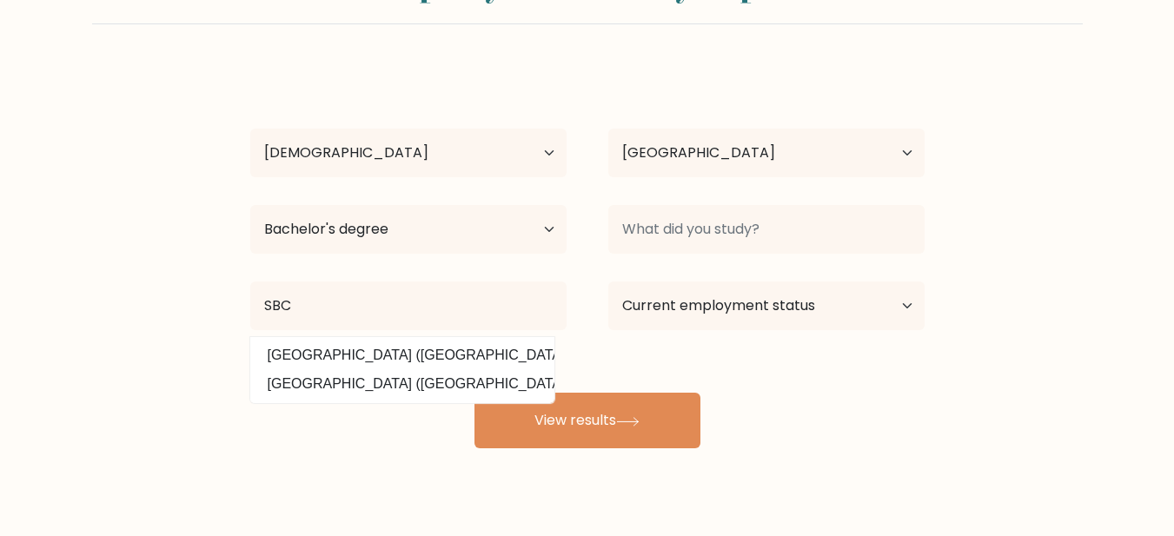
click at [596, 337] on div "Current employment status Employed Student Retired Other / prefer not to answer" at bounding box center [766, 306] width 358 height 63
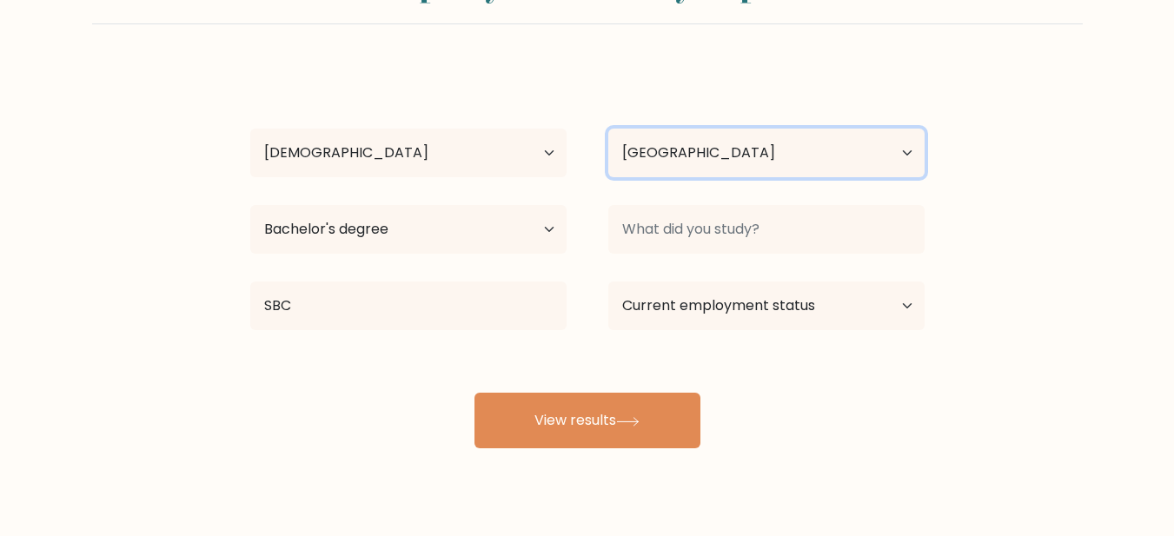
drag, startPoint x: 870, startPoint y: 200, endPoint x: 849, endPoint y: 242, distance: 47.4
click at [870, 177] on select "Country Afghanistan Albania Algeria American Samoa Andorra Angola Anguilla Anta…" at bounding box center [766, 153] width 316 height 49
select select "PH"
click at [613, 177] on select "Country Afghanistan Albania Algeria American Samoa Andorra Angola Anguilla Anta…" at bounding box center [766, 153] width 316 height 49
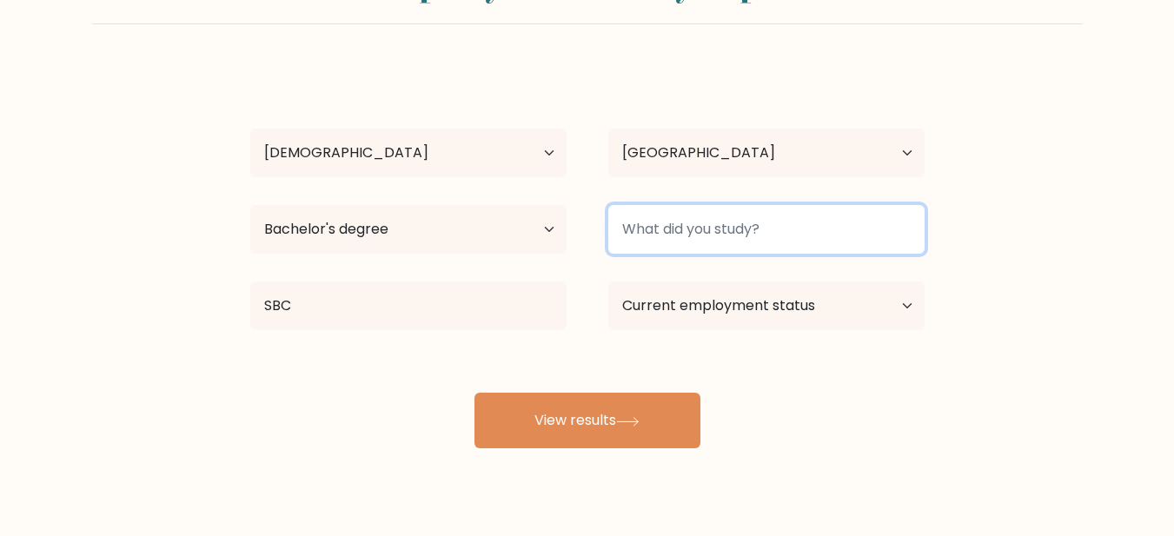
click at [721, 254] on input at bounding box center [766, 229] width 316 height 49
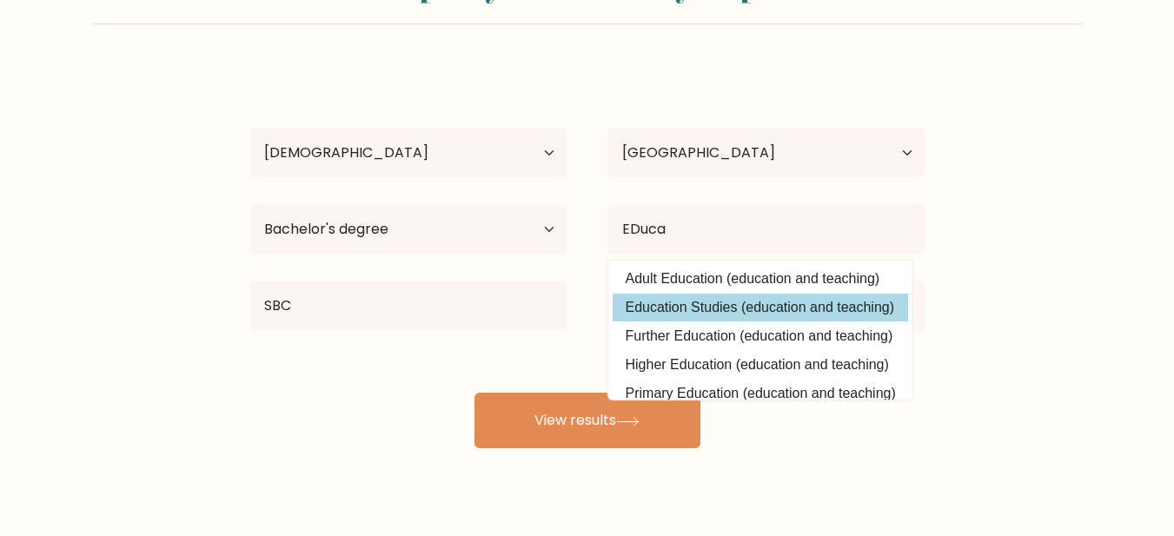
click at [718, 395] on div "Maria Jessa Balitaan Age Under 18 years old 18-24 years old 25-34 years old 35-…" at bounding box center [587, 257] width 695 height 382
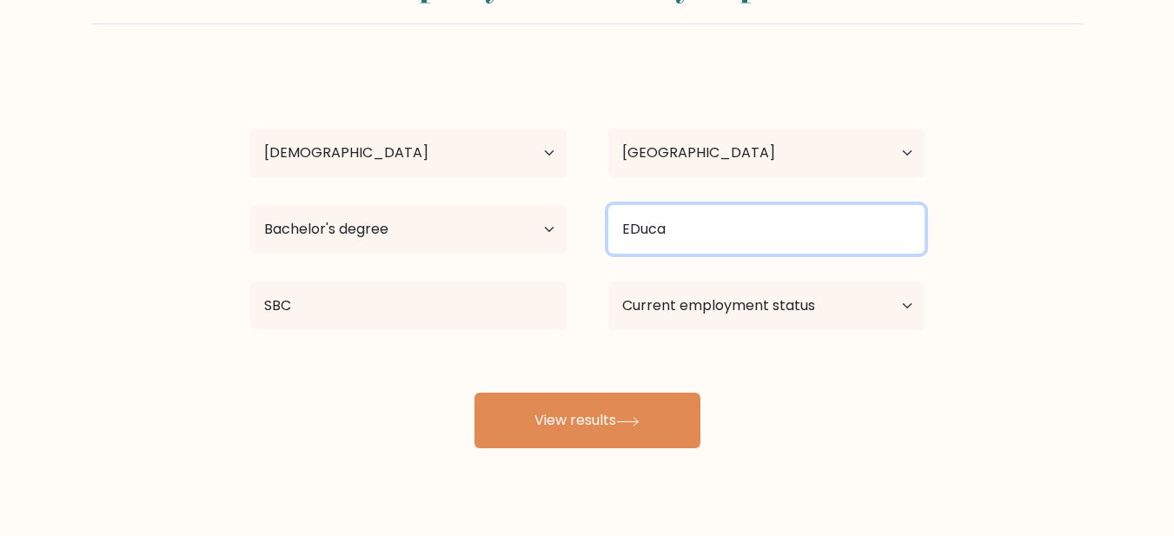
click at [706, 254] on input "EDuca" at bounding box center [766, 229] width 316 height 49
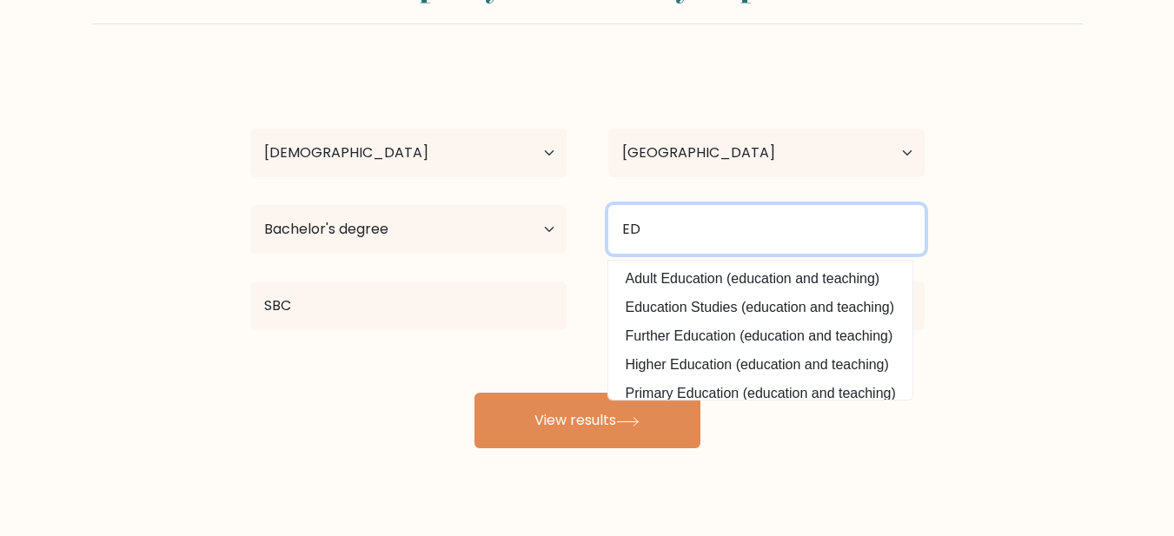
type input "E"
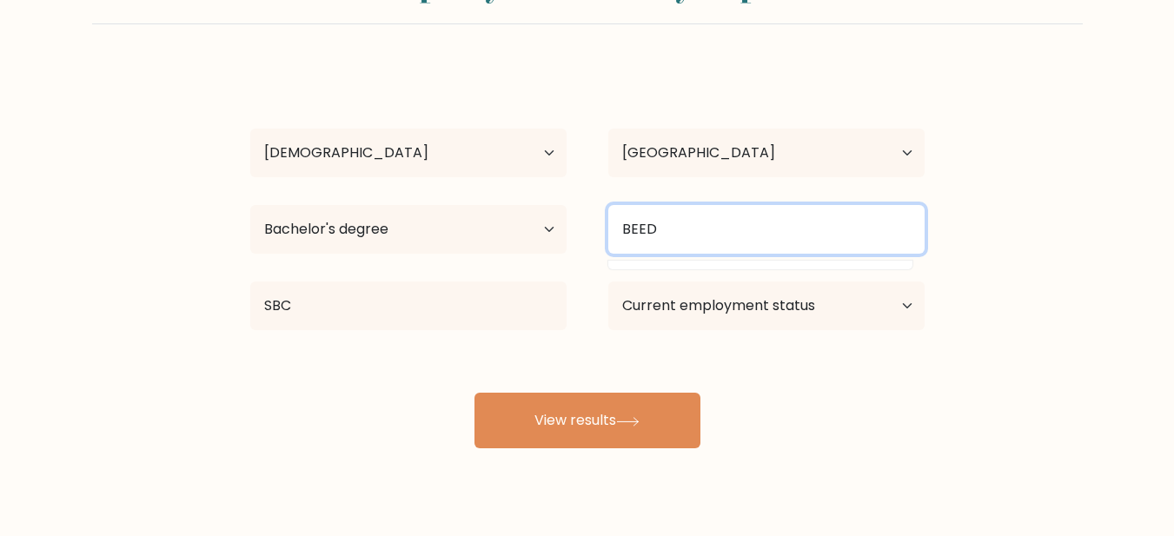
type input "BEED"
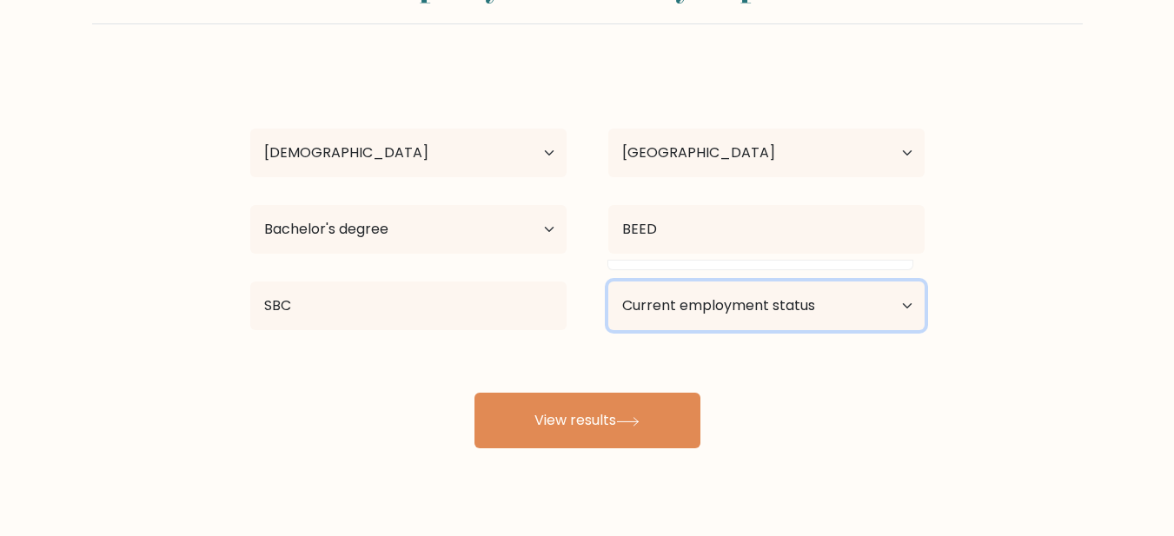
click at [660, 330] on select "Current employment status Employed Student Retired Other / prefer not to answer" at bounding box center [766, 306] width 316 height 49
select select "other"
click at [613, 330] on select "Current employment status Employed Student Retired Other / prefer not to answer" at bounding box center [766, 306] width 316 height 49
click at [757, 330] on select "Current employment status Employed Student Retired Other / prefer not to answer" at bounding box center [766, 306] width 316 height 49
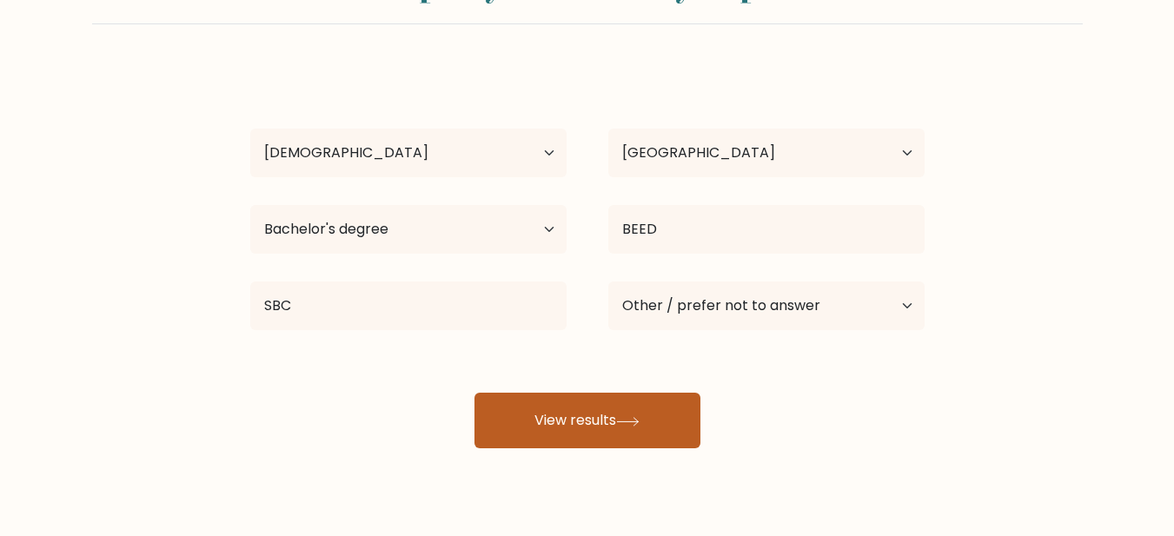
click at [608, 448] on button "View results" at bounding box center [587, 421] width 226 height 56
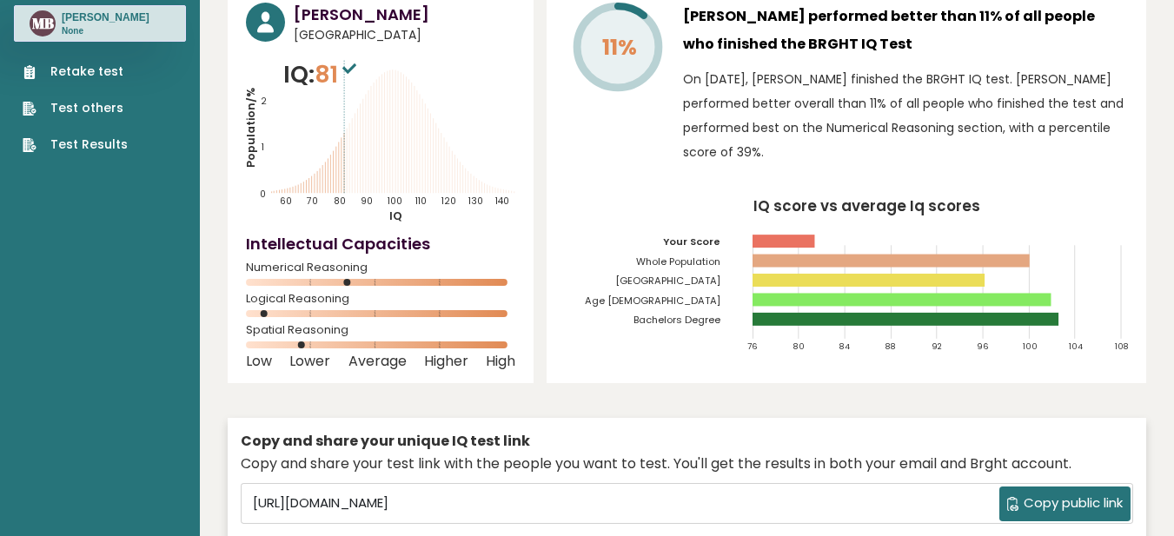
scroll to position [174, 0]
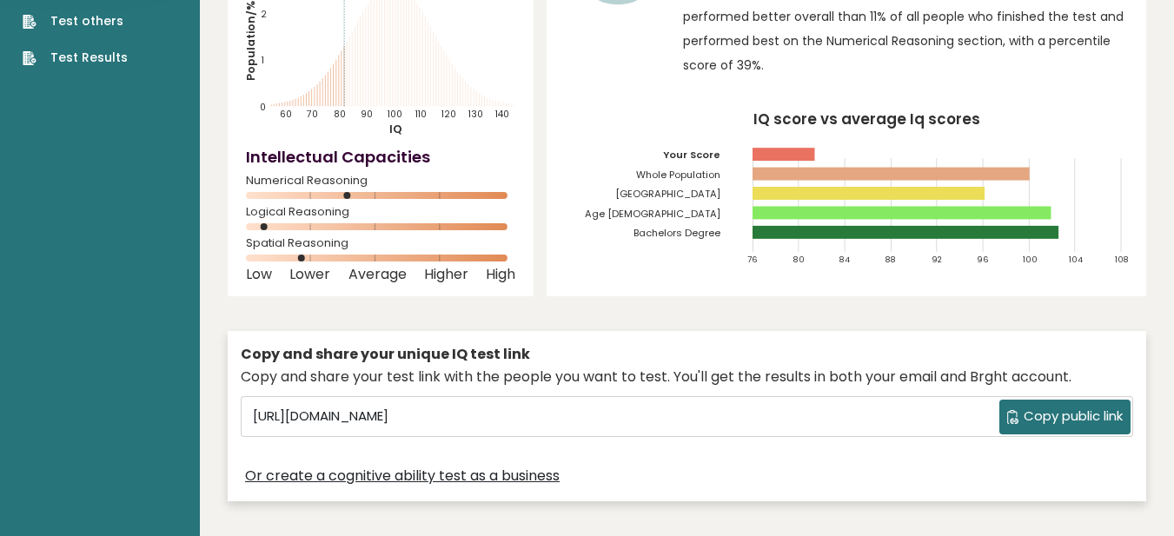
click at [806, 161] on rect at bounding box center [784, 154] width 62 height 13
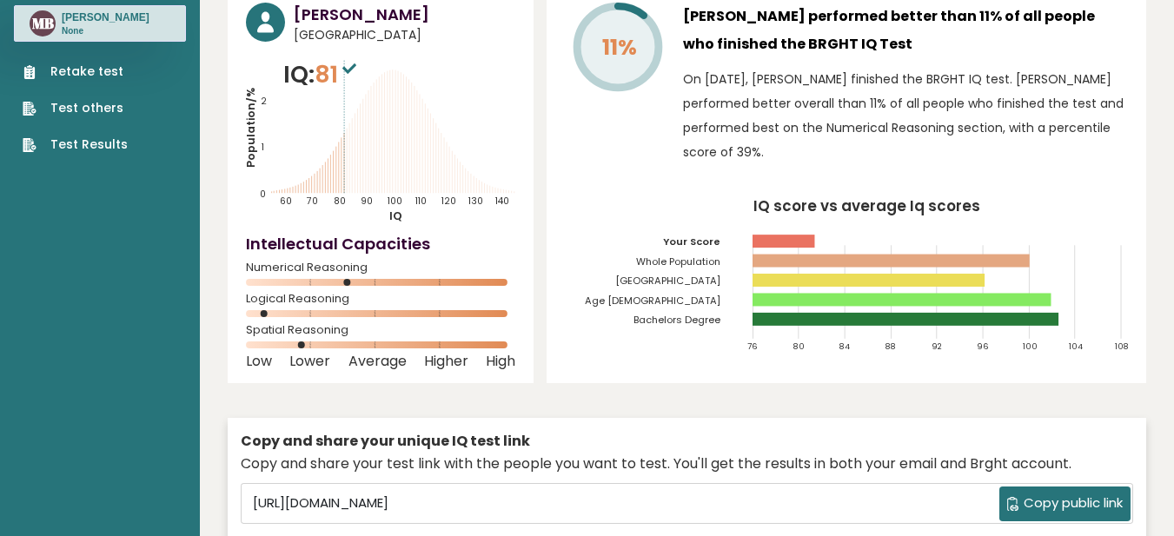
scroll to position [0, 0]
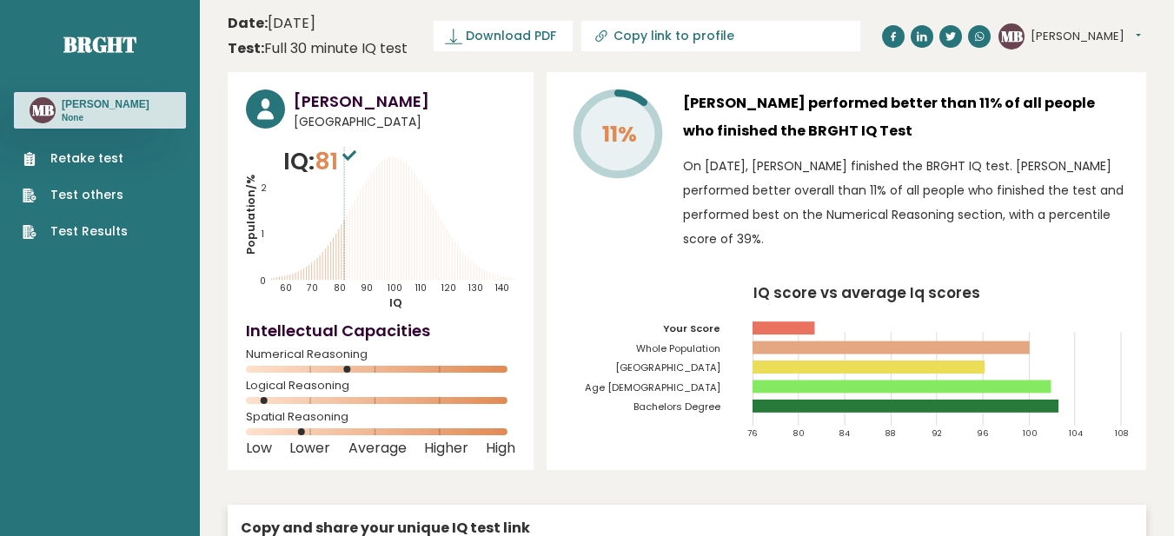
click at [830, 43] on input "Copy link to profile" at bounding box center [732, 36] width 236 height 14
type input "[URL][DOMAIN_NAME][PERSON_NAME]"
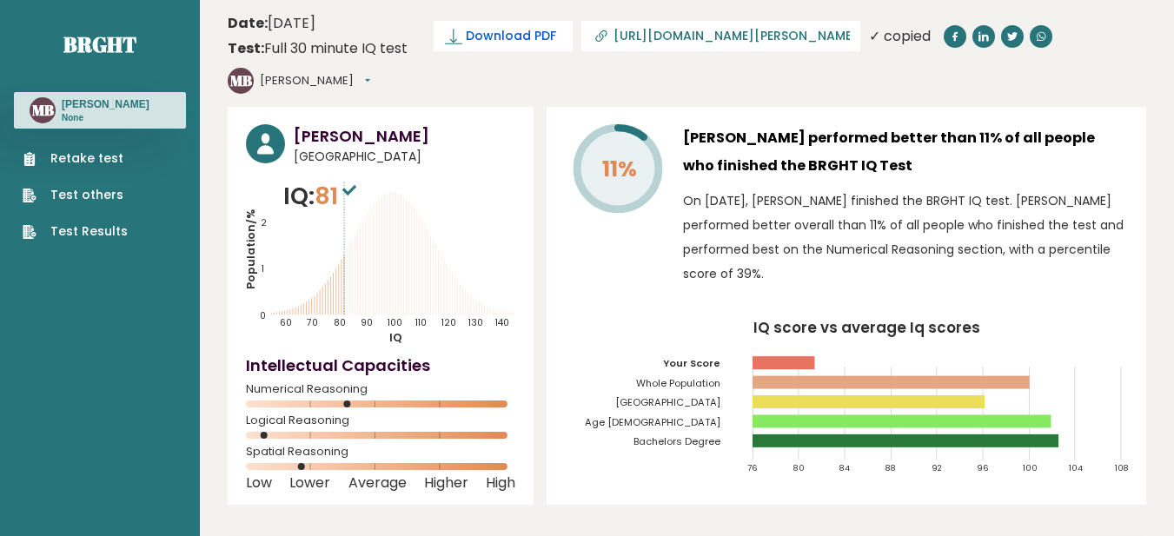
click at [547, 44] on span "Download PDF" at bounding box center [511, 36] width 90 height 18
